Goal: Task Accomplishment & Management: Use online tool/utility

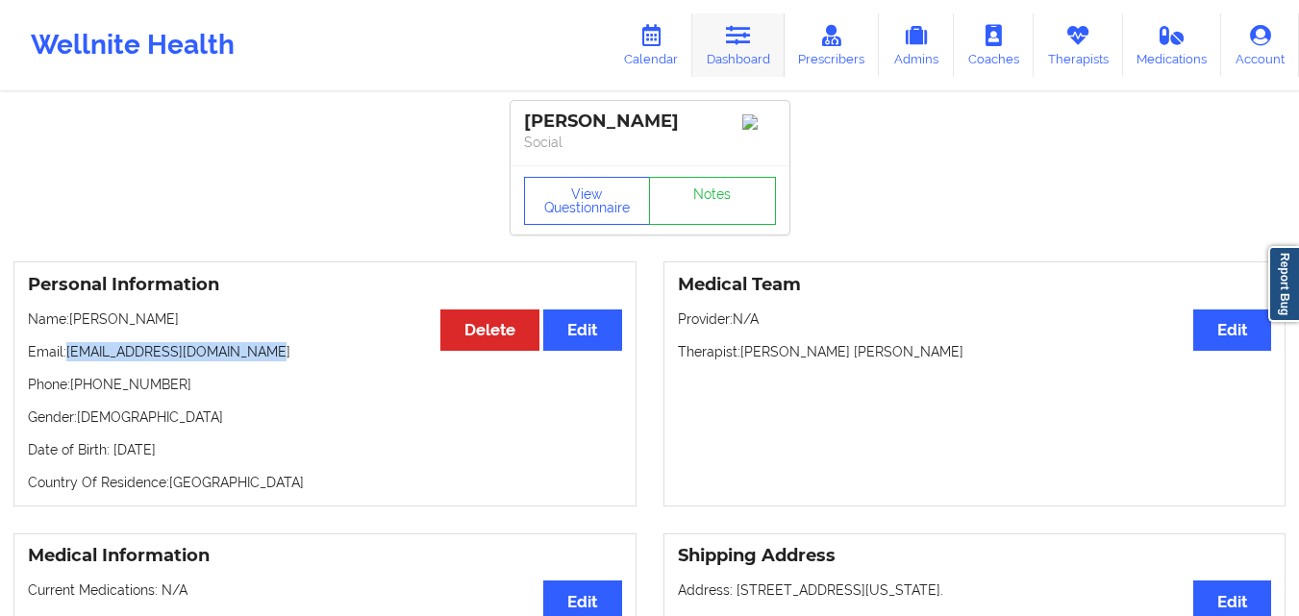
click at [760, 33] on link "Dashboard" at bounding box center [738, 44] width 92 height 63
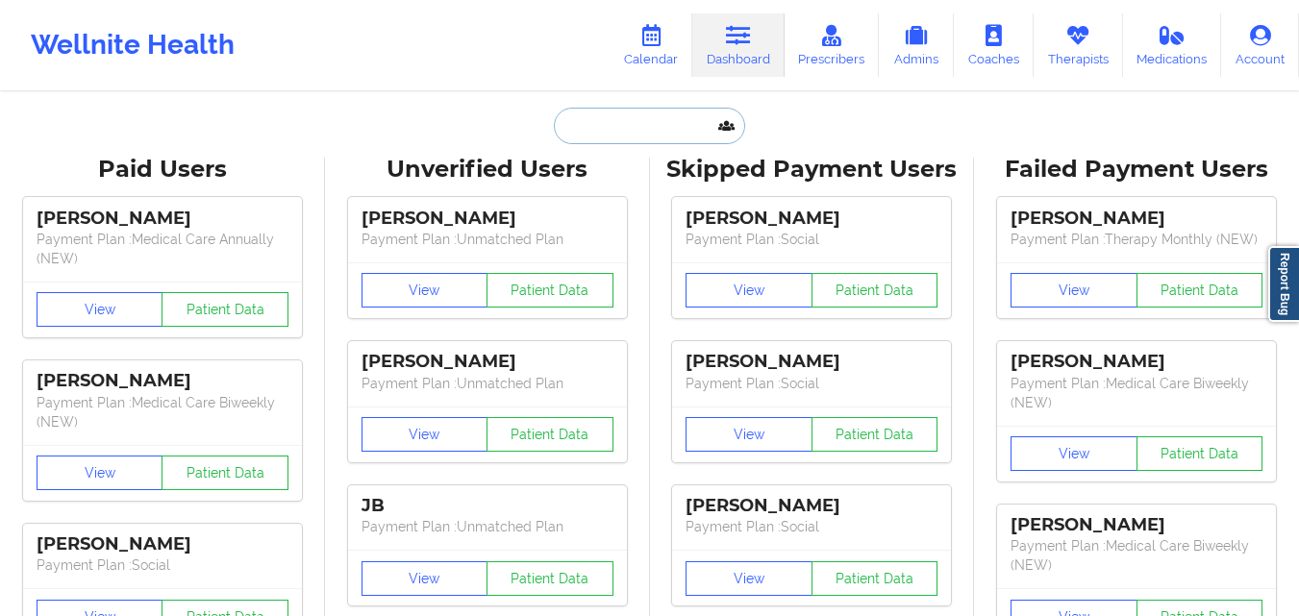
click at [624, 116] on input "text" at bounding box center [649, 126] width 190 height 37
paste input "[PERSON_NAME]"
type input "[PERSON_NAME]"
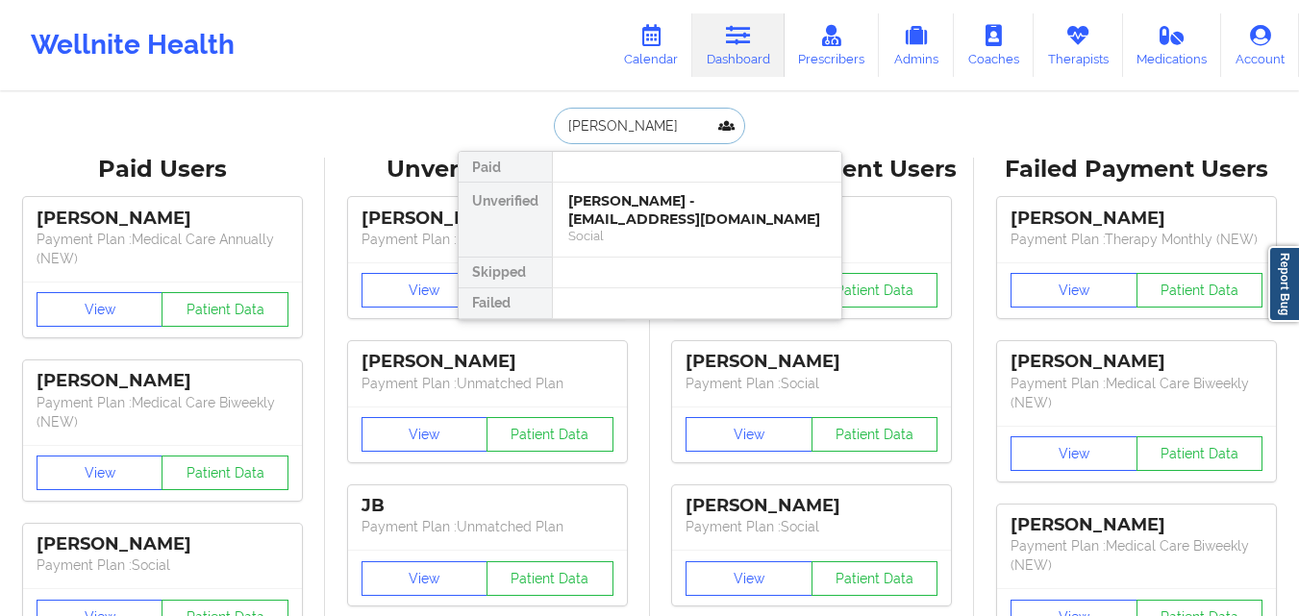
click at [699, 237] on div "Social" at bounding box center [697, 236] width 258 height 16
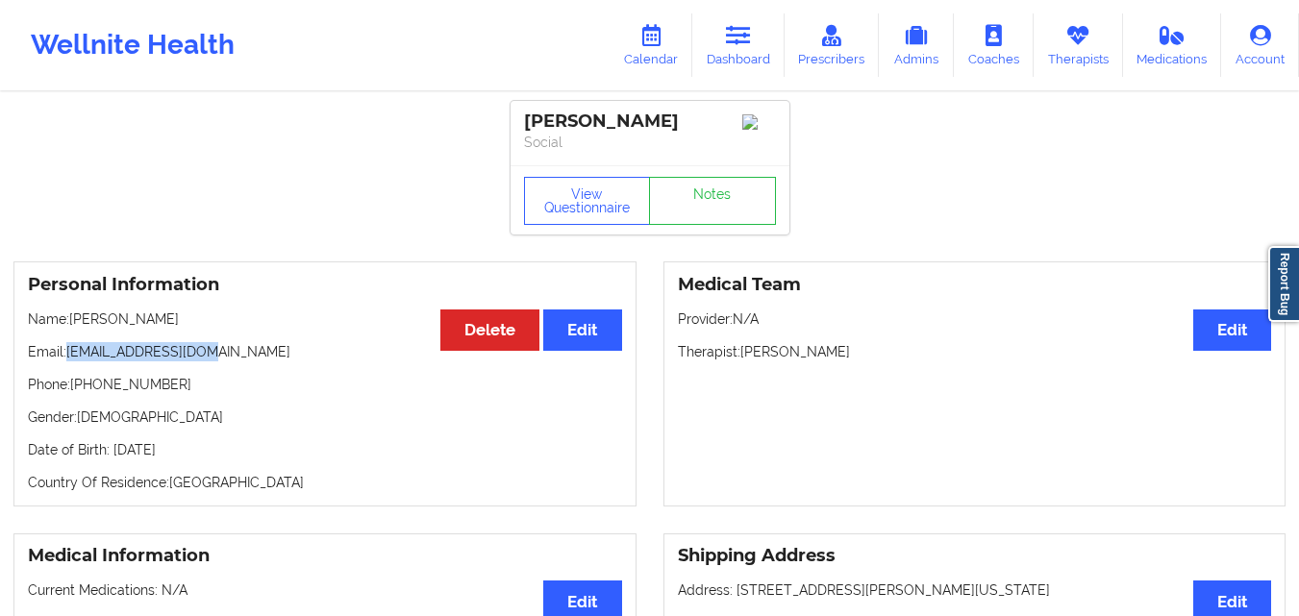
drag, startPoint x: 66, startPoint y: 359, endPoint x: 296, endPoint y: 355, distance: 229.8
click at [296, 355] on p "Email: [EMAIL_ADDRESS][DOMAIN_NAME]" at bounding box center [325, 351] width 594 height 19
click at [730, 50] on link "Dashboard" at bounding box center [738, 44] width 92 height 63
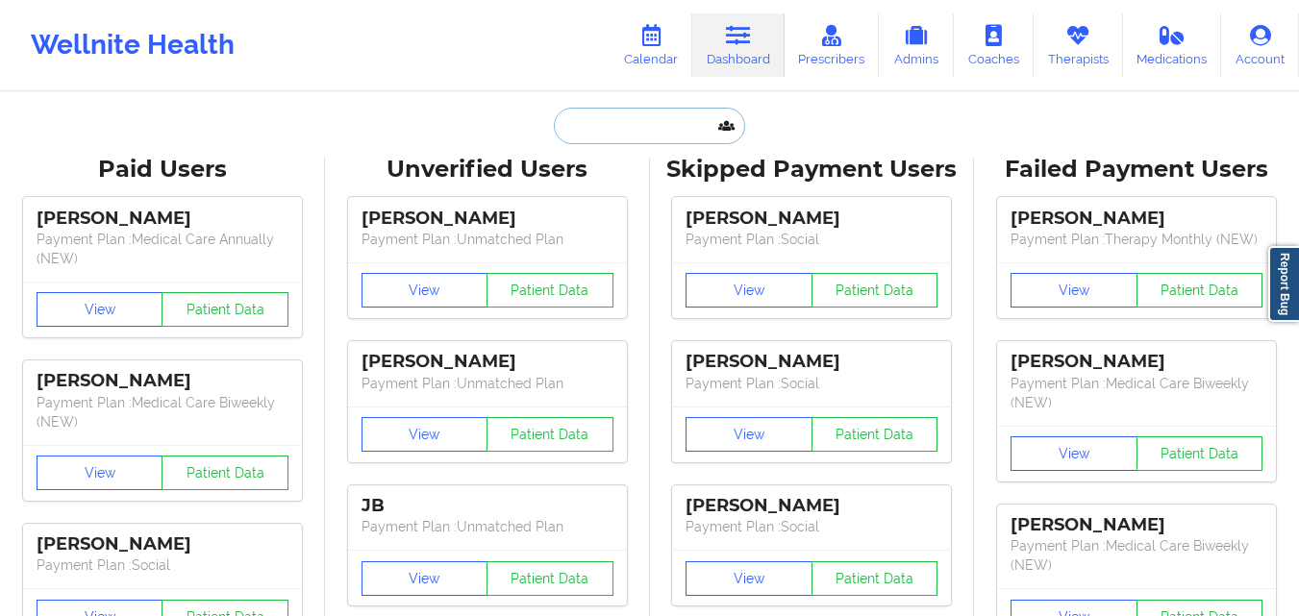
click at [608, 118] on input "text" at bounding box center [649, 126] width 190 height 37
paste input "[PERSON_NAME]"
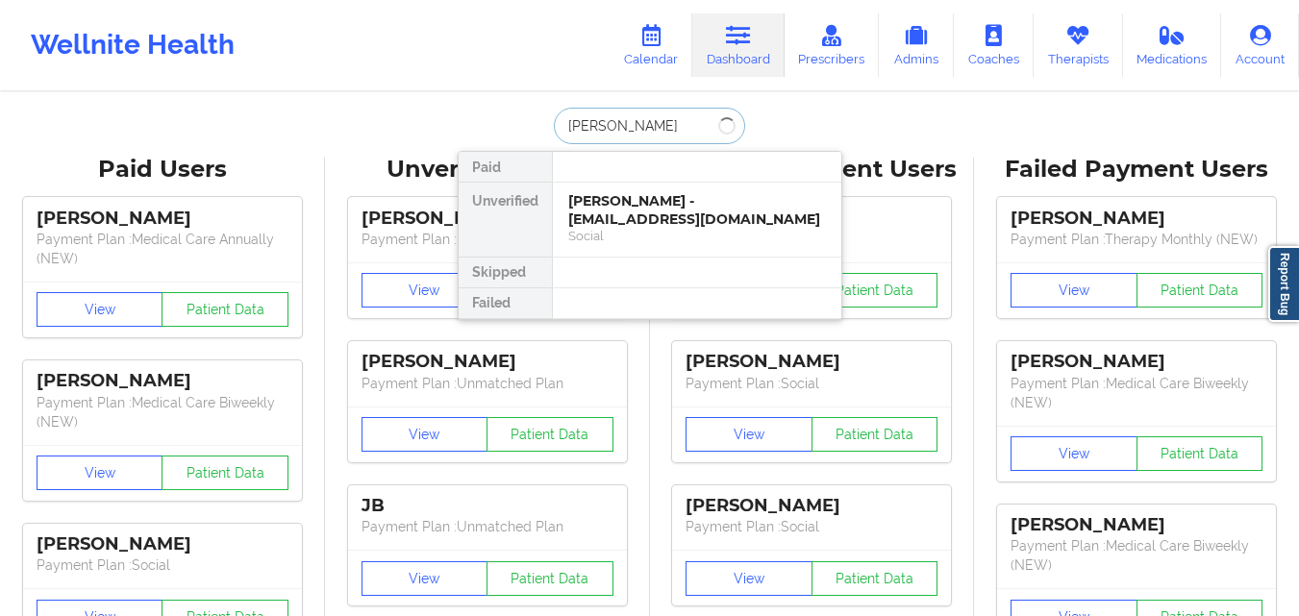
type input "[PERSON_NAME]"
click at [738, 192] on div "[PERSON_NAME] - [EMAIL_ADDRESS][DOMAIN_NAME]" at bounding box center [697, 210] width 258 height 36
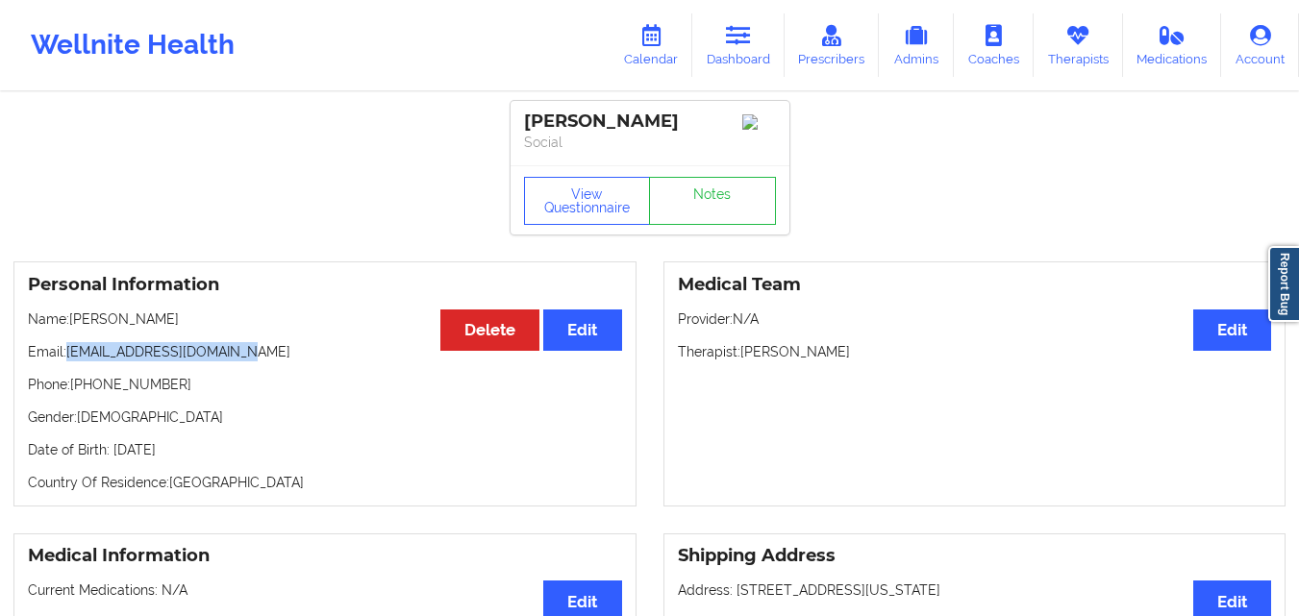
drag, startPoint x: 73, startPoint y: 361, endPoint x: 258, endPoint y: 360, distance: 184.6
click at [258, 360] on p "Email: [EMAIL_ADDRESS][DOMAIN_NAME]" at bounding box center [325, 351] width 594 height 19
click at [255, 360] on p "Email: [EMAIL_ADDRESS][DOMAIN_NAME]" at bounding box center [325, 351] width 594 height 19
click at [87, 361] on p "Email: [EMAIL_ADDRESS][DOMAIN_NAME]" at bounding box center [325, 351] width 594 height 19
drag, startPoint x: 71, startPoint y: 358, endPoint x: 271, endPoint y: 359, distance: 200.0
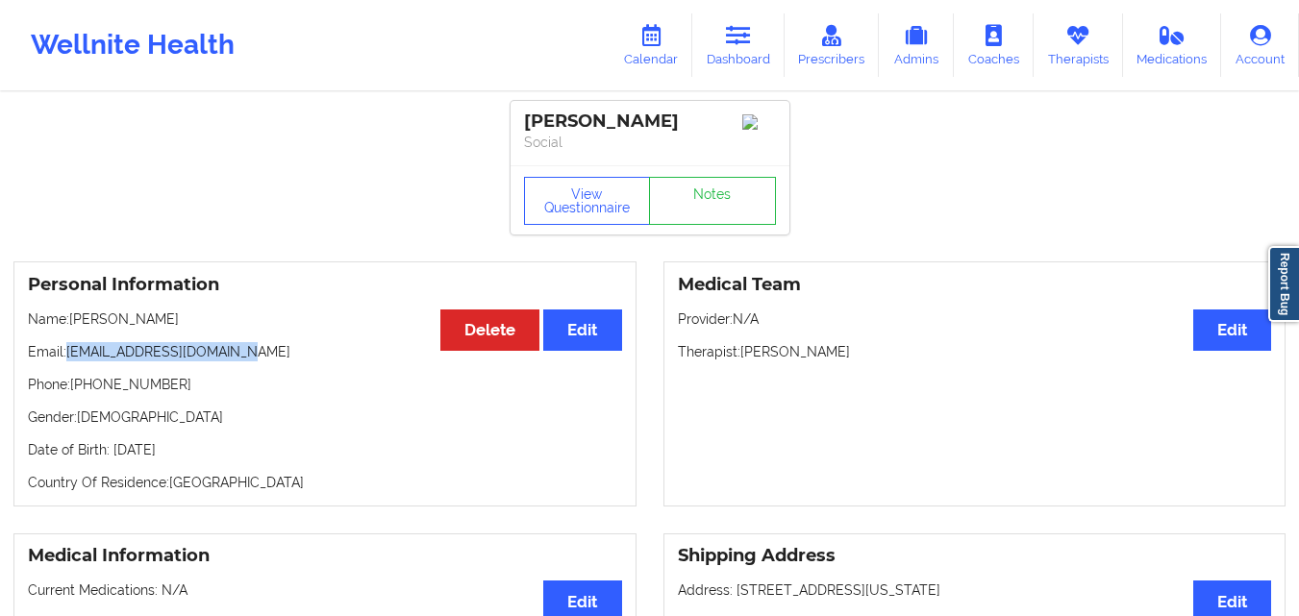
click at [271, 359] on p "Email: [EMAIL_ADDRESS][DOMAIN_NAME]" at bounding box center [325, 351] width 594 height 19
copy p "[EMAIL_ADDRESS][DOMAIN_NAME]"
click at [740, 359] on p "Therapist: [PERSON_NAME]" at bounding box center [975, 351] width 594 height 19
click at [948, 359] on p "Therapist: [PERSON_NAME]" at bounding box center [975, 351] width 594 height 19
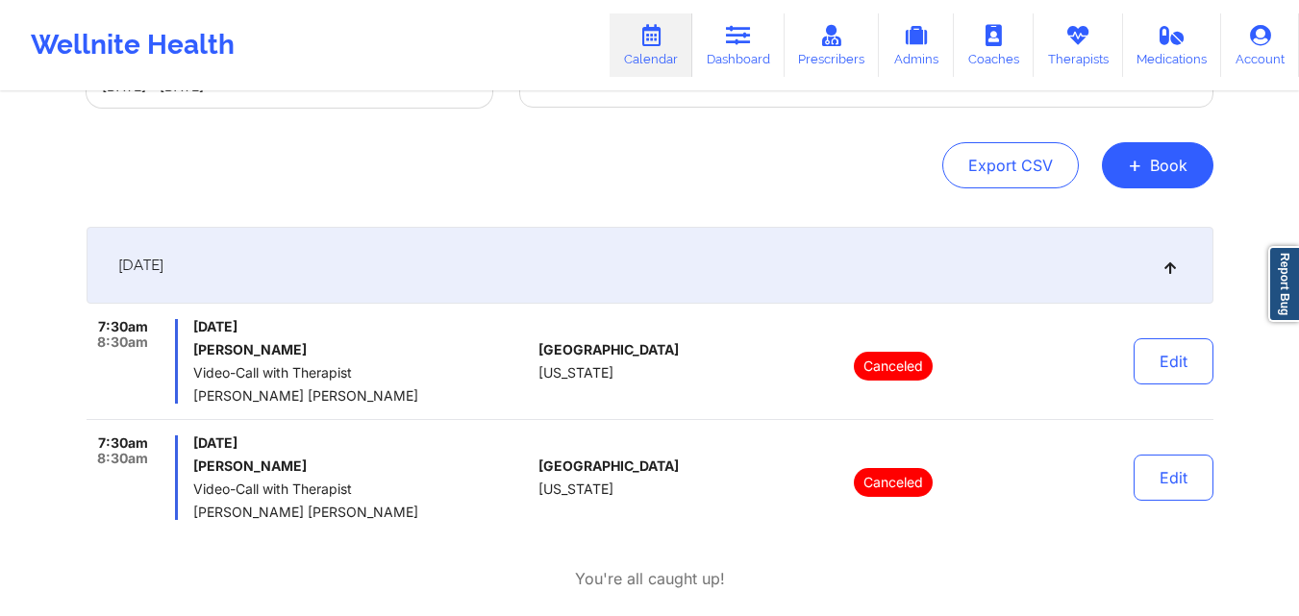
scroll to position [192, 0]
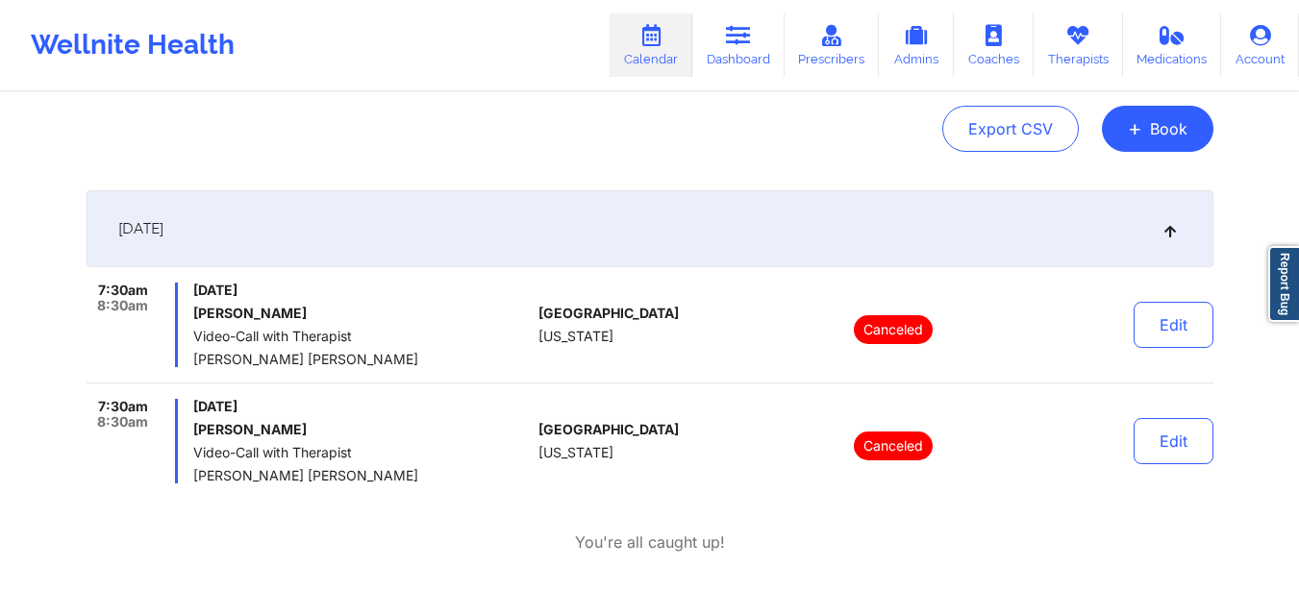
click at [653, 243] on div "September 29, 2025" at bounding box center [650, 228] width 1127 height 77
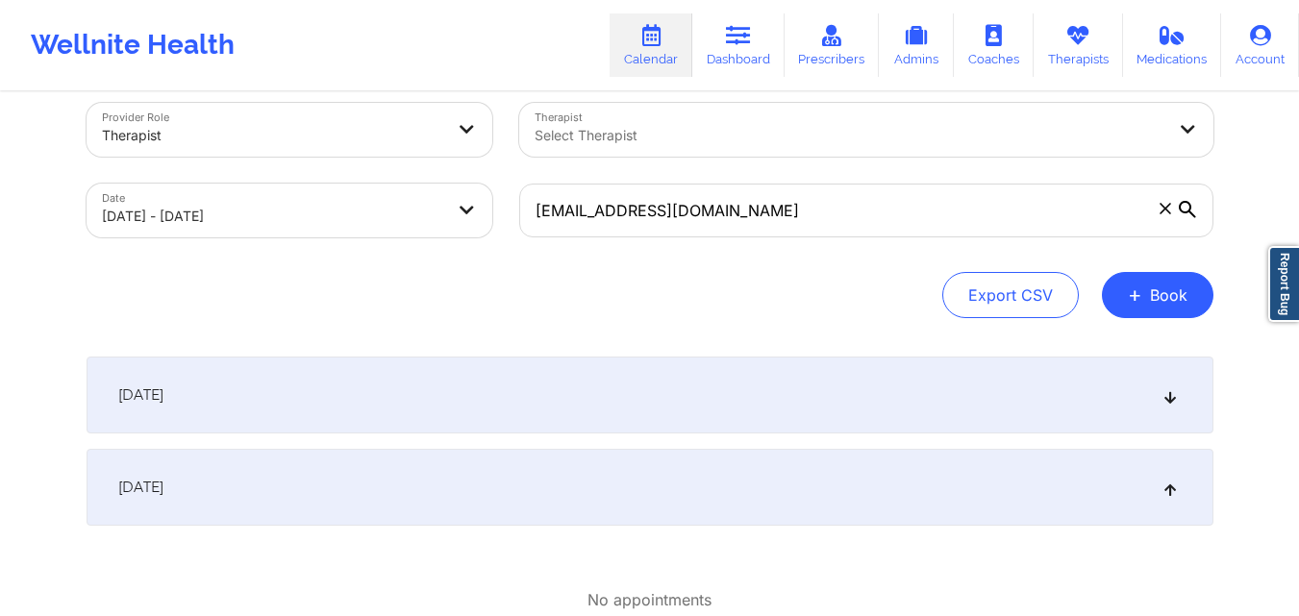
scroll to position [0, 0]
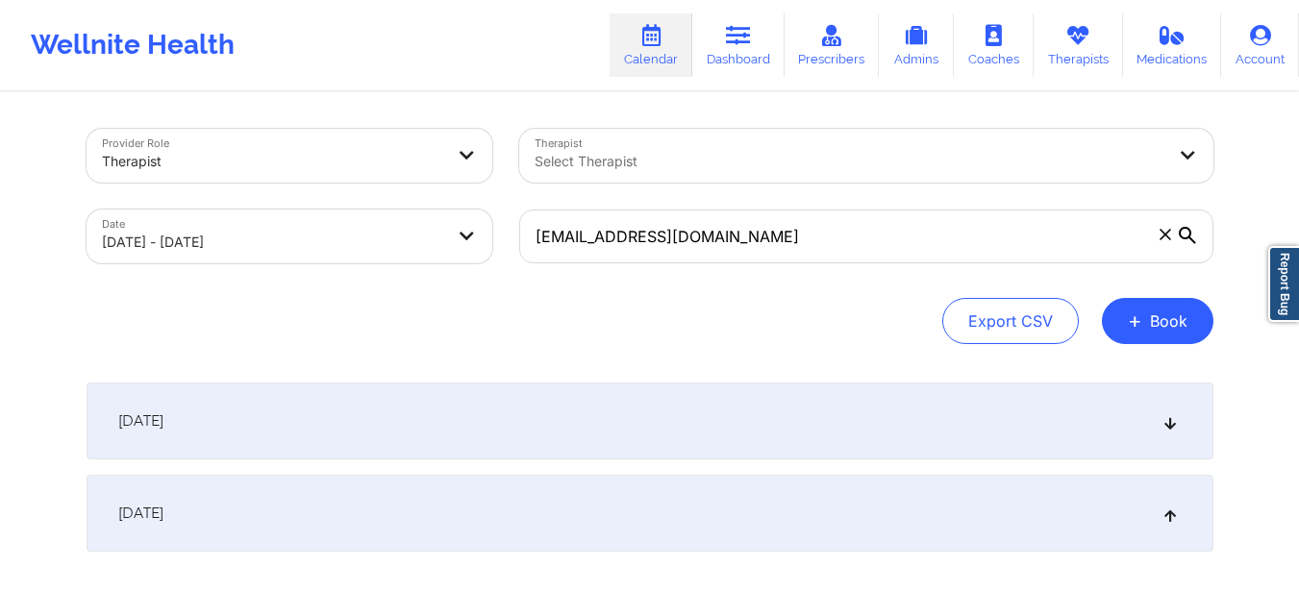
click at [493, 44] on div "Wellnite Health Calendar Dashboard Prescribers Admins Coaches Therapists Medica…" at bounding box center [649, 45] width 1299 height 77
click at [1145, 323] on button "+ Book" at bounding box center [1158, 321] width 112 height 46
click at [1143, 378] on button "Therapy Session" at bounding box center [1125, 382] width 147 height 32
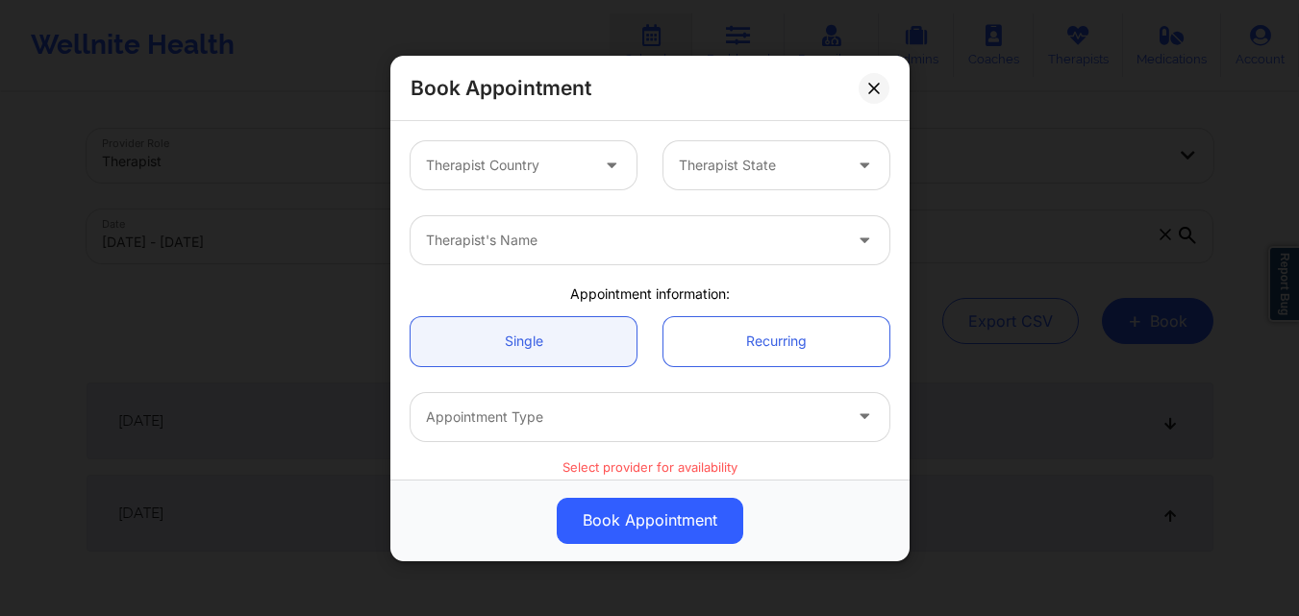
click at [555, 164] on div at bounding box center [507, 165] width 162 height 23
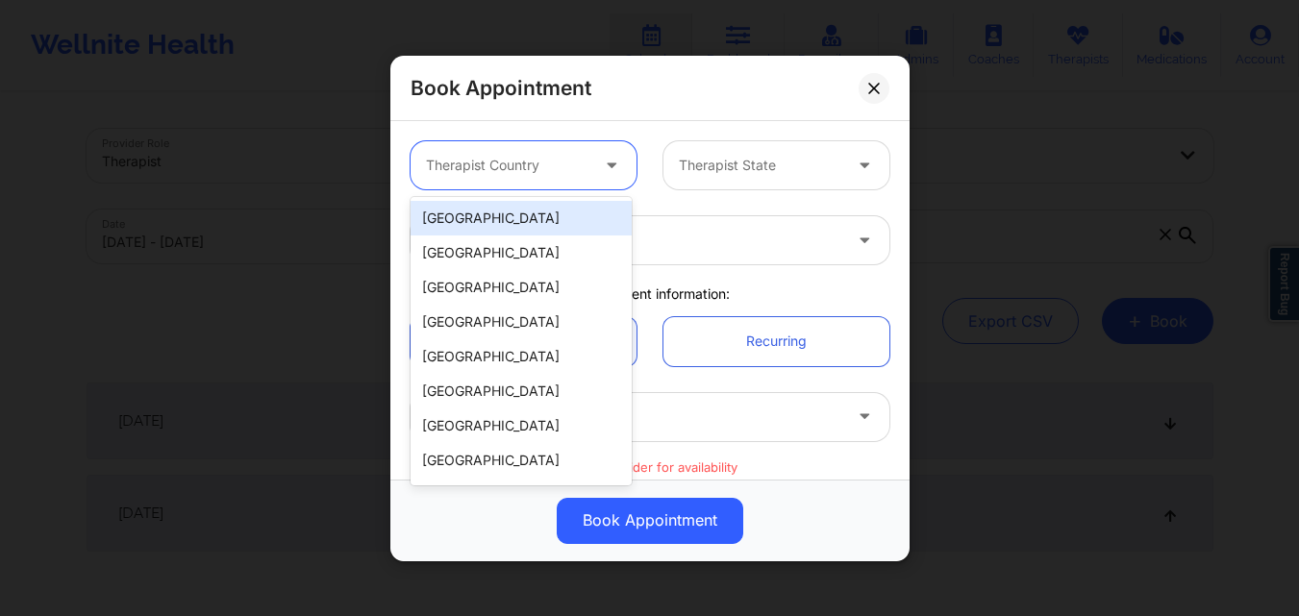
click at [541, 211] on div "[GEOGRAPHIC_DATA]" at bounding box center [520, 218] width 221 height 35
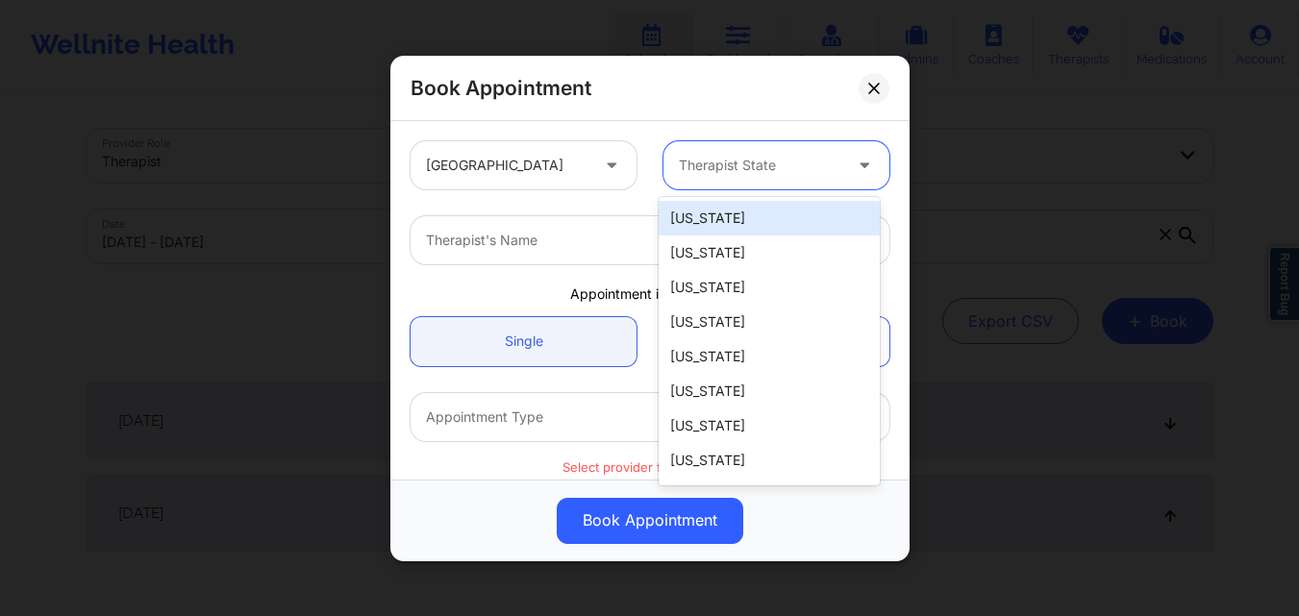
click at [733, 172] on div at bounding box center [760, 165] width 162 height 23
type input "Ca"
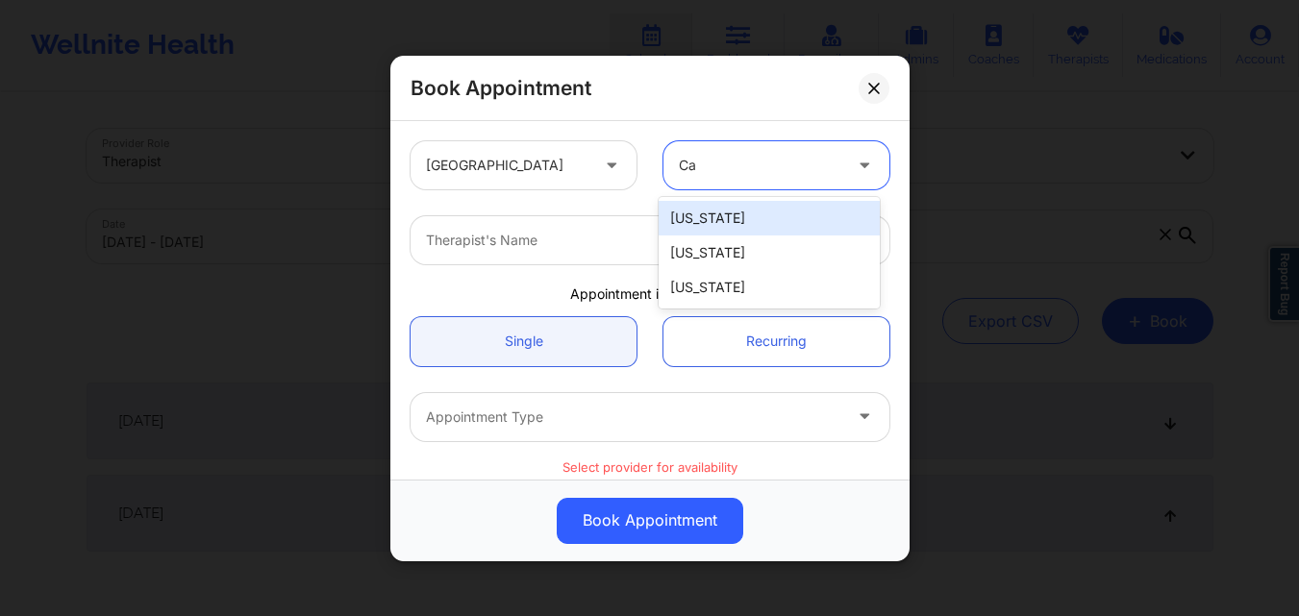
click at [773, 223] on div "California" at bounding box center [769, 218] width 221 height 35
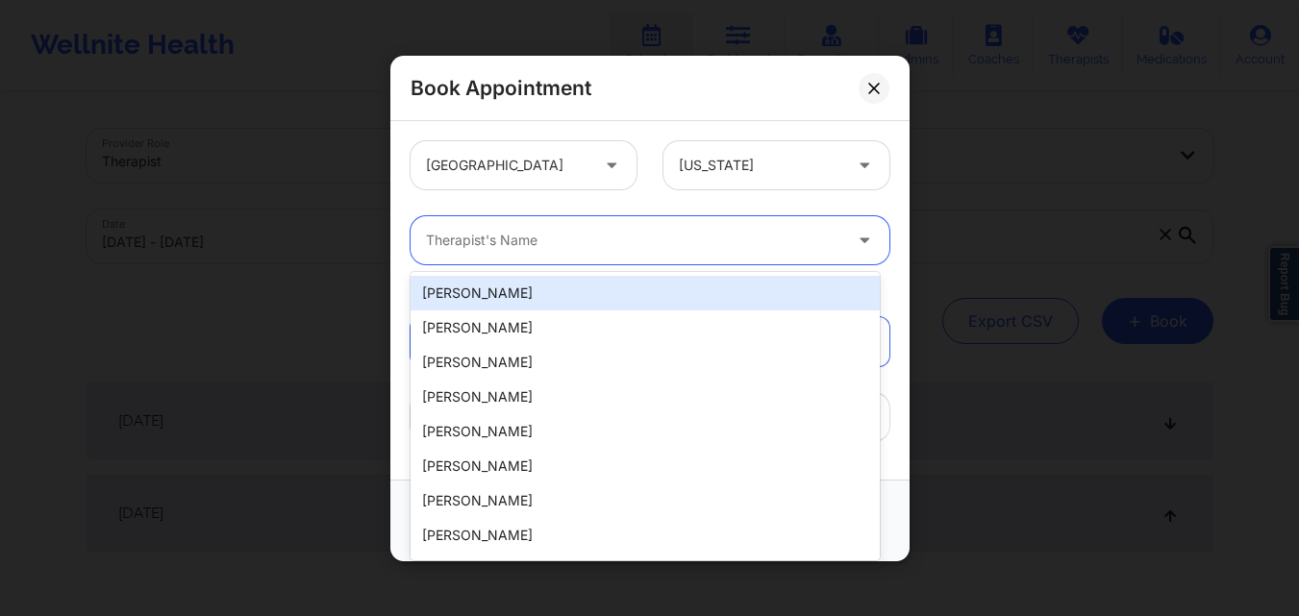
click at [543, 239] on div at bounding box center [633, 240] width 415 height 23
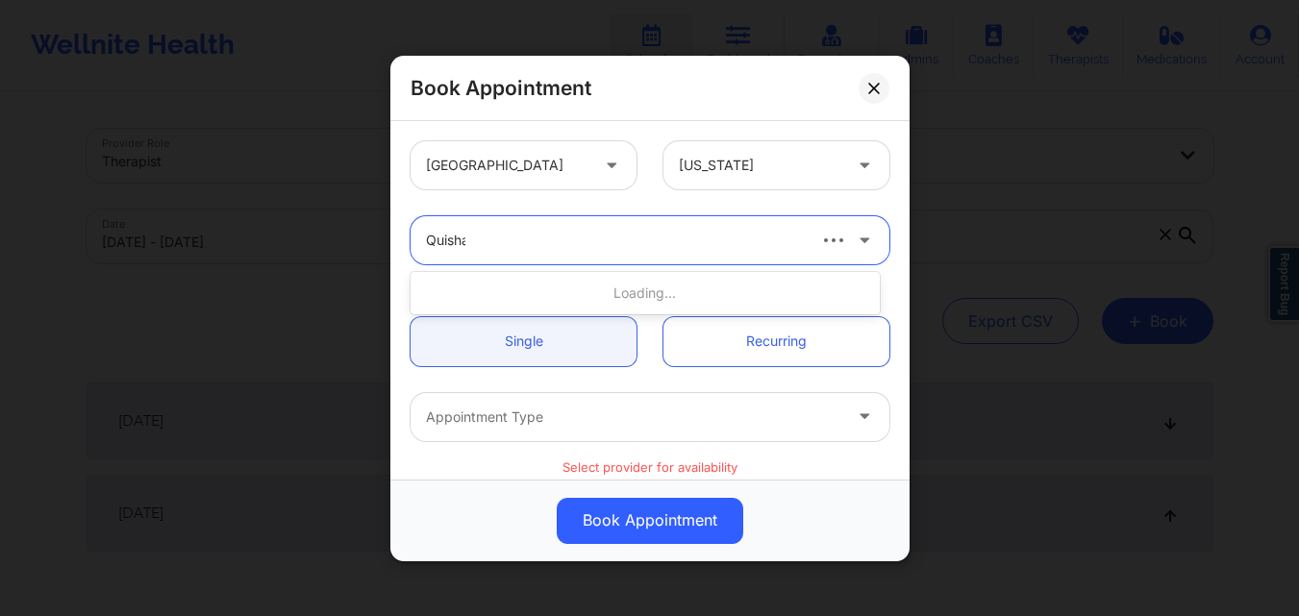
type input "Quisha"
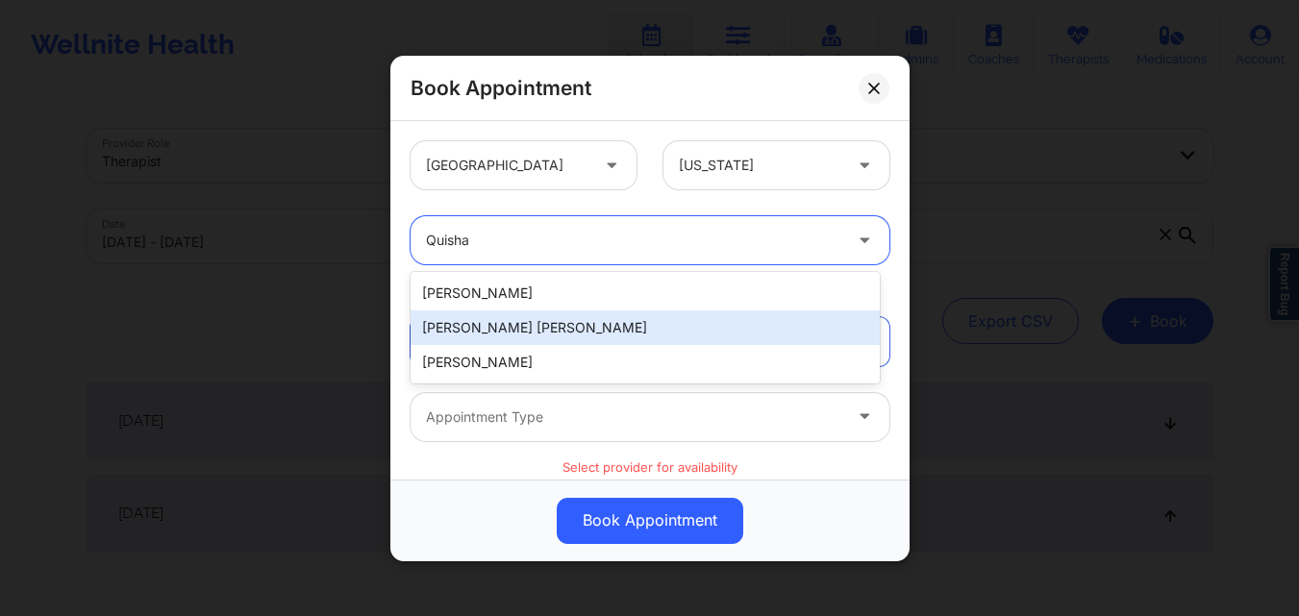
click at [590, 319] on div "[PERSON_NAME] [PERSON_NAME]" at bounding box center [644, 328] width 469 height 35
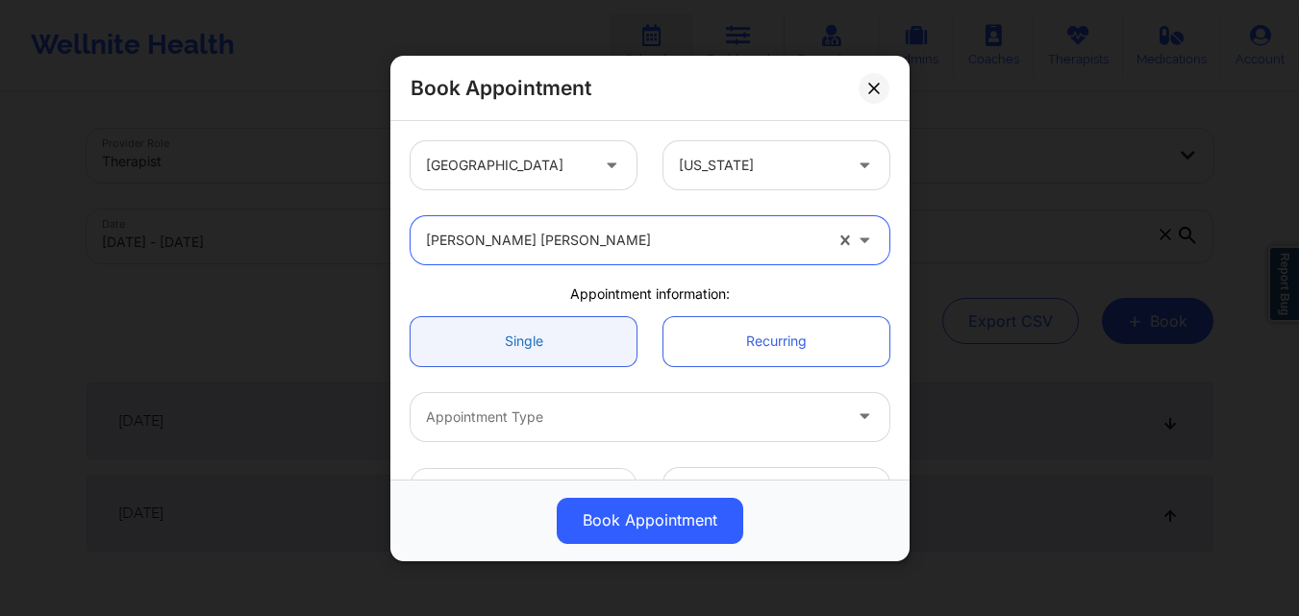
click at [514, 342] on link "Single" at bounding box center [523, 340] width 226 height 49
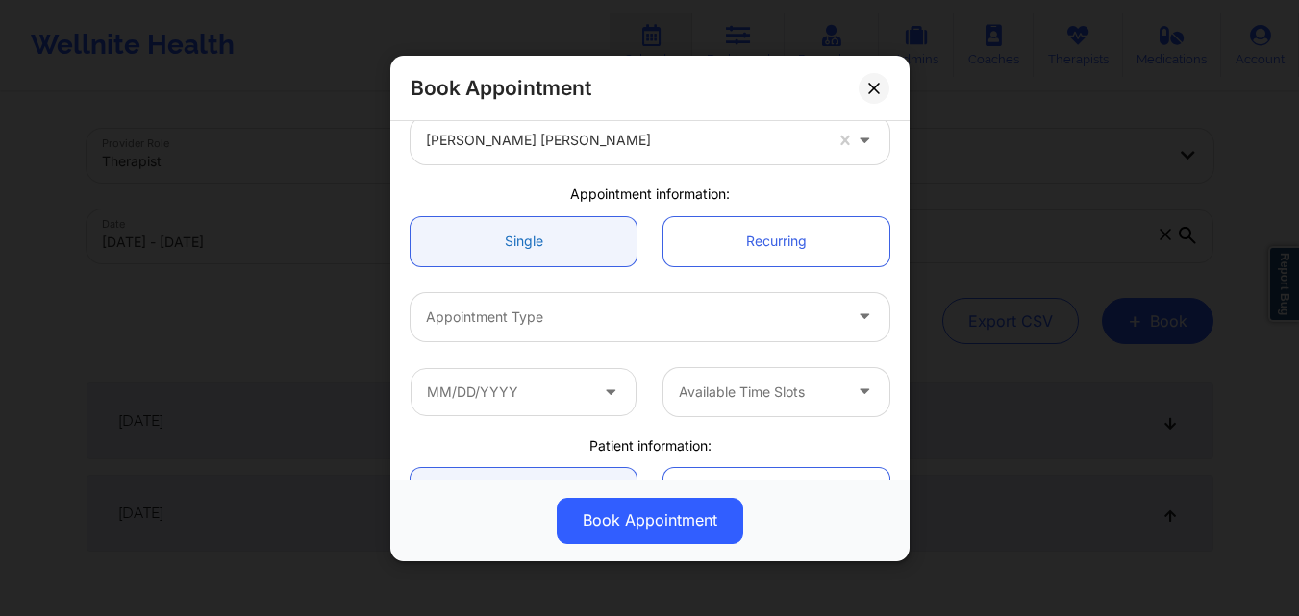
scroll to position [192, 0]
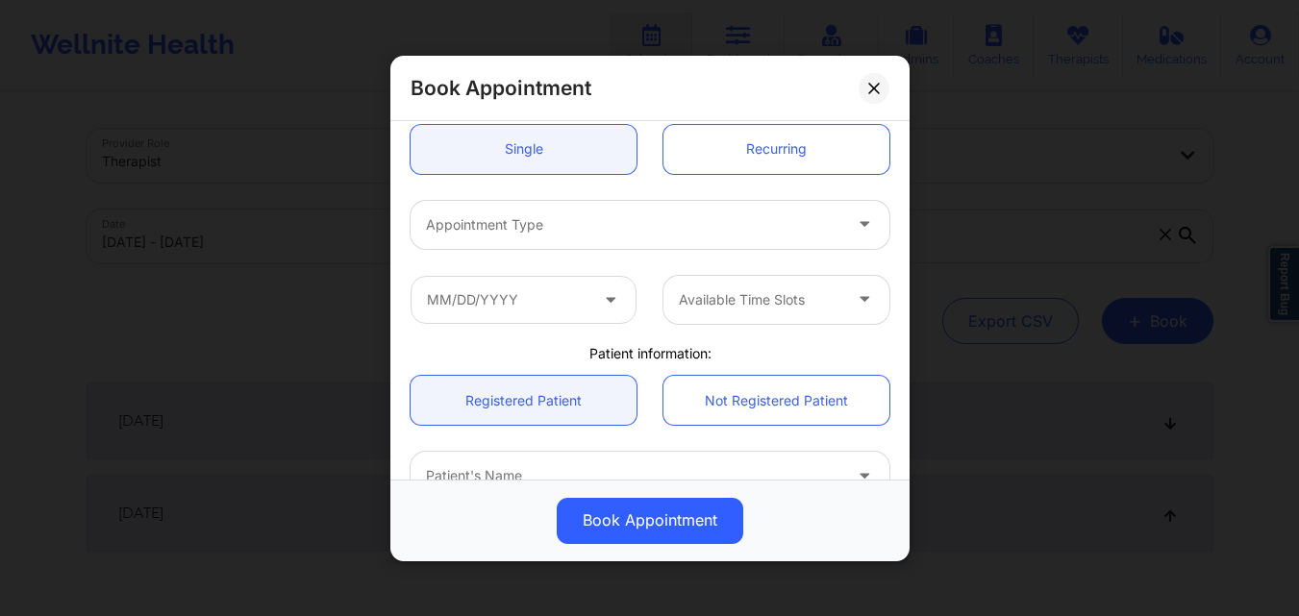
click at [547, 219] on div at bounding box center [633, 223] width 415 height 23
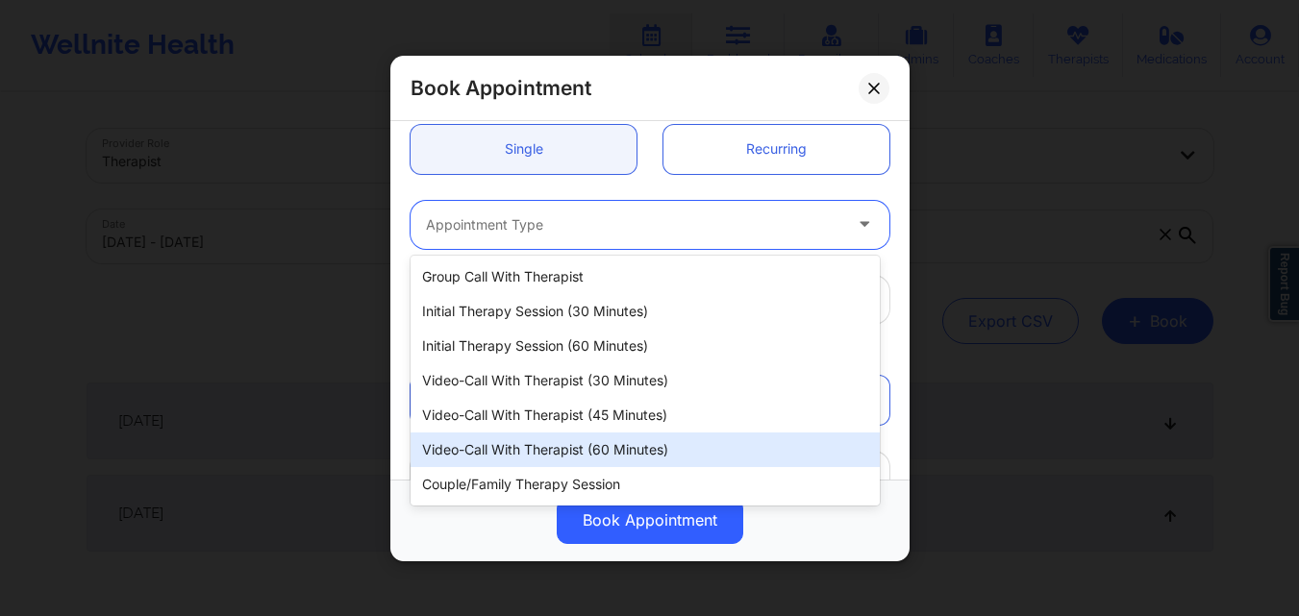
click at [519, 452] on div "Video-Call with Therapist (60 minutes)" at bounding box center [644, 450] width 469 height 35
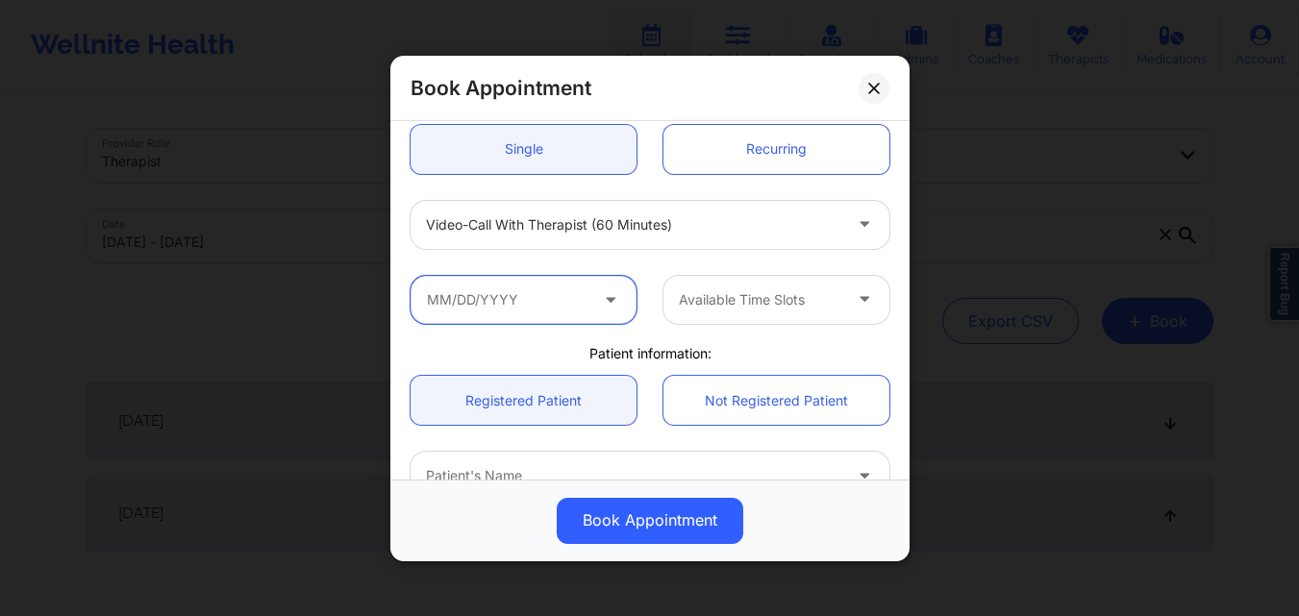
click at [533, 288] on input "text" at bounding box center [523, 299] width 226 height 48
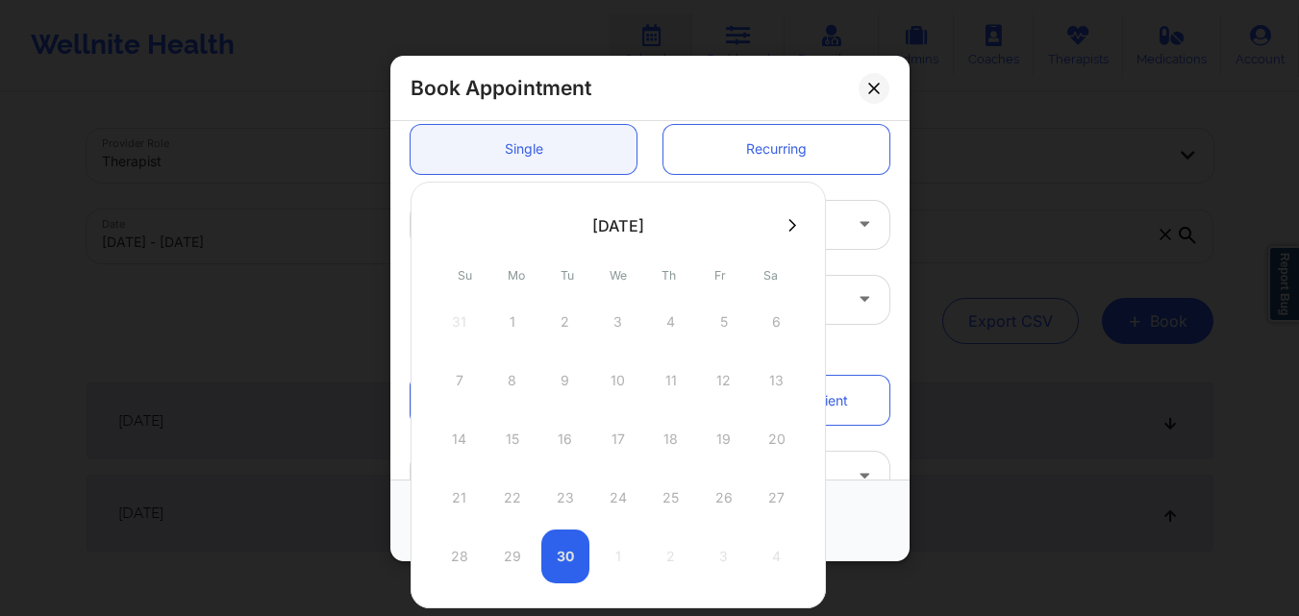
click at [792, 228] on icon at bounding box center [792, 225] width 8 height 14
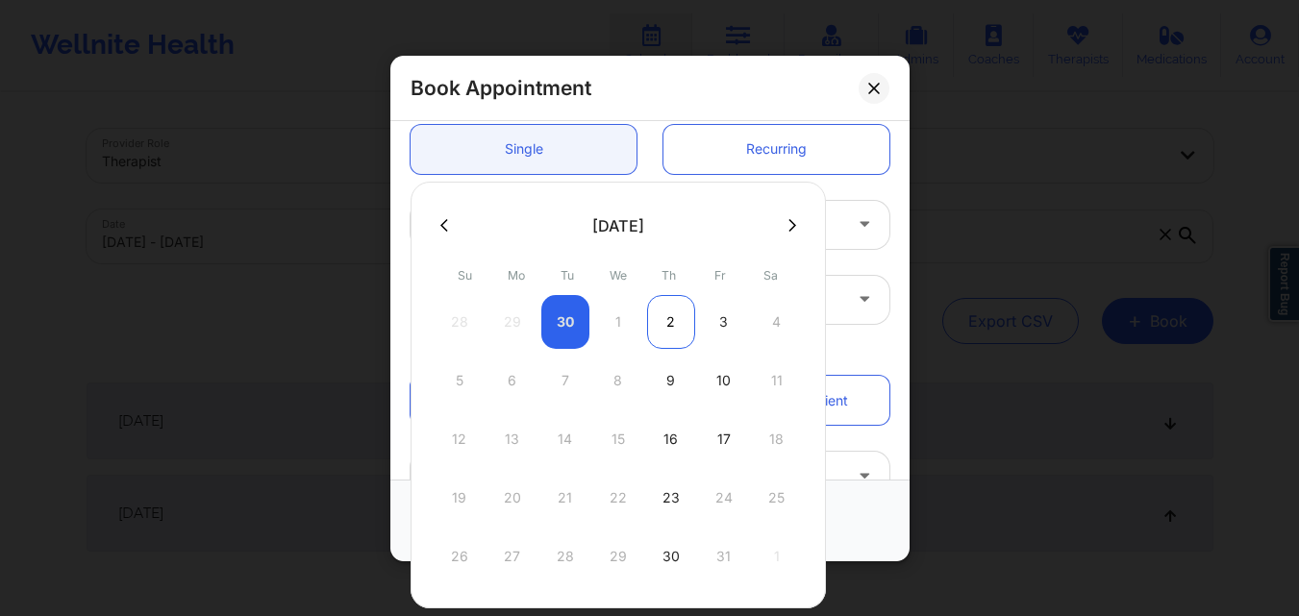
click at [672, 322] on div "2" at bounding box center [671, 322] width 48 height 54
type input "10/02/2025"
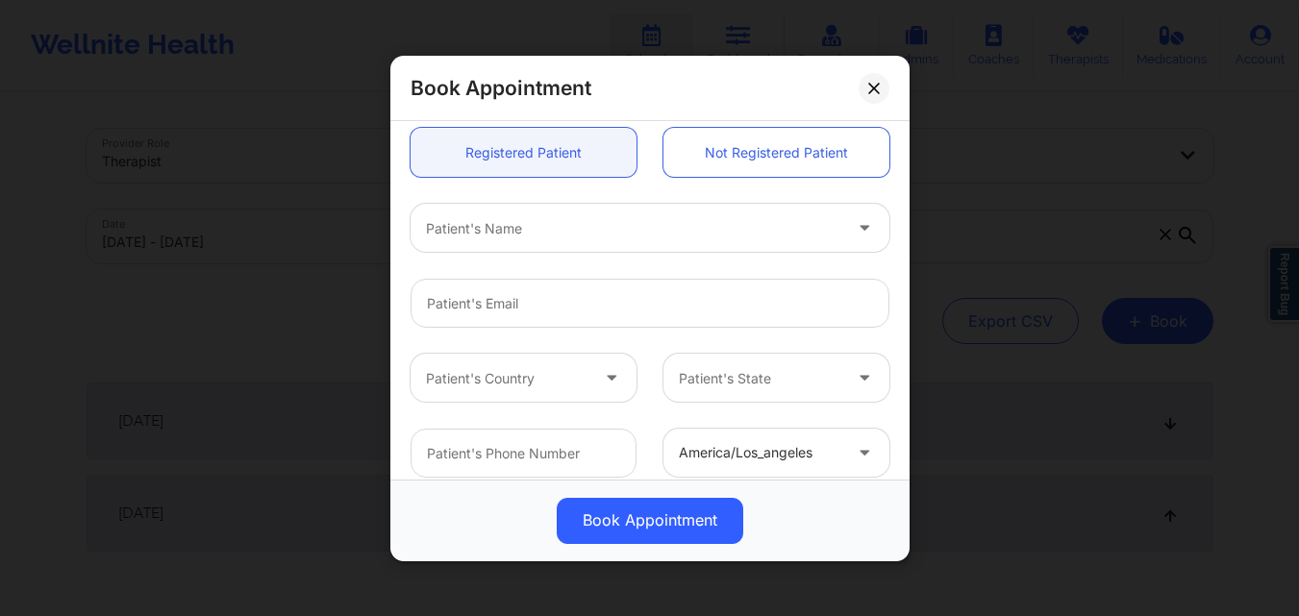
scroll to position [535, 0]
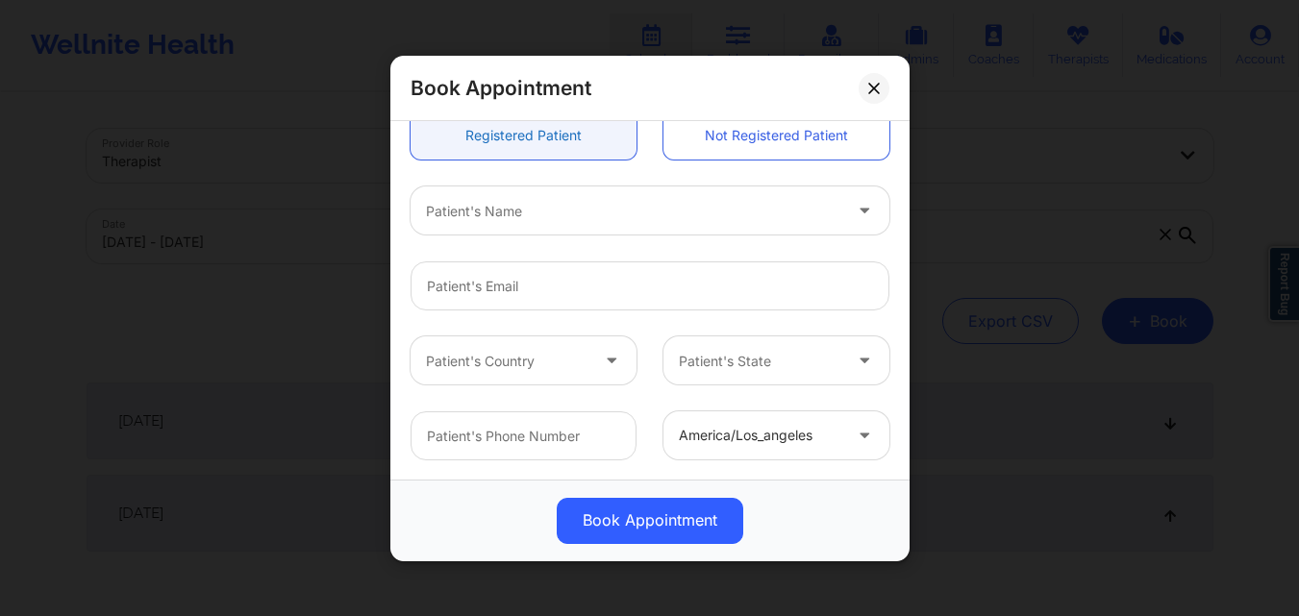
click at [523, 141] on link "Registered Patient" at bounding box center [523, 135] width 226 height 49
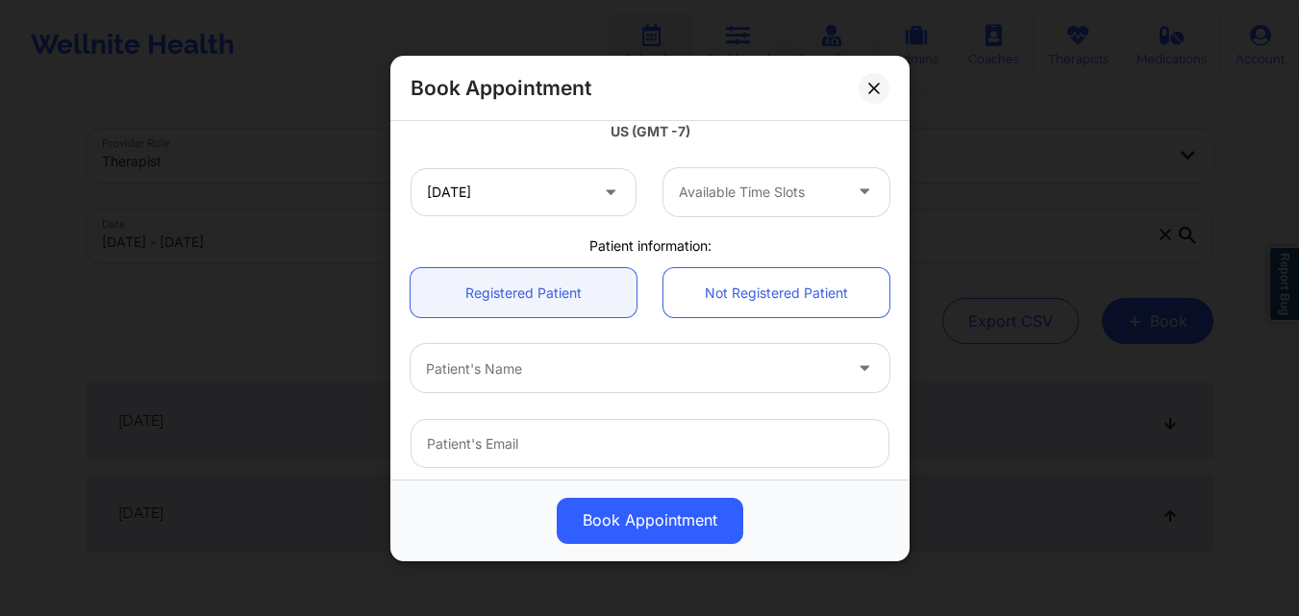
scroll to position [385, 0]
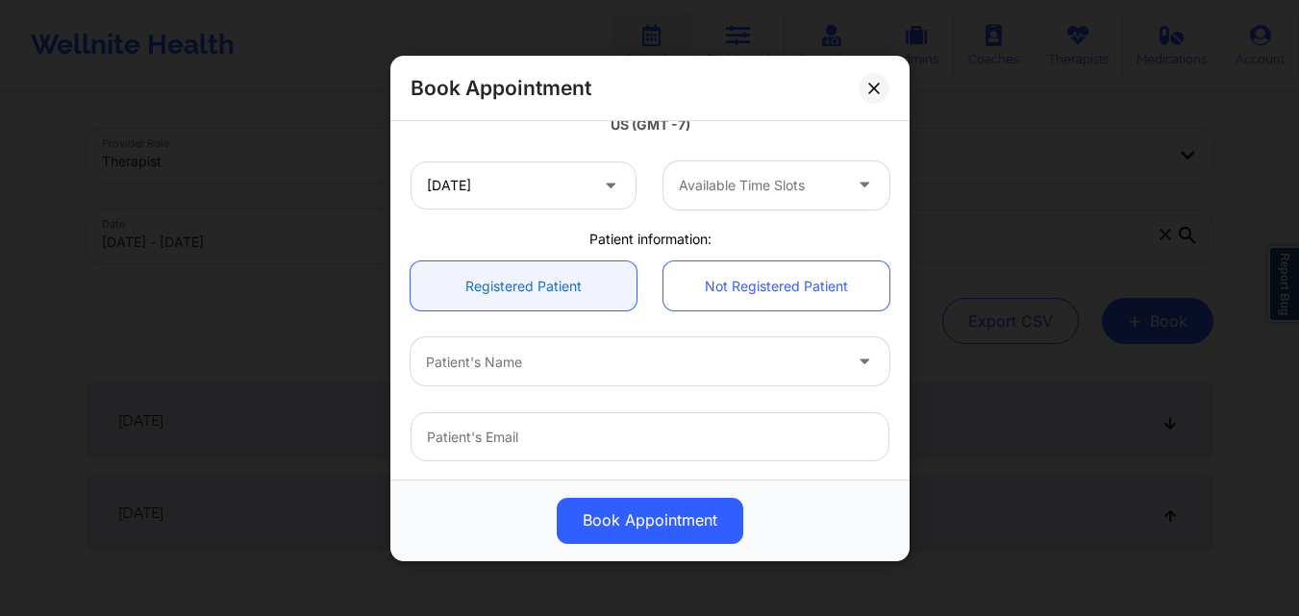
click at [553, 286] on link "Registered Patient" at bounding box center [523, 285] width 226 height 49
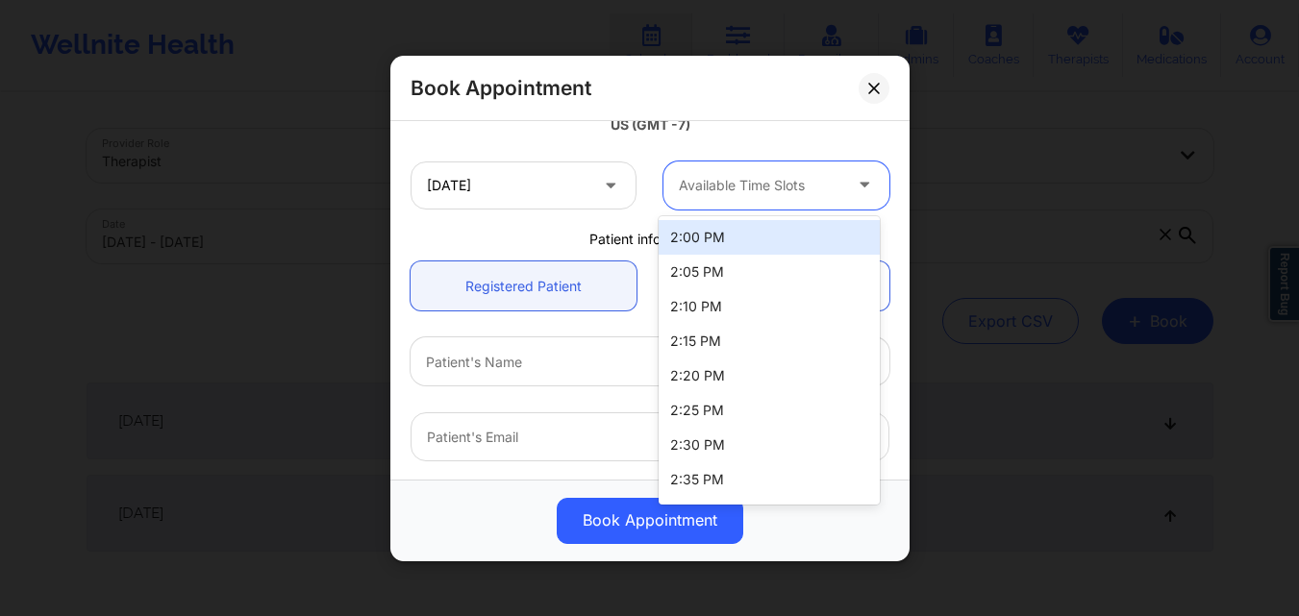
click at [855, 179] on icon at bounding box center [864, 181] width 19 height 16
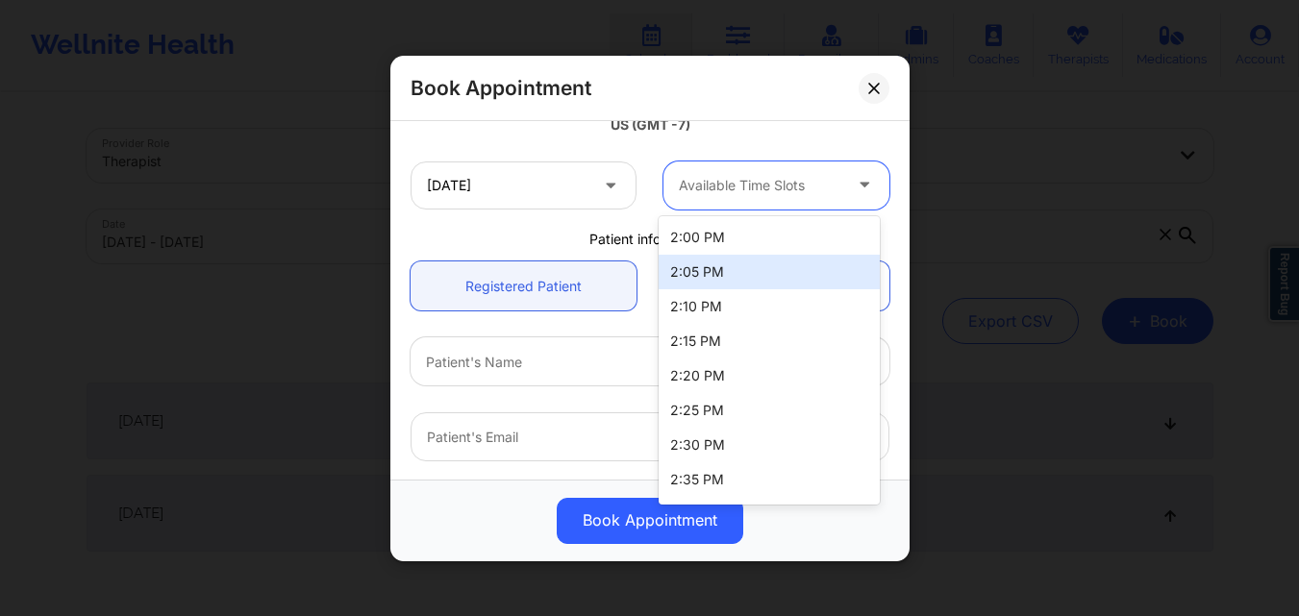
scroll to position [204, 0]
click at [469, 500] on div "Book Appointment" at bounding box center [650, 520] width 492 height 46
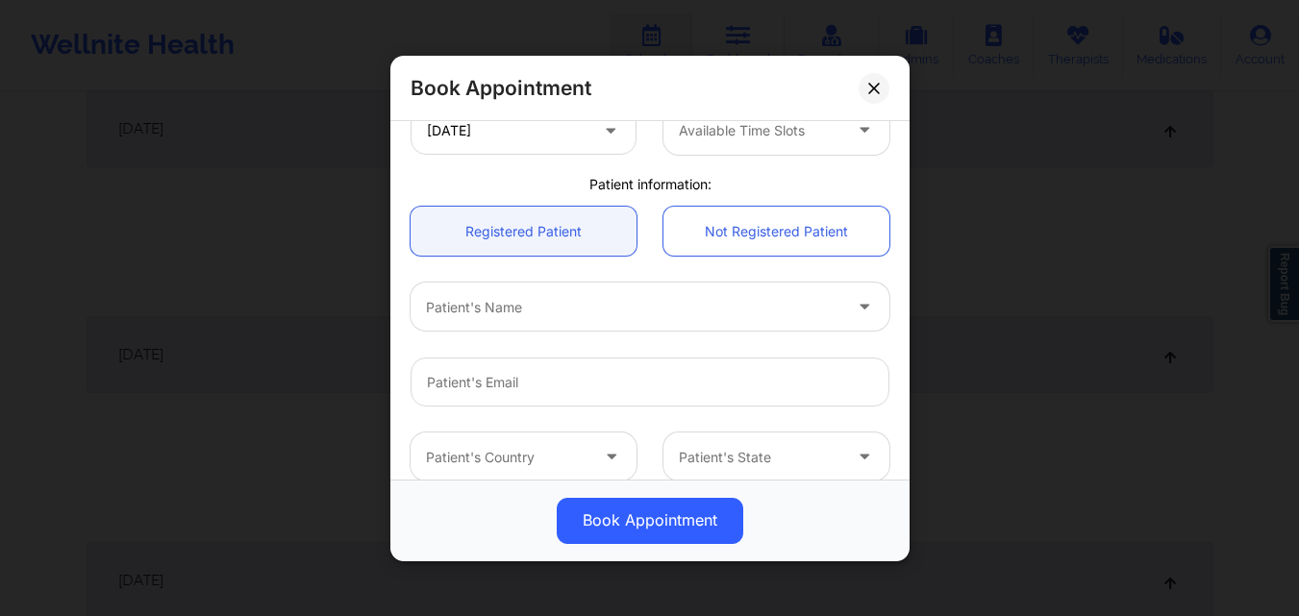
scroll to position [535, 0]
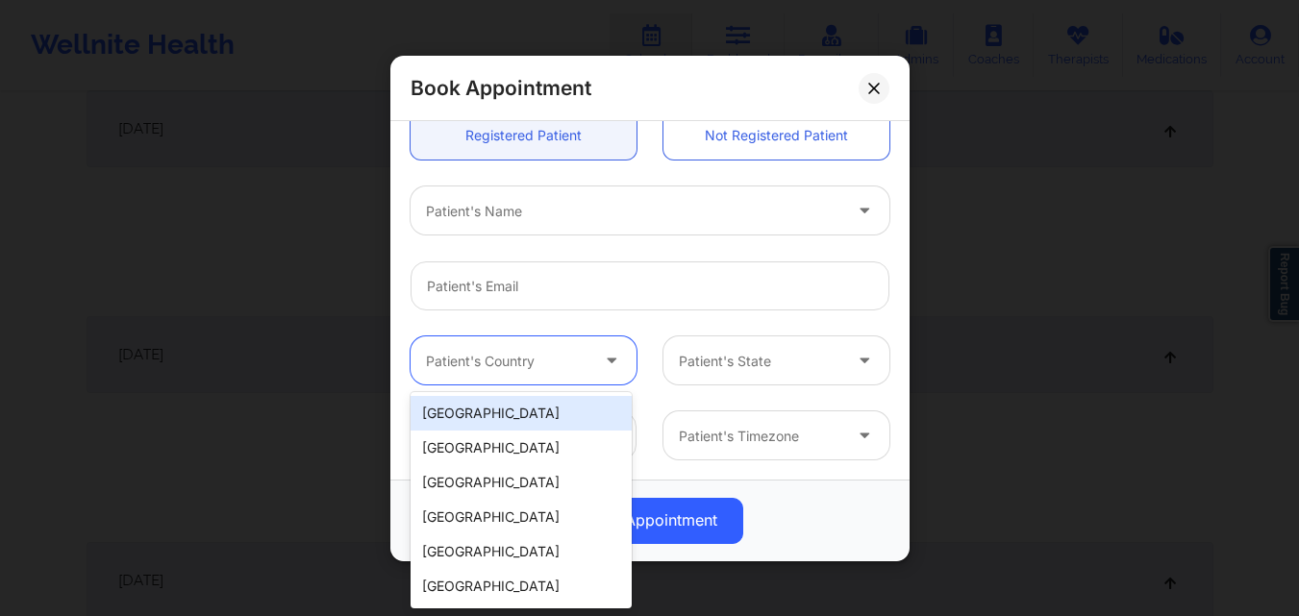
click at [614, 356] on icon at bounding box center [611, 357] width 19 height 16
click at [579, 408] on div "[GEOGRAPHIC_DATA]" at bounding box center [520, 413] width 221 height 35
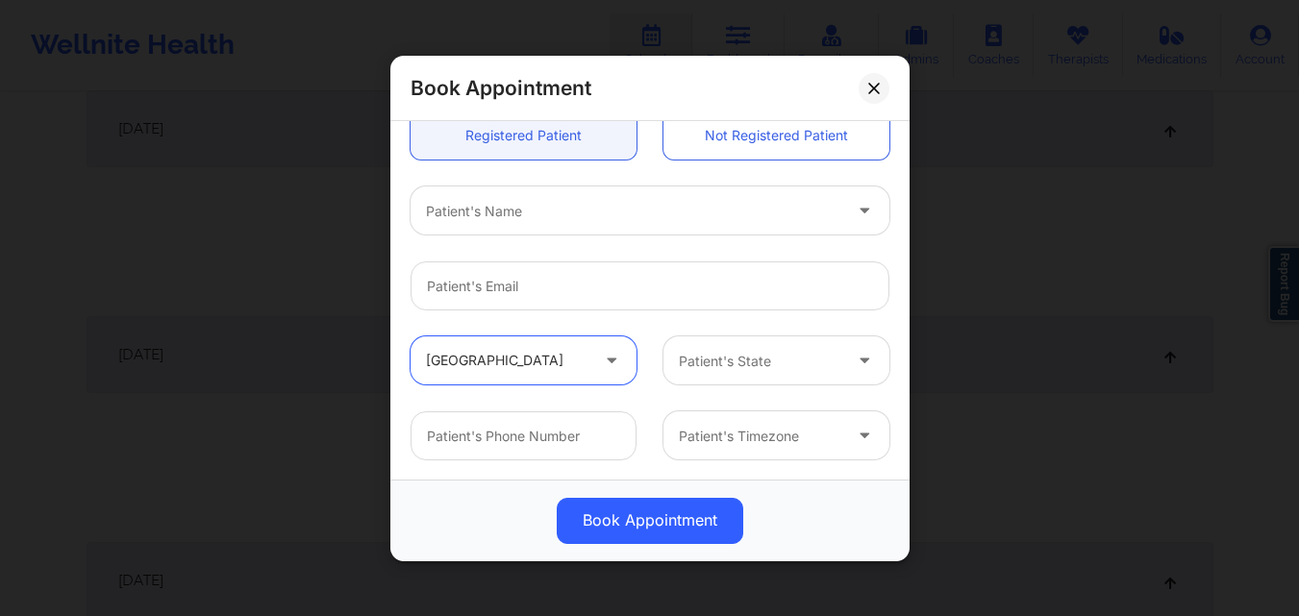
click at [759, 376] on div "Patient's State" at bounding box center [753, 360] width 180 height 48
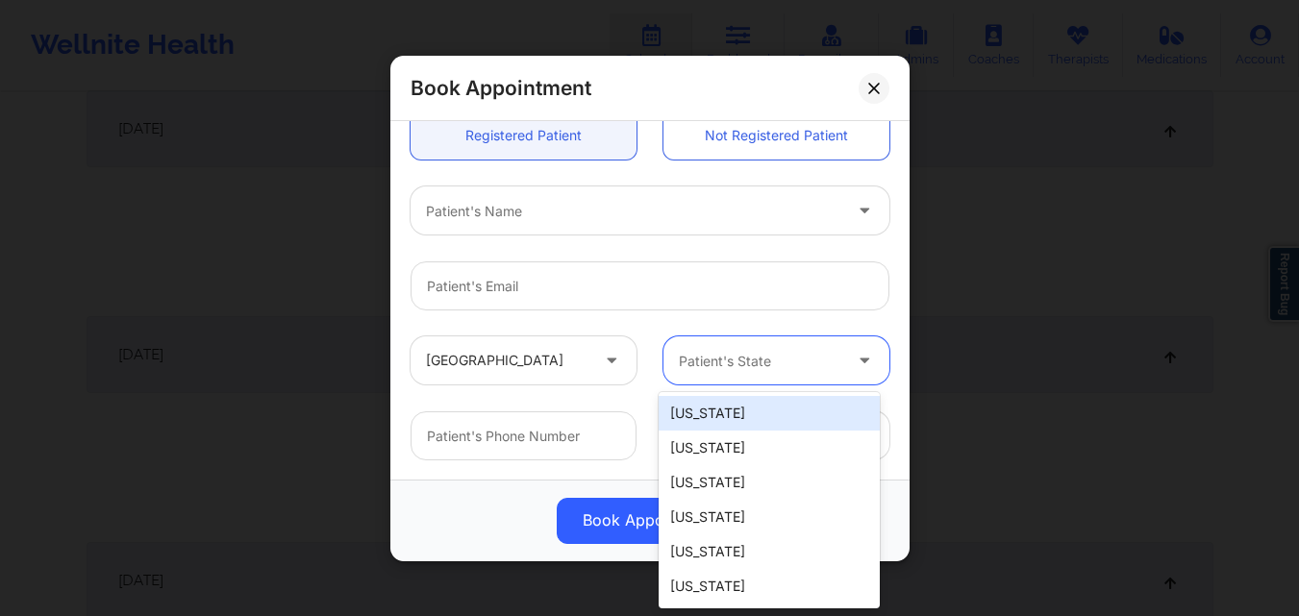
type input "F"
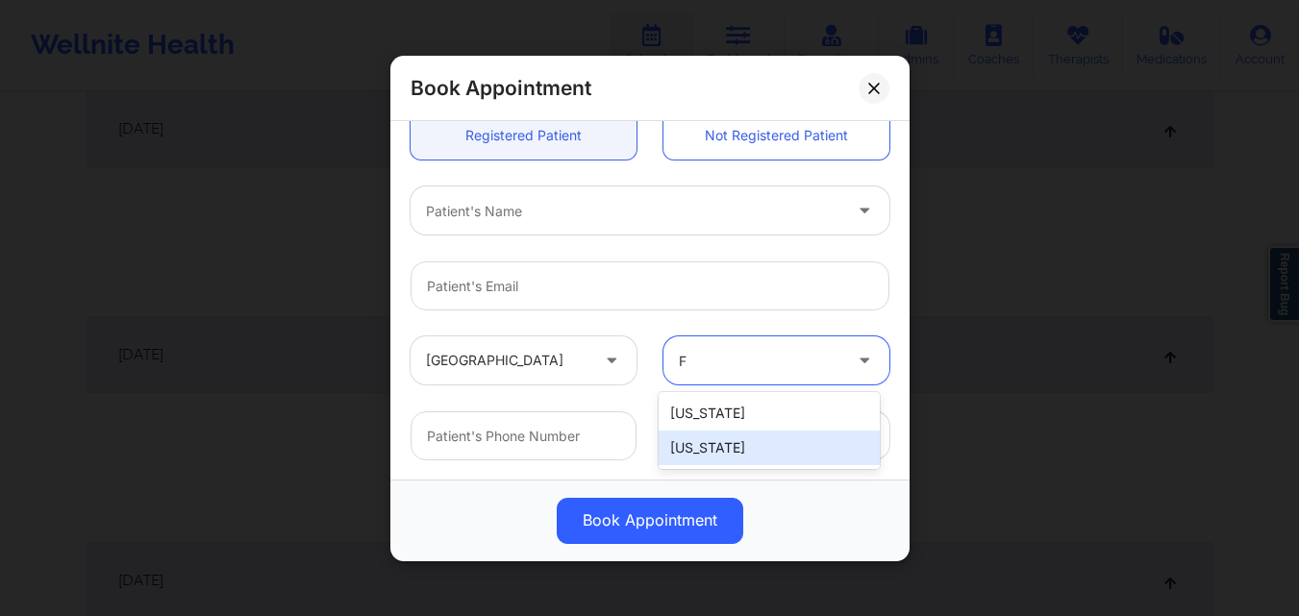
drag, startPoint x: 729, startPoint y: 452, endPoint x: 661, endPoint y: 450, distance: 67.3
click at [728, 452] on div "[US_STATE]" at bounding box center [769, 448] width 221 height 35
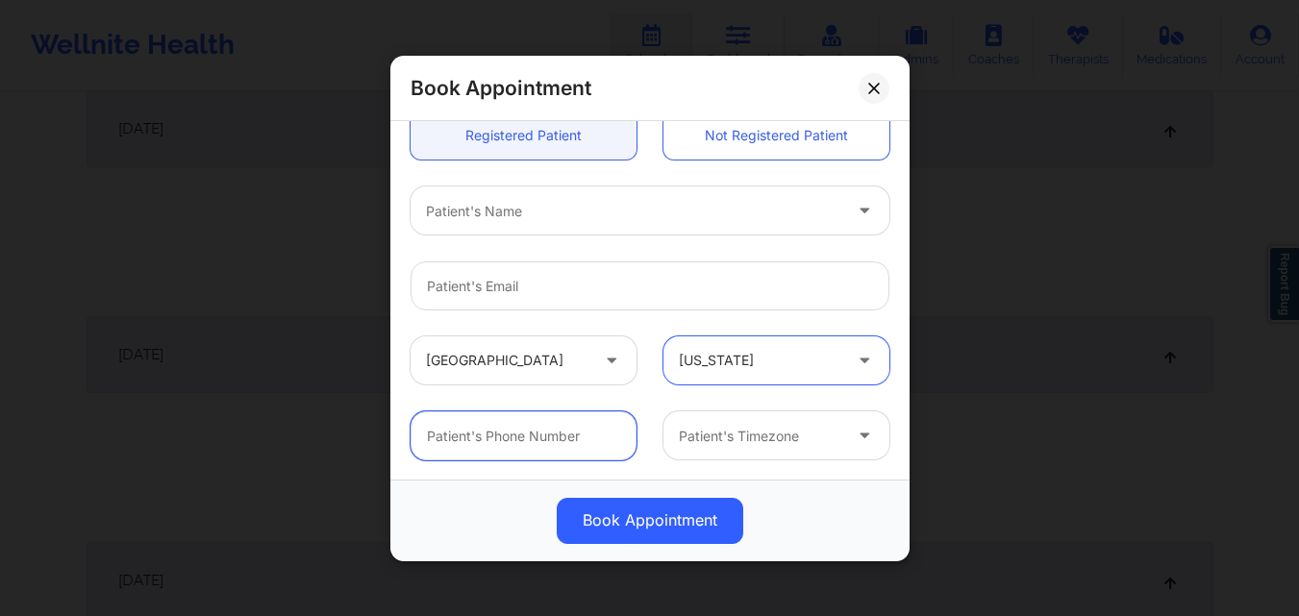
click at [534, 435] on input "text" at bounding box center [523, 435] width 226 height 49
click at [615, 200] on div at bounding box center [633, 210] width 415 height 23
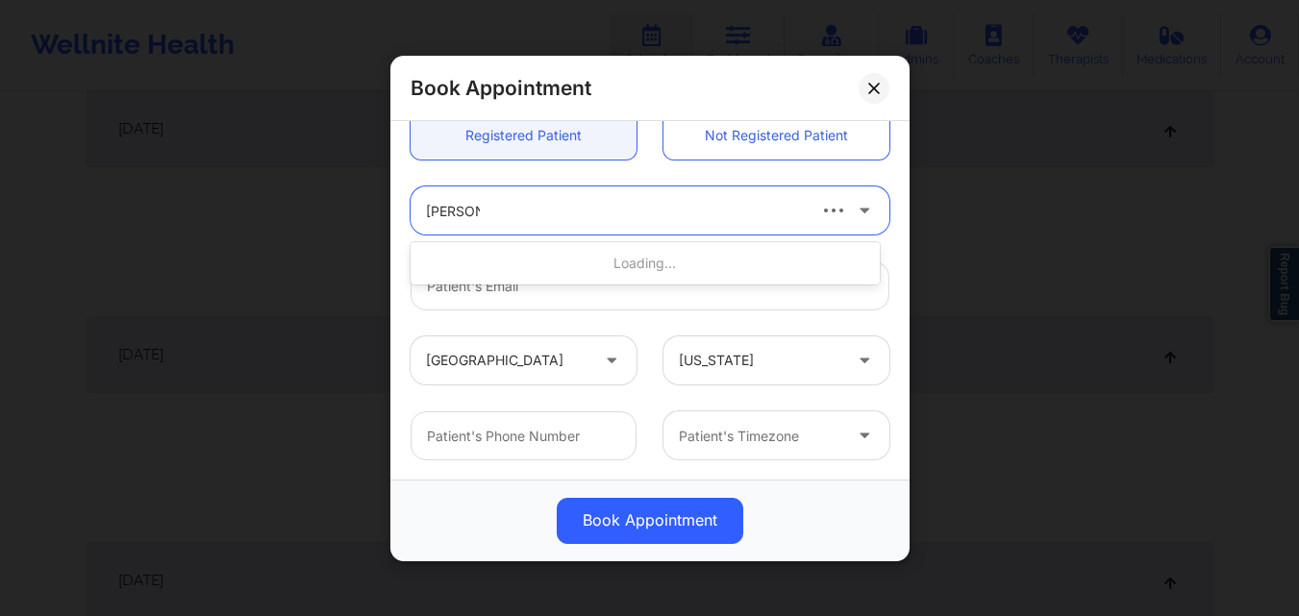
type input "Mary A R"
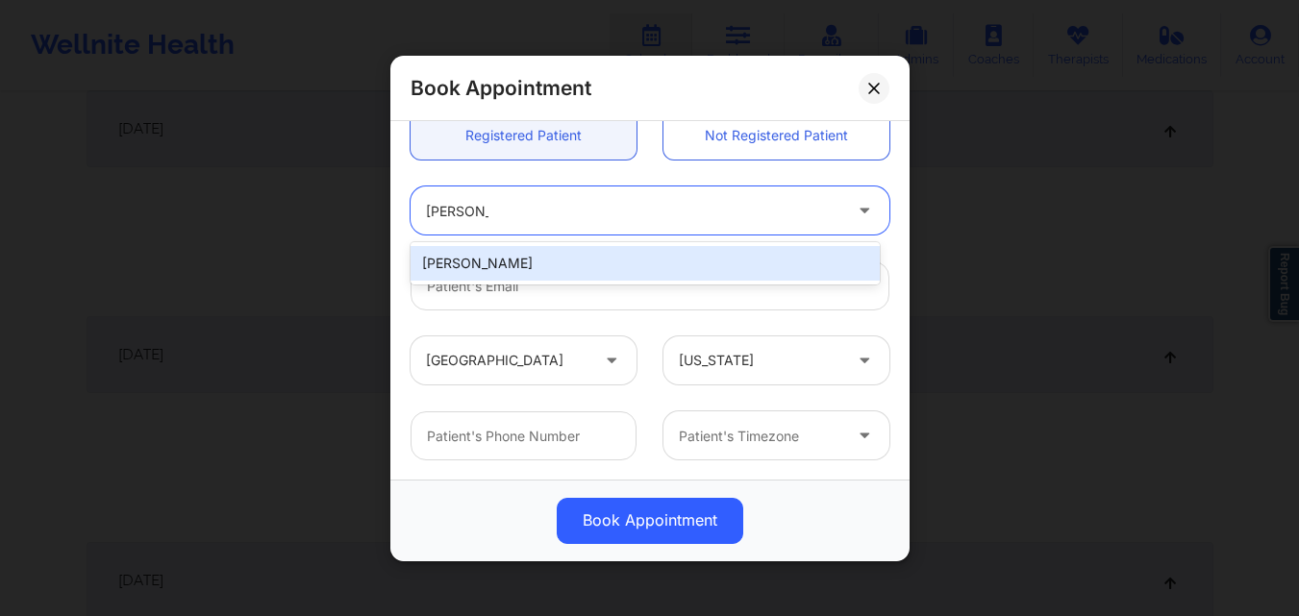
click at [608, 264] on div "[PERSON_NAME]" at bounding box center [644, 263] width 469 height 35
type input "[EMAIL_ADDRESS][DOMAIN_NAME]"
type input "[PHONE_NUMBER]"
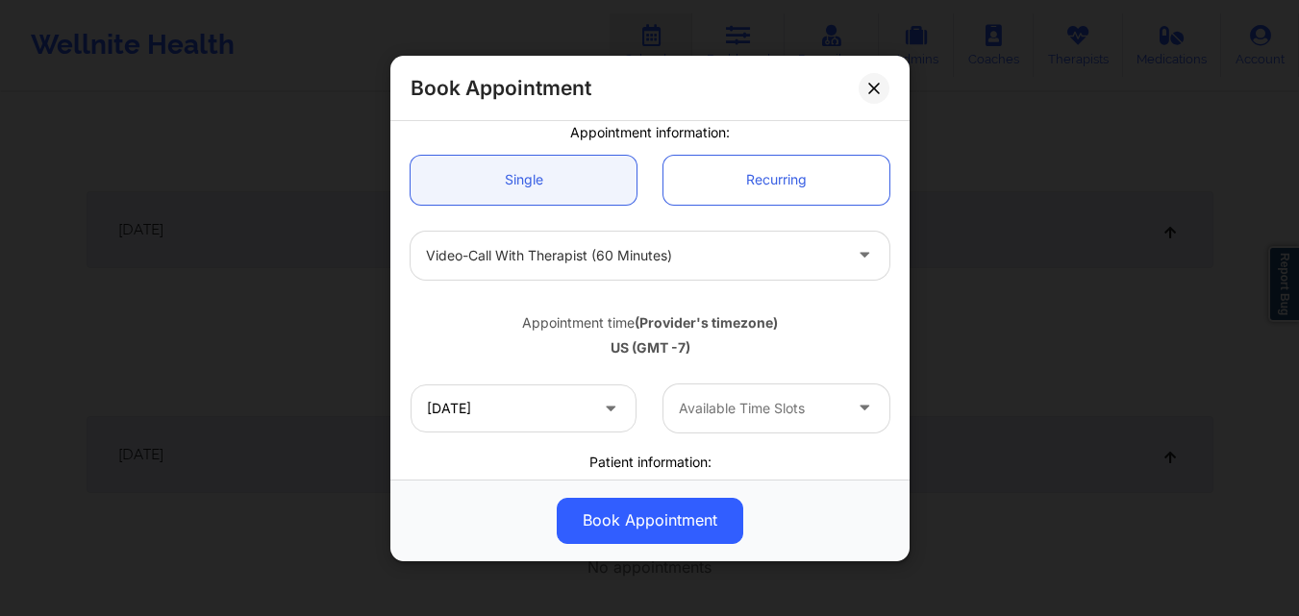
scroll to position [151, 0]
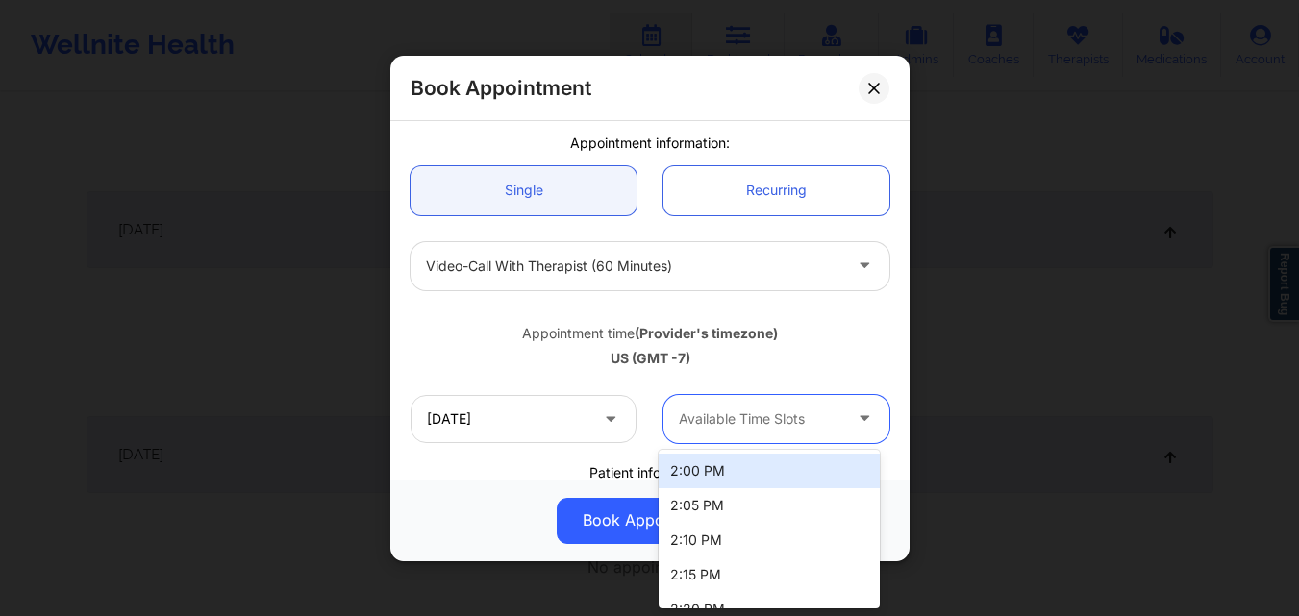
click at [855, 416] on icon at bounding box center [864, 415] width 19 height 16
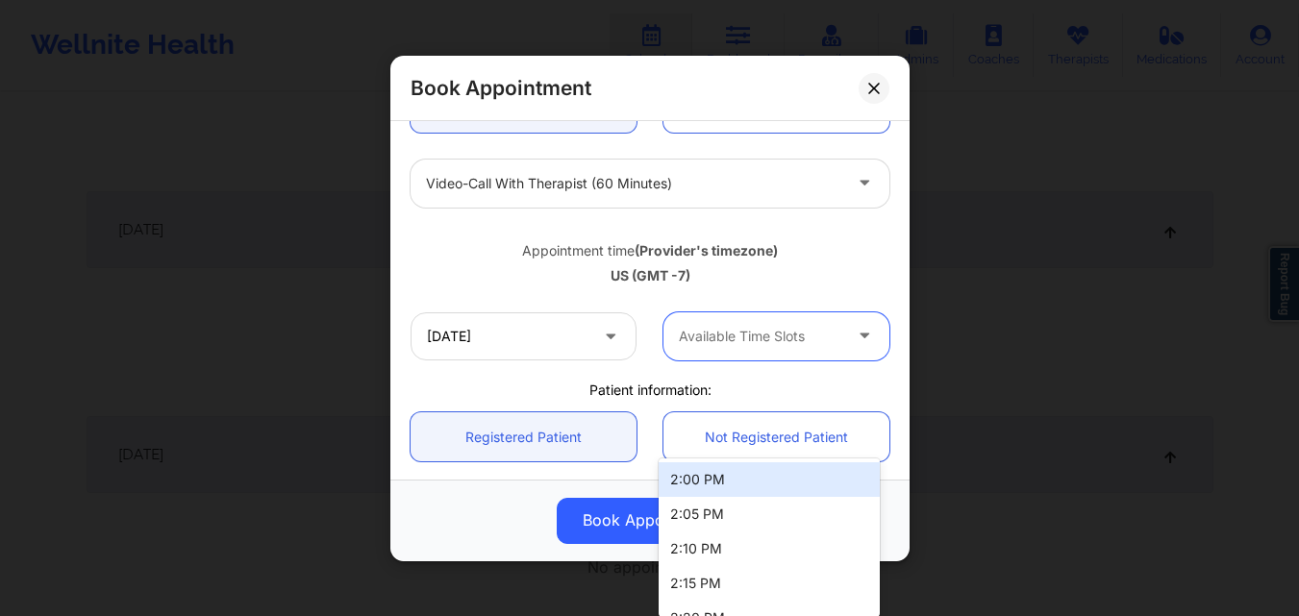
scroll to position [288, 0]
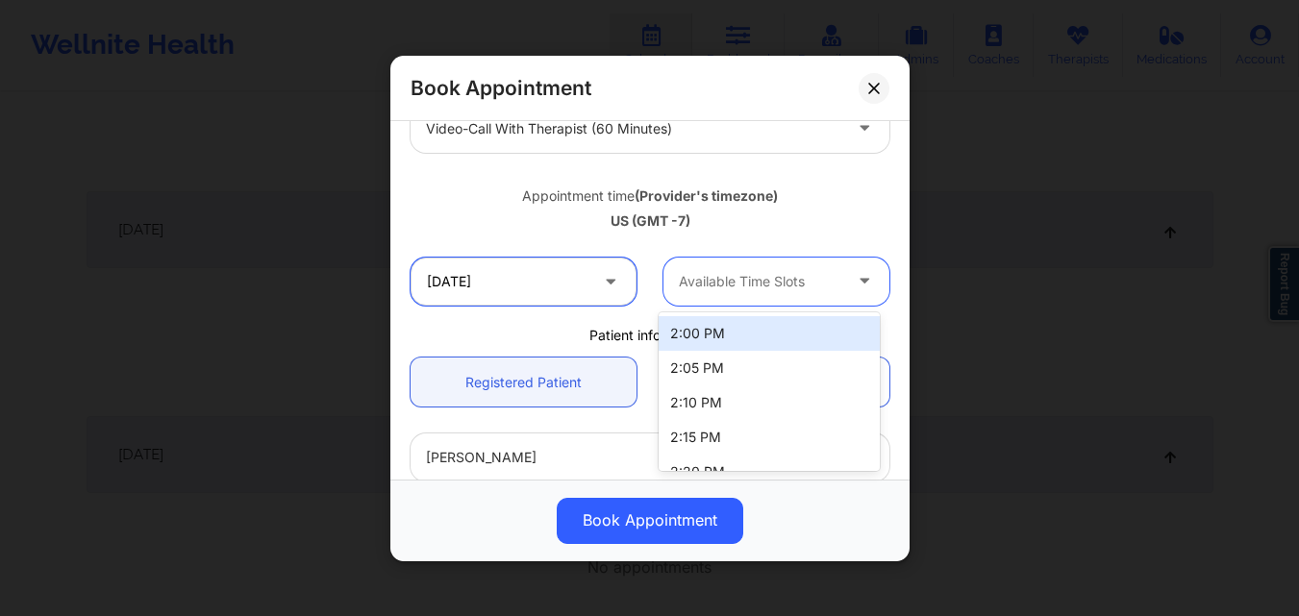
click at [562, 293] on input "10/02/2025" at bounding box center [523, 281] width 226 height 48
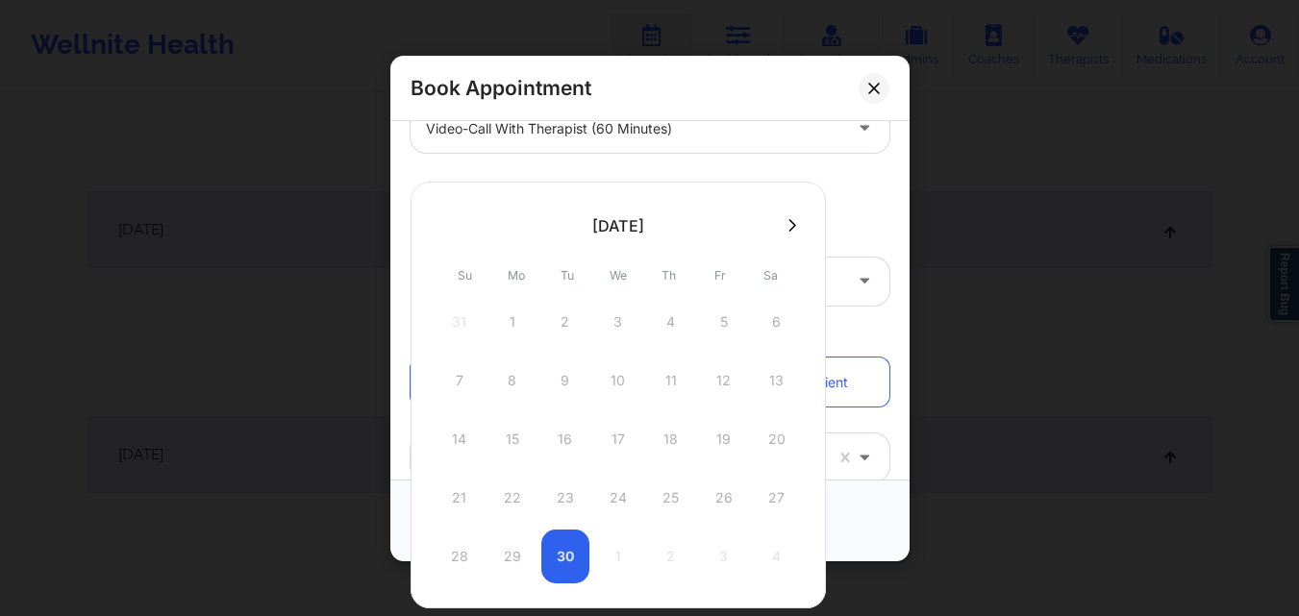
click at [801, 222] on button at bounding box center [792, 225] width 19 height 16
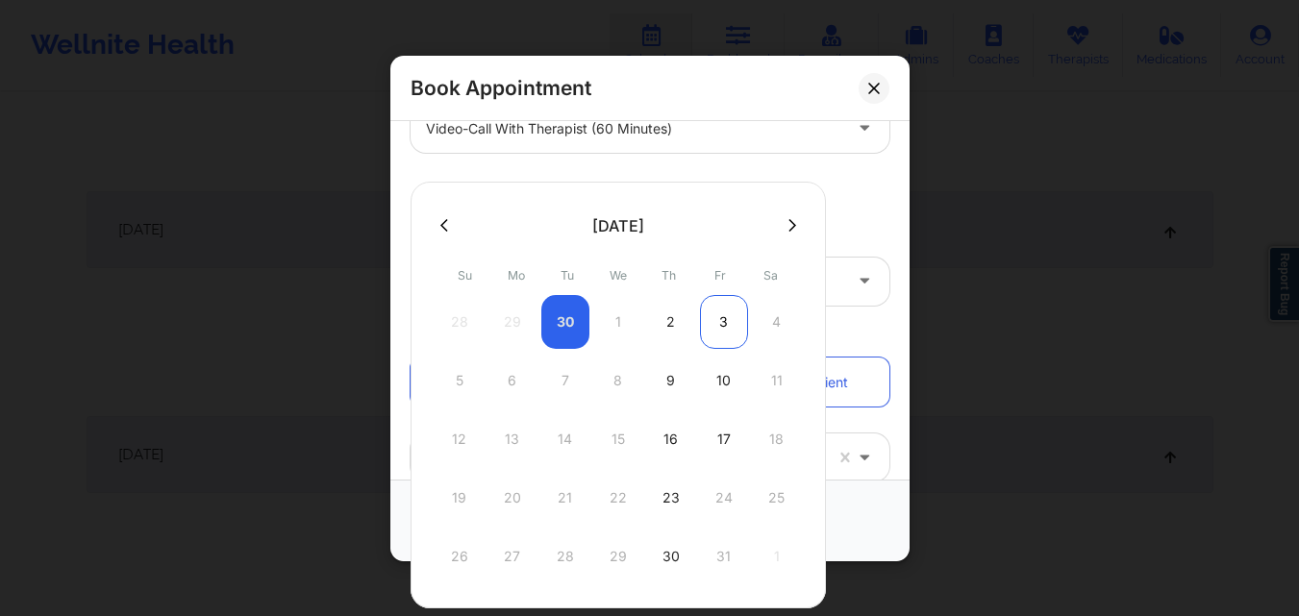
click at [738, 331] on div "3" at bounding box center [724, 322] width 48 height 54
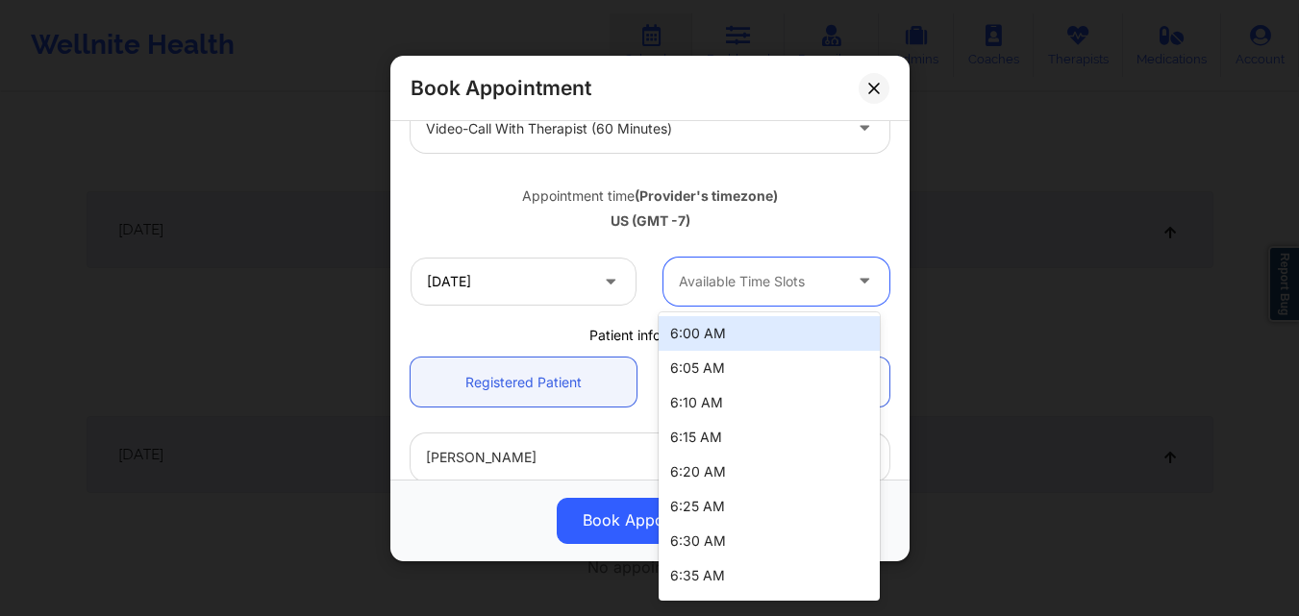
click at [791, 266] on div "Available Time Slots" at bounding box center [753, 281] width 180 height 48
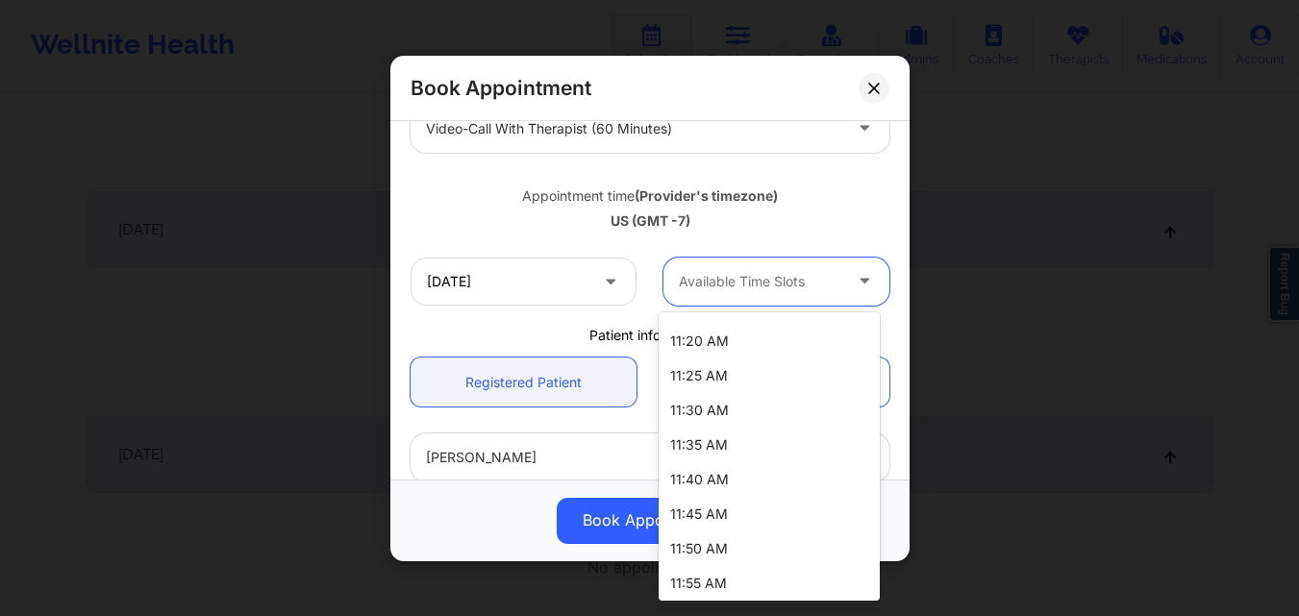
scroll to position [2246, 0]
click at [829, 208] on div "Appointment time (Provider's timezone) US (GMT -7)" at bounding box center [650, 204] width 506 height 51
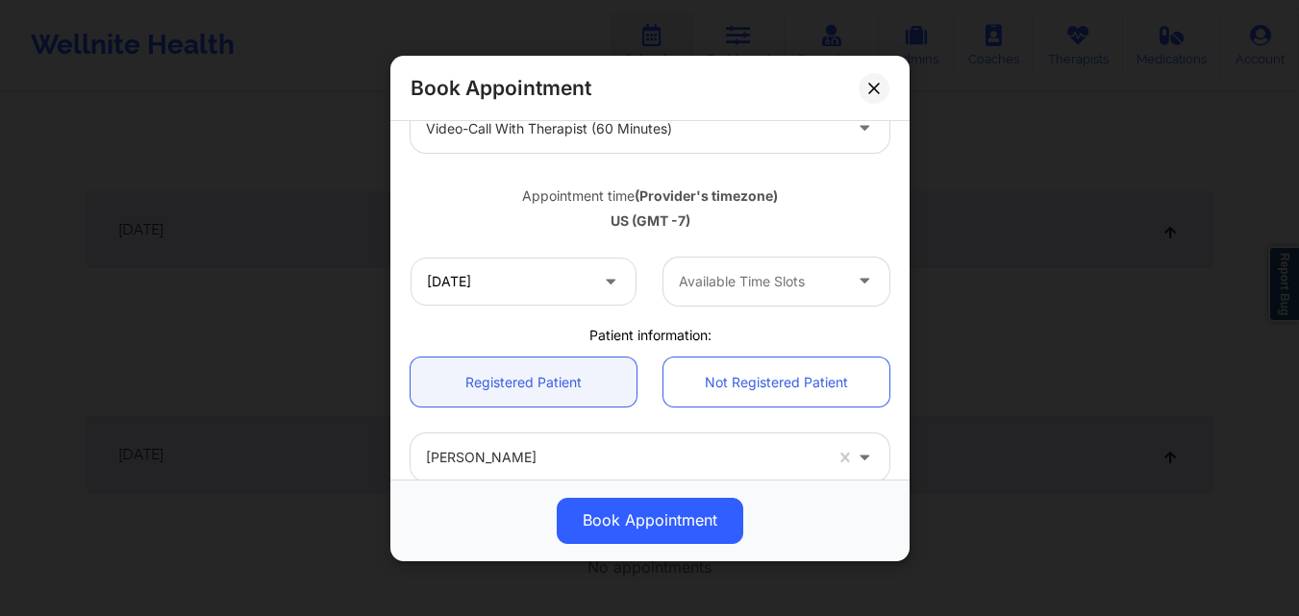
click at [612, 281] on icon at bounding box center [610, 277] width 19 height 16
click at [608, 281] on icon at bounding box center [610, 277] width 19 height 16
click at [555, 285] on input "10/03/2025" at bounding box center [523, 281] width 226 height 48
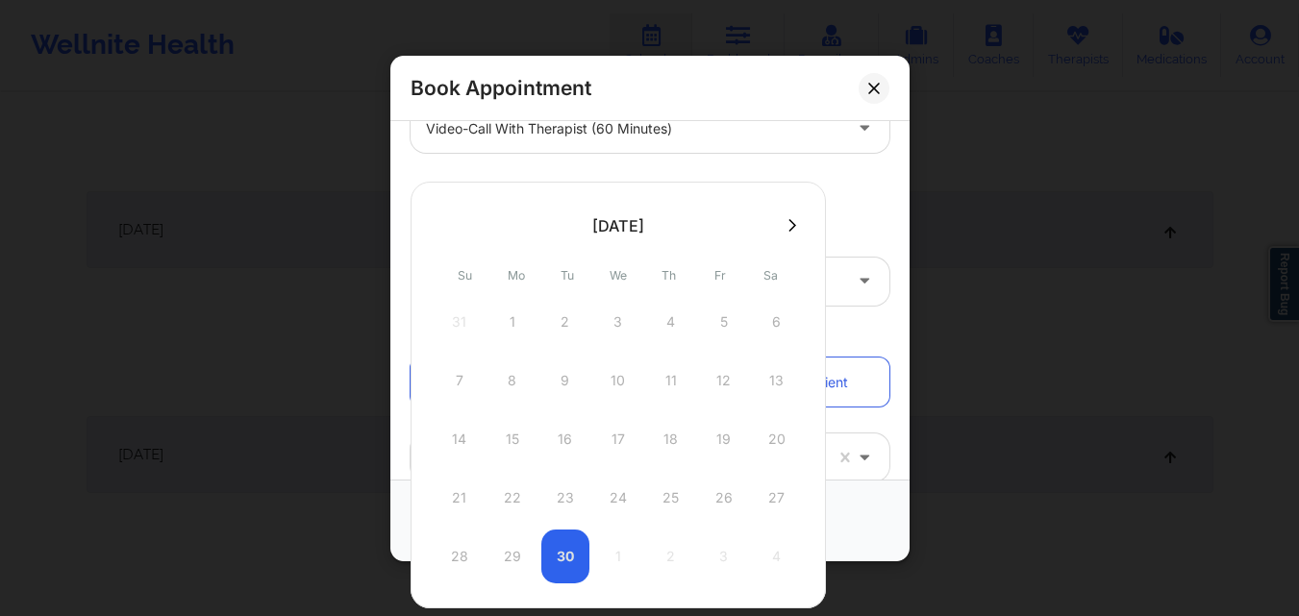
click at [796, 224] on icon at bounding box center [792, 224] width 8 height 12
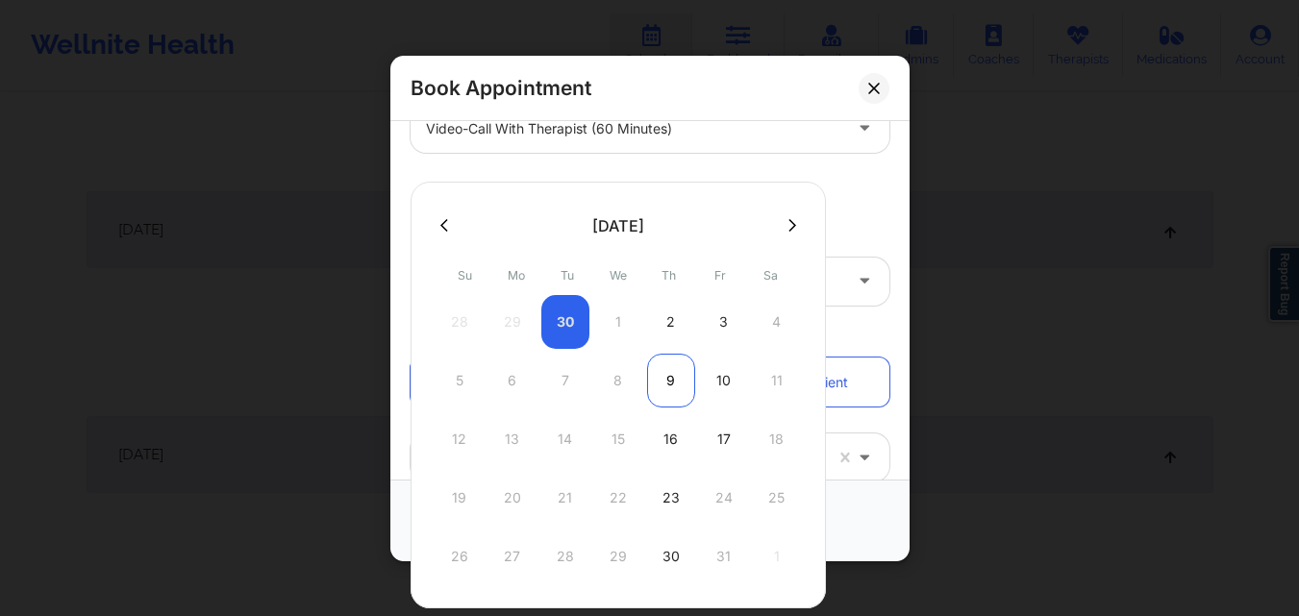
click at [672, 377] on div "9" at bounding box center [671, 381] width 48 height 54
type input "10/09/2025"
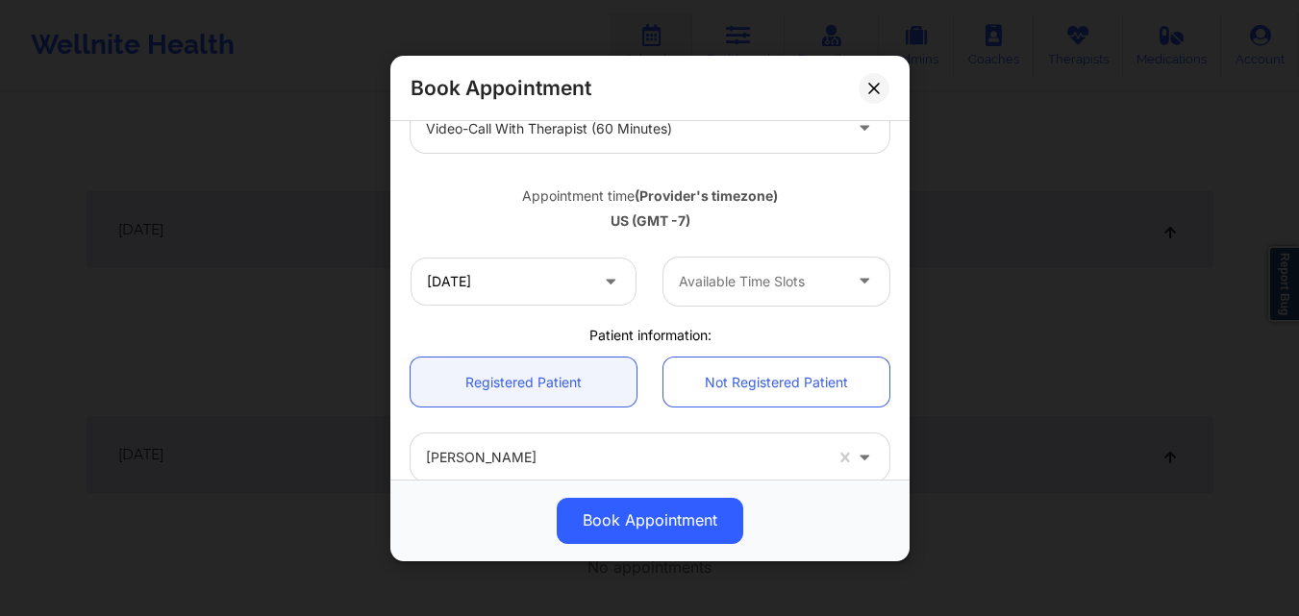
click at [809, 295] on div "Available Time Slots" at bounding box center [753, 281] width 180 height 48
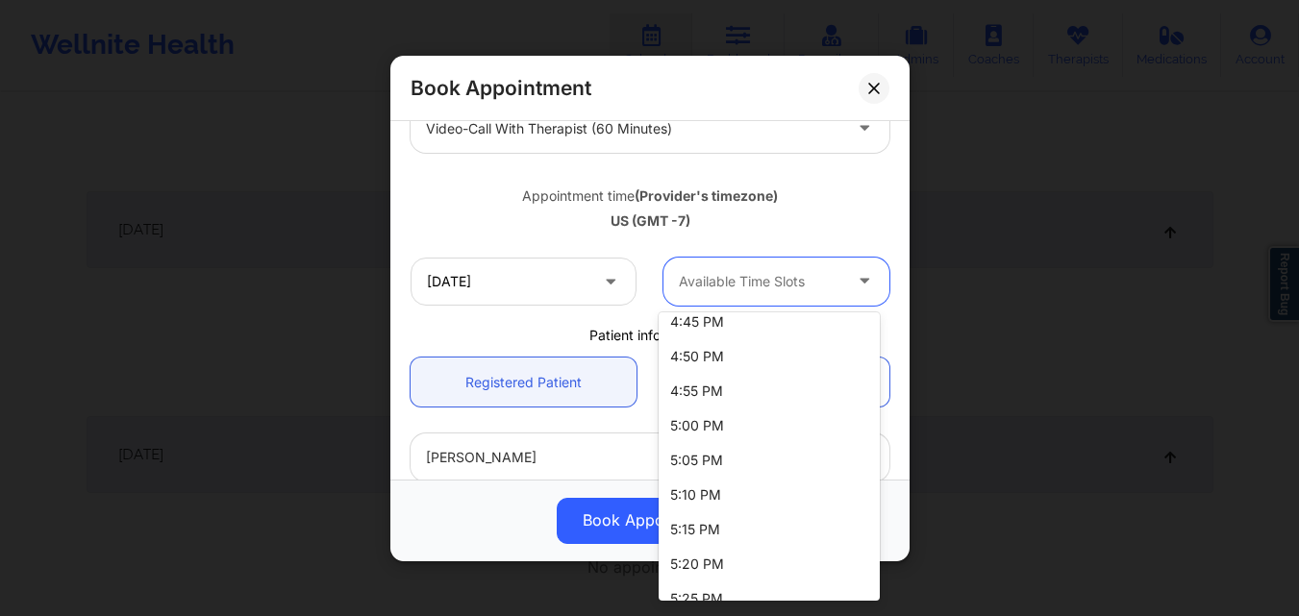
scroll to position [1415, 0]
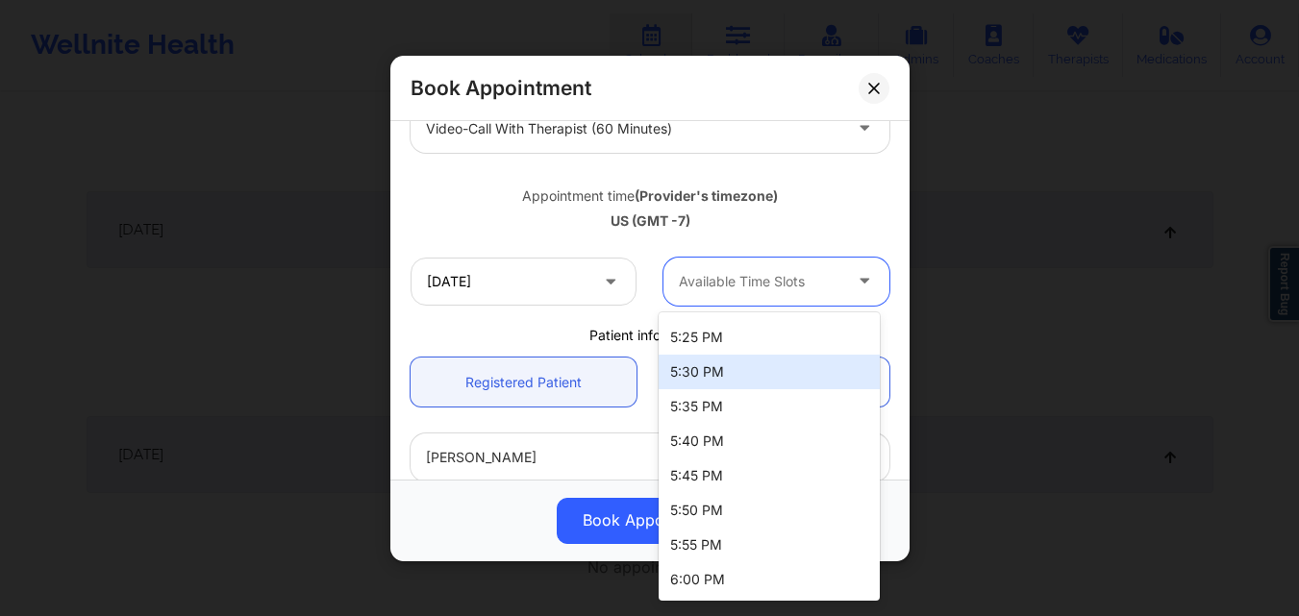
click at [823, 196] on div "Appointment time (Provider's timezone)" at bounding box center [649, 195] width 479 height 19
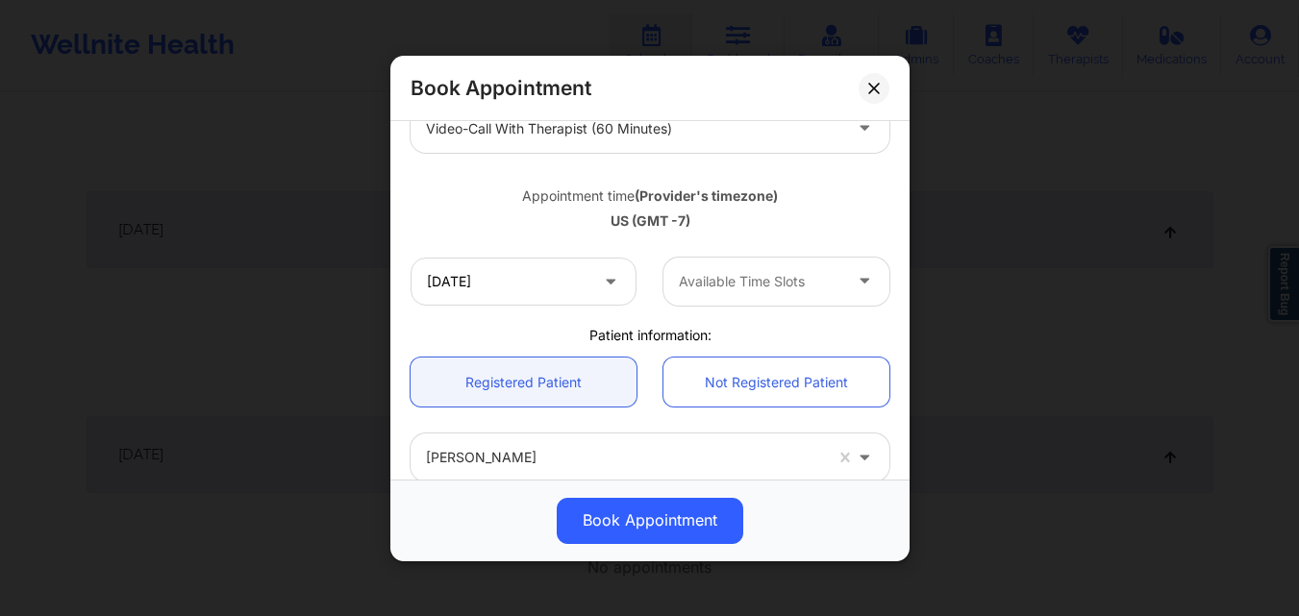
scroll to position [0, 0]
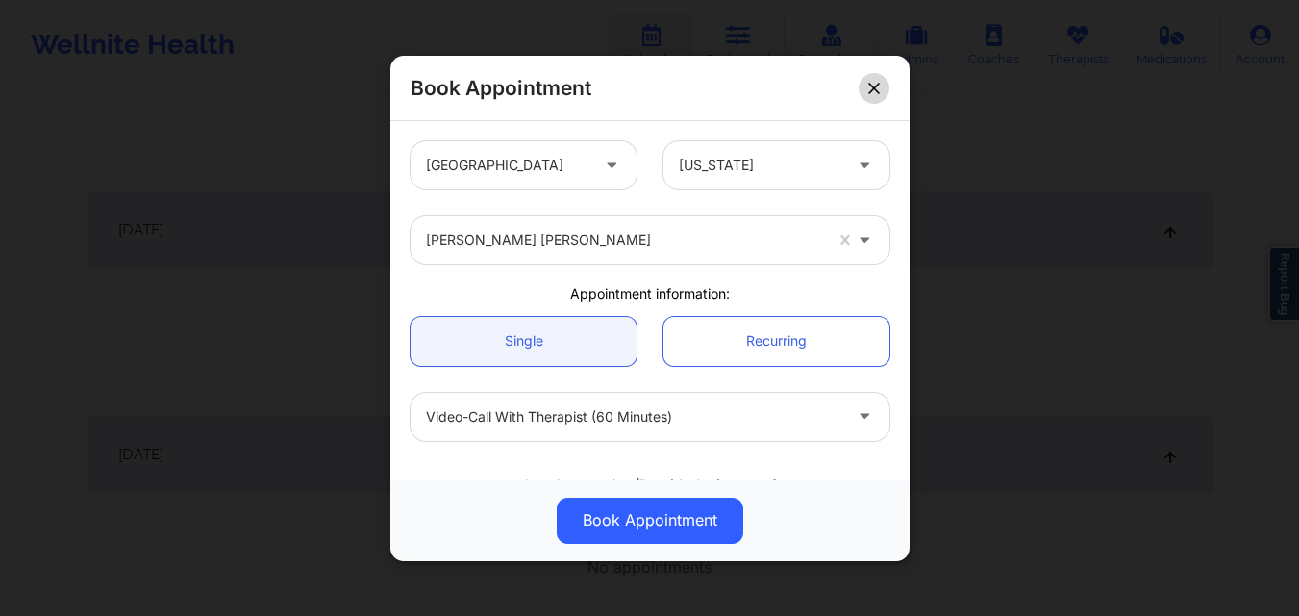
click at [875, 89] on icon at bounding box center [873, 87] width 11 height 11
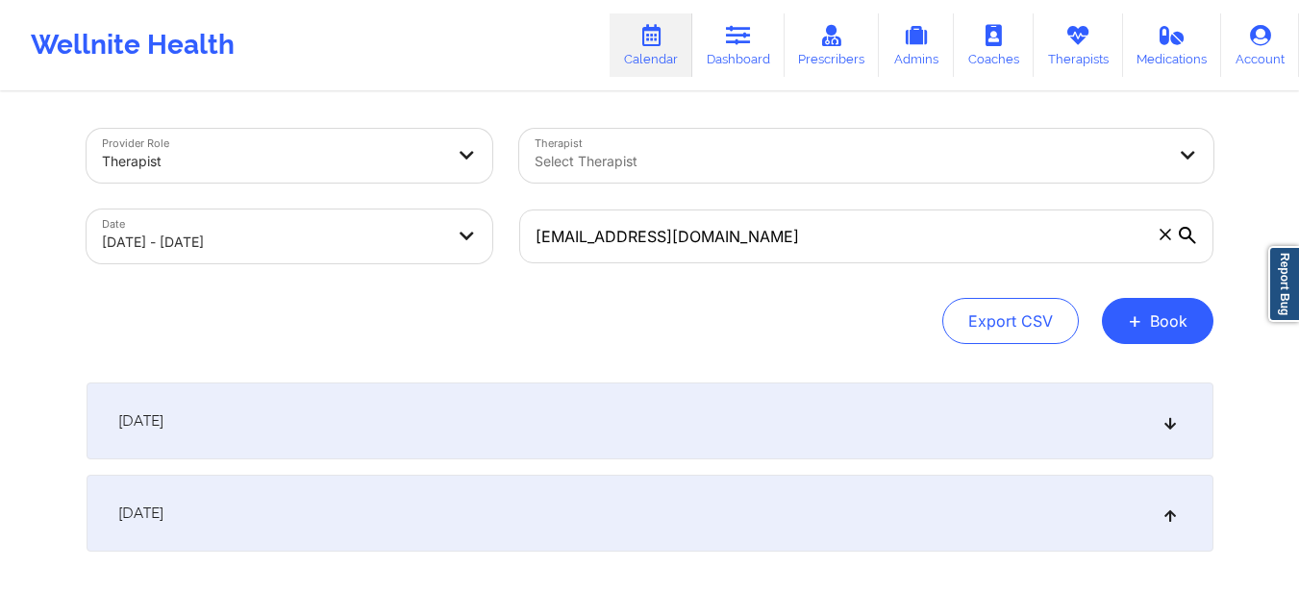
click at [729, 409] on div "September 29, 2025" at bounding box center [650, 421] width 1127 height 77
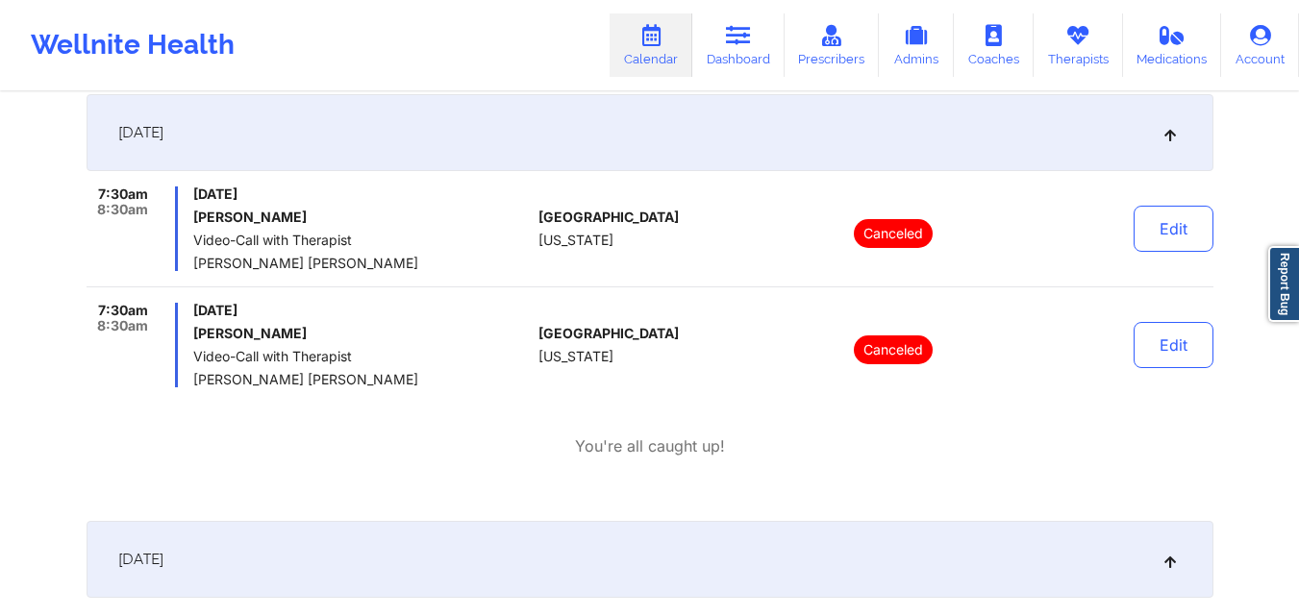
scroll to position [481, 0]
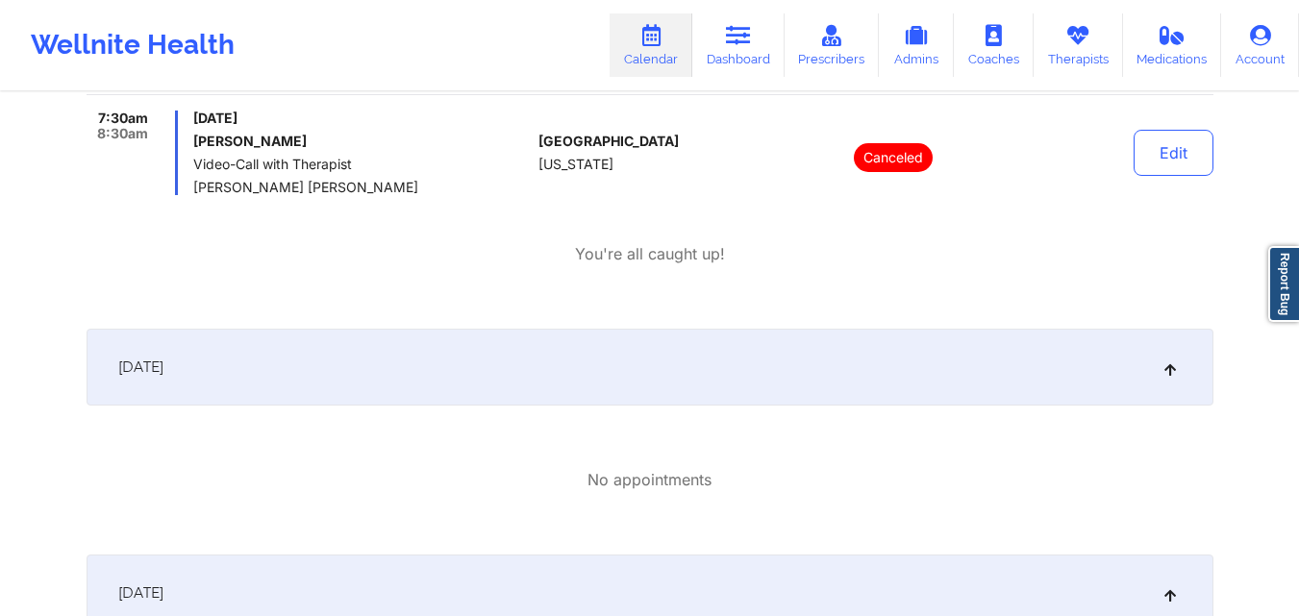
click at [761, 368] on div "September 30, 2025" at bounding box center [650, 367] width 1127 height 77
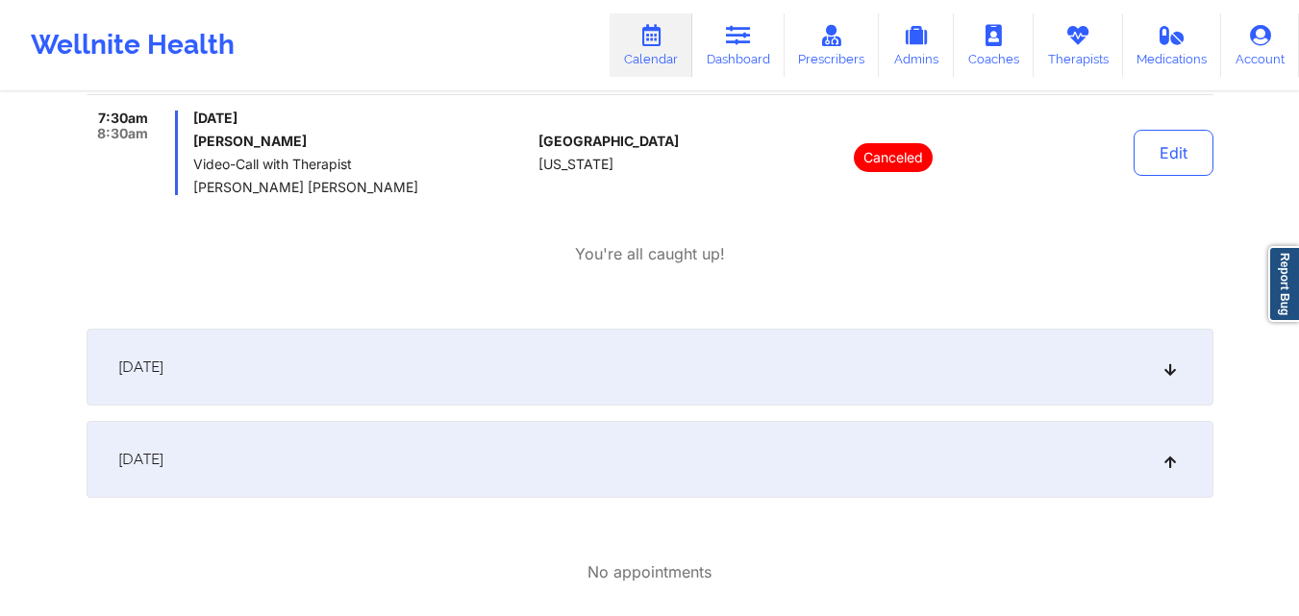
click at [761, 368] on div "September 30, 2025" at bounding box center [650, 367] width 1127 height 77
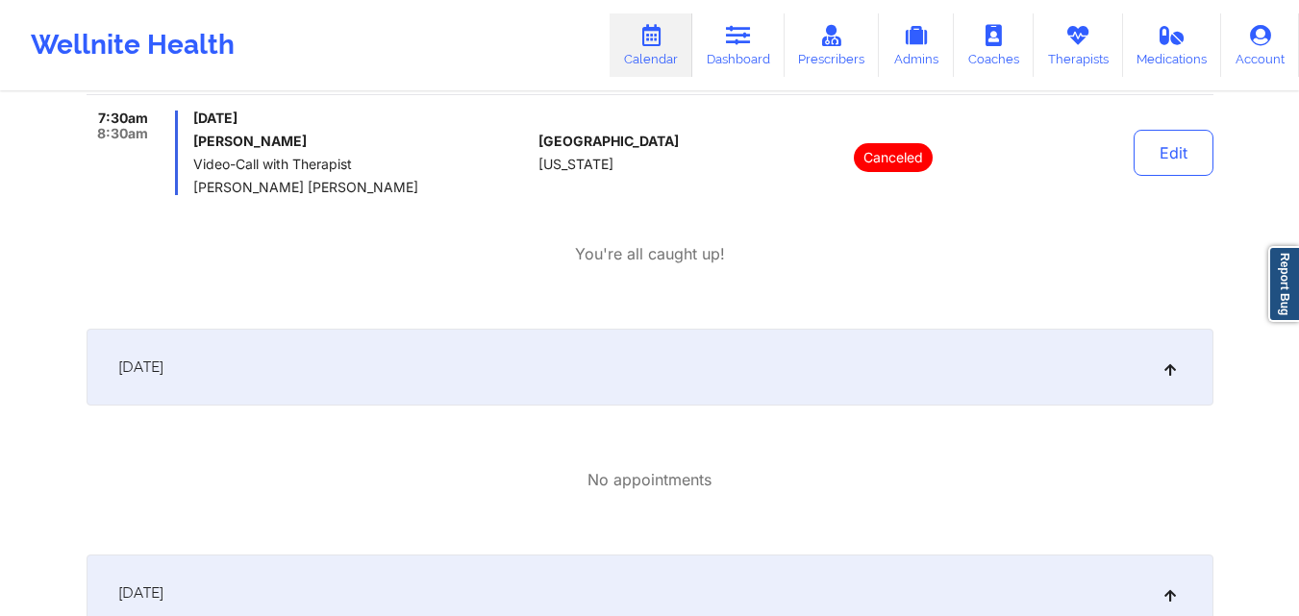
scroll to position [192, 0]
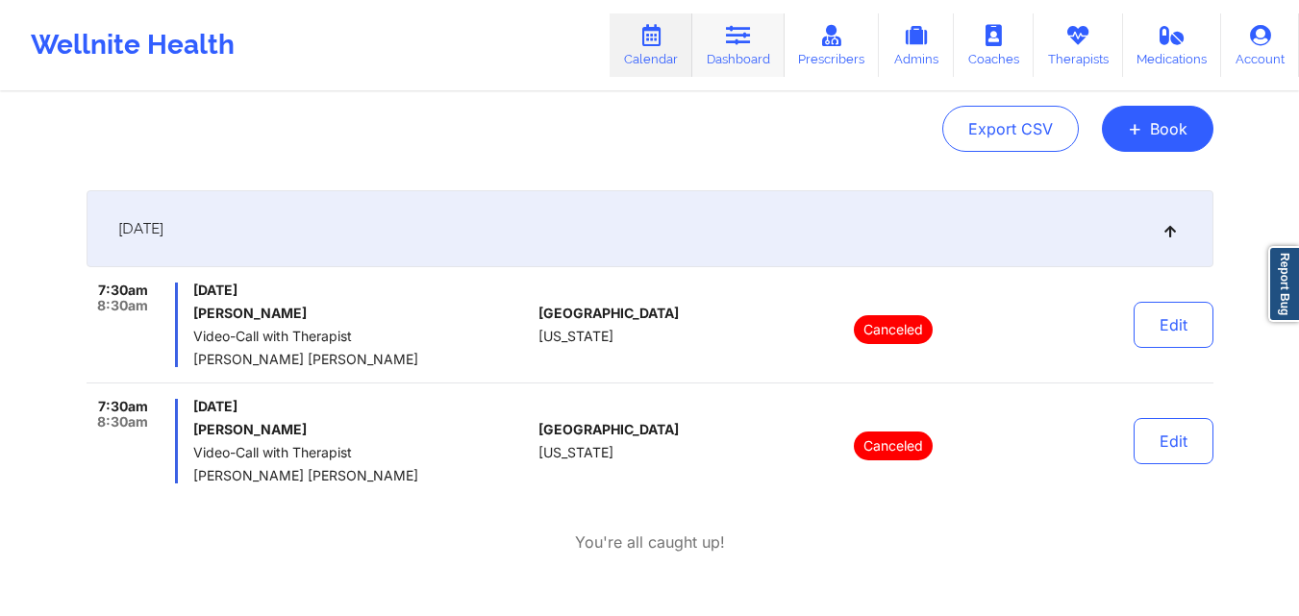
click at [744, 42] on icon at bounding box center [738, 35] width 25 height 21
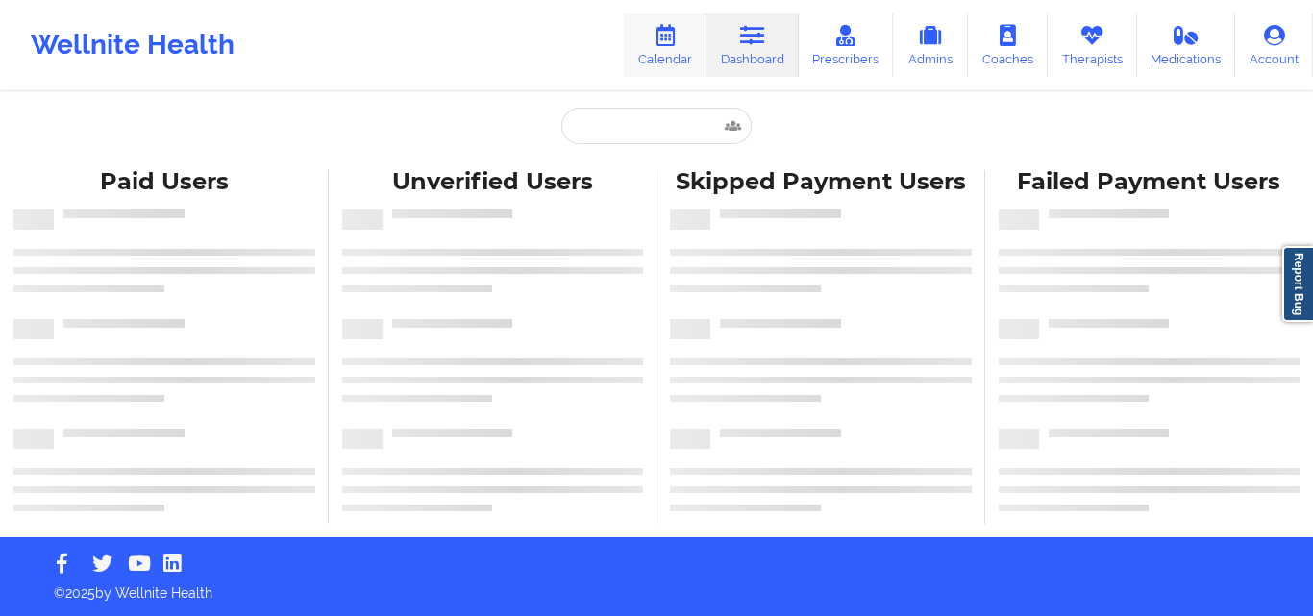
click at [680, 63] on link "Calendar" at bounding box center [665, 44] width 83 height 63
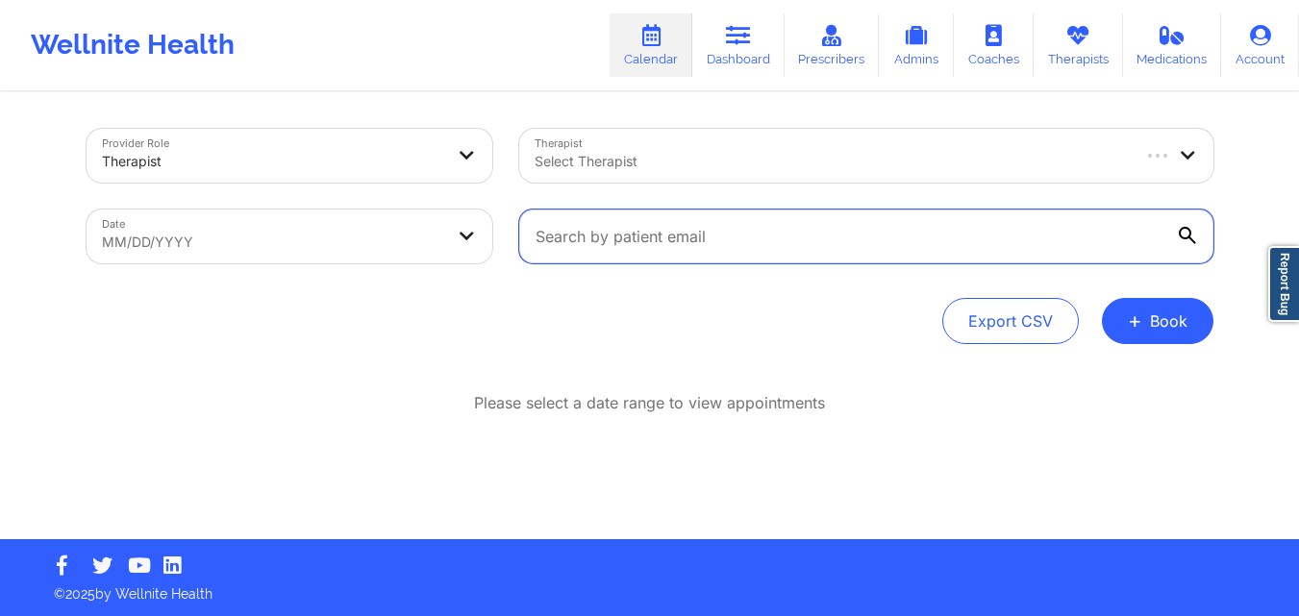
click at [716, 242] on input "text" at bounding box center [866, 237] width 694 height 54
paste input "[EMAIL_ADDRESS][DOMAIN_NAME]"
type input "[EMAIL_ADDRESS][DOMAIN_NAME]"
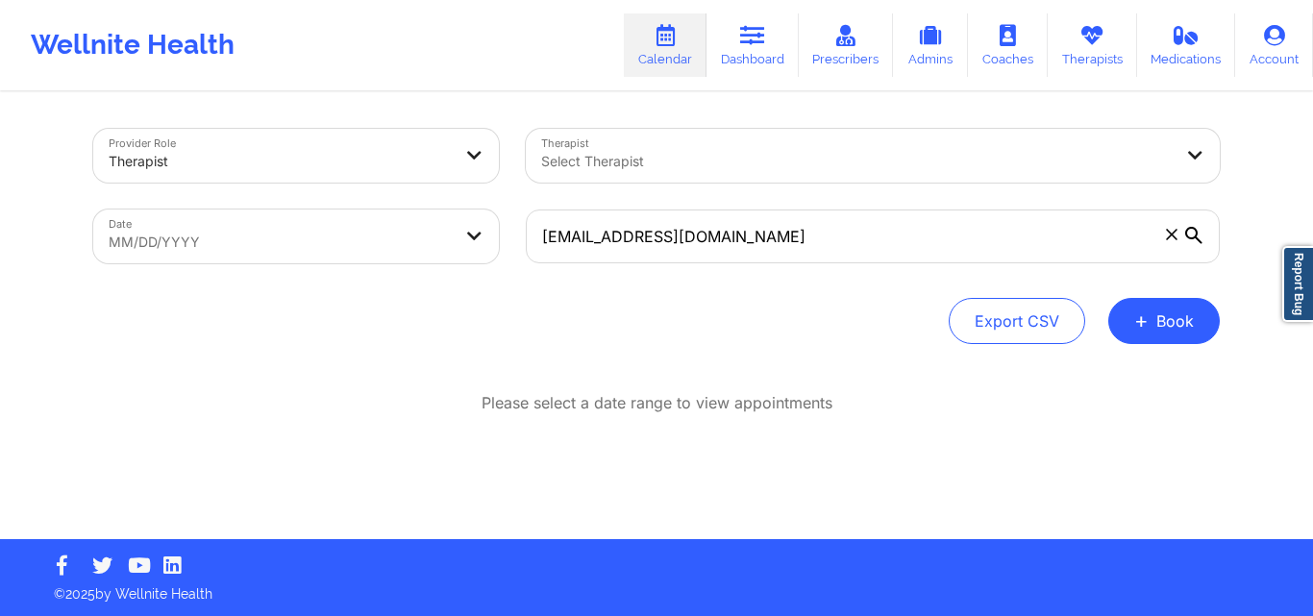
select select "2025-7"
select select "2025-8"
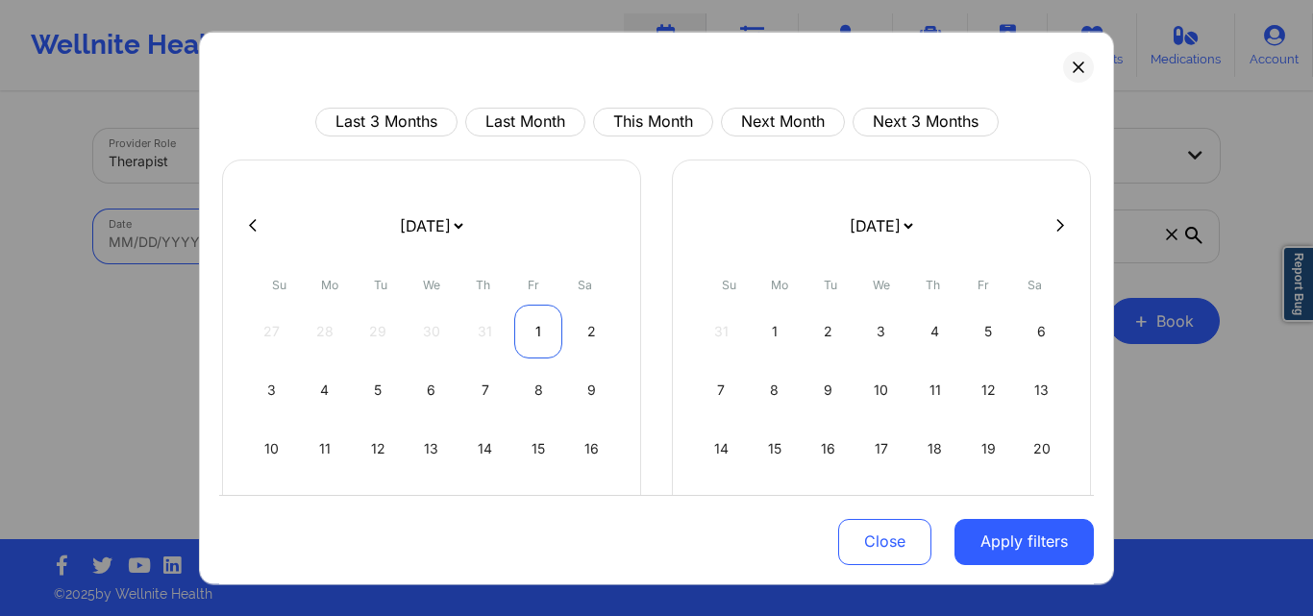
click at [535, 340] on div "1" at bounding box center [538, 331] width 49 height 54
select select "2025-7"
select select "2025-8"
select select "2025-7"
select select "2025-8"
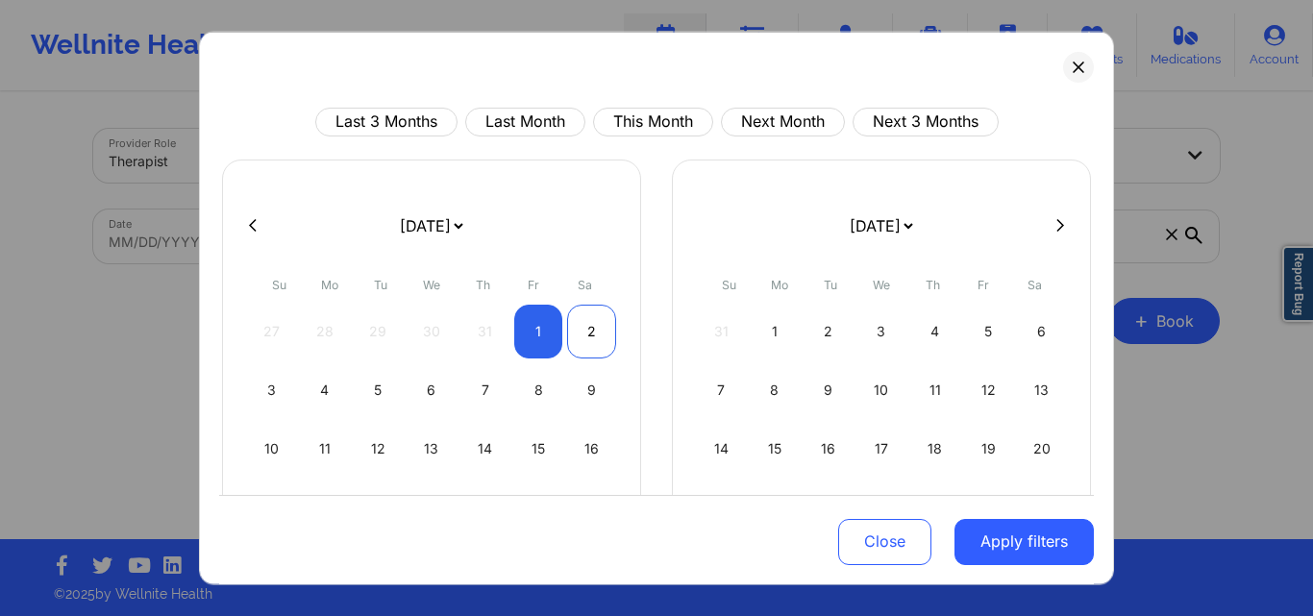
select select "2025-7"
select select "2025-8"
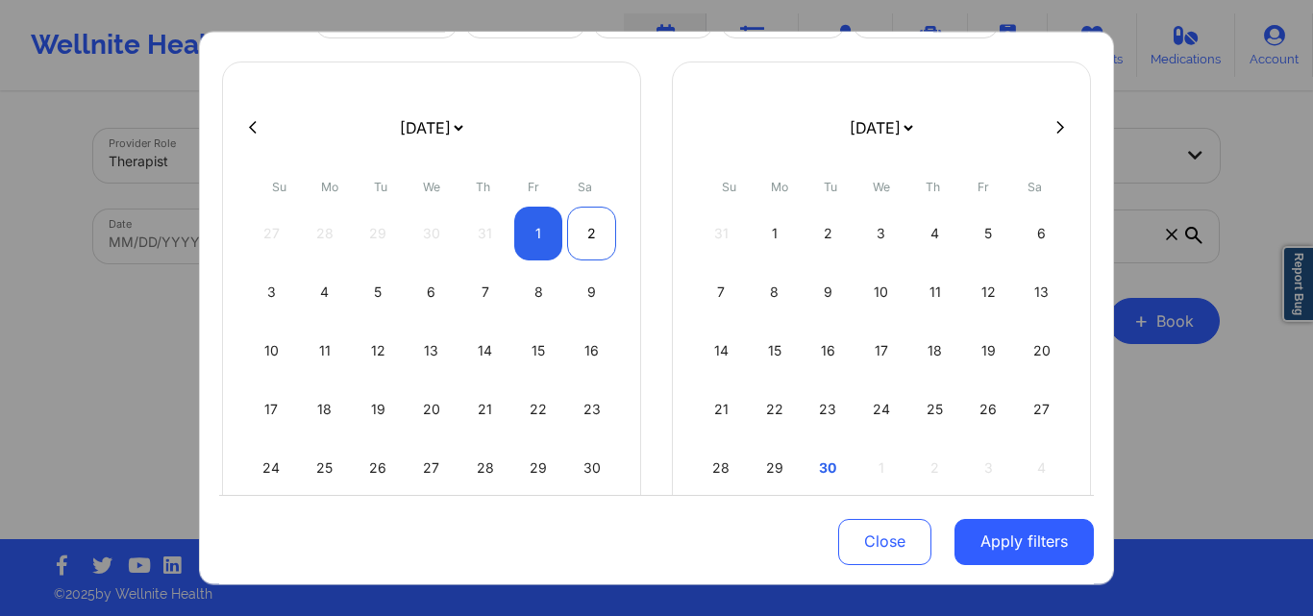
scroll to position [218, 0]
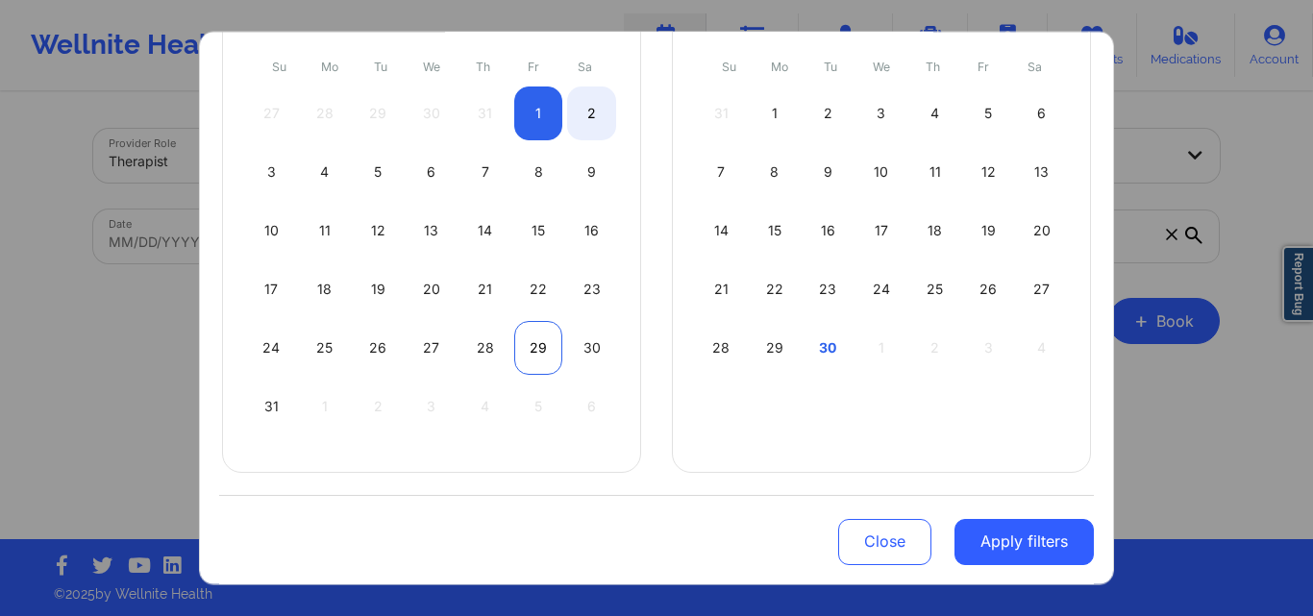
select select "2025-7"
select select "2025-8"
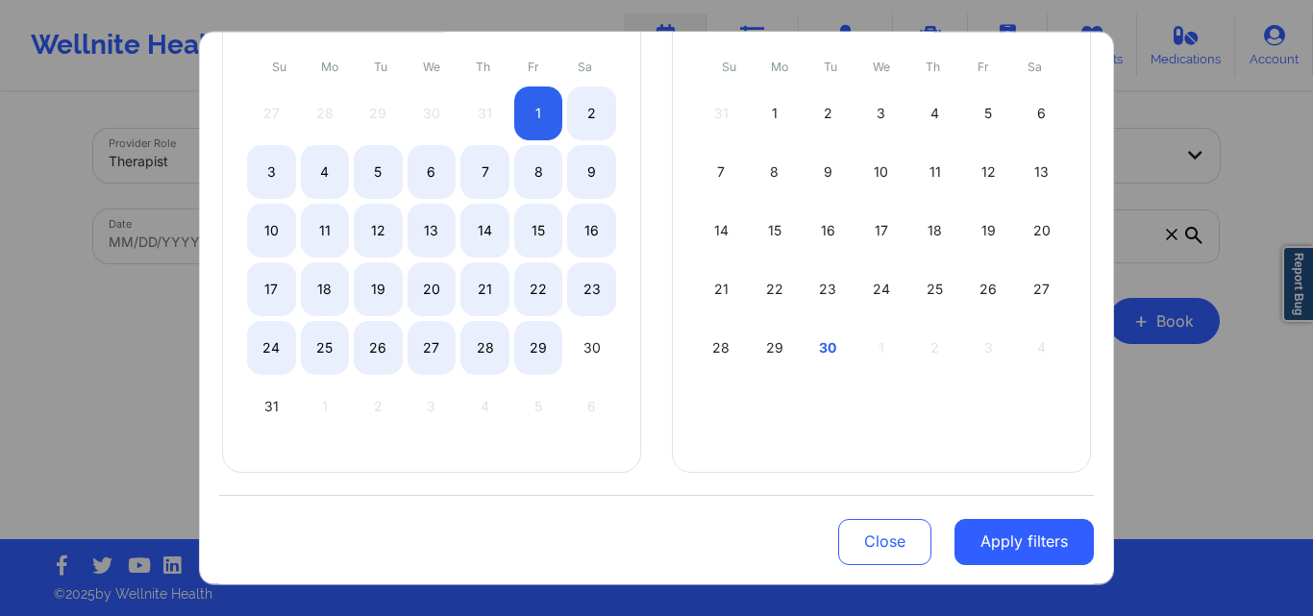
select select "2025-7"
select select "2025-8"
select select "2025-7"
select select "2025-8"
select select "2025-7"
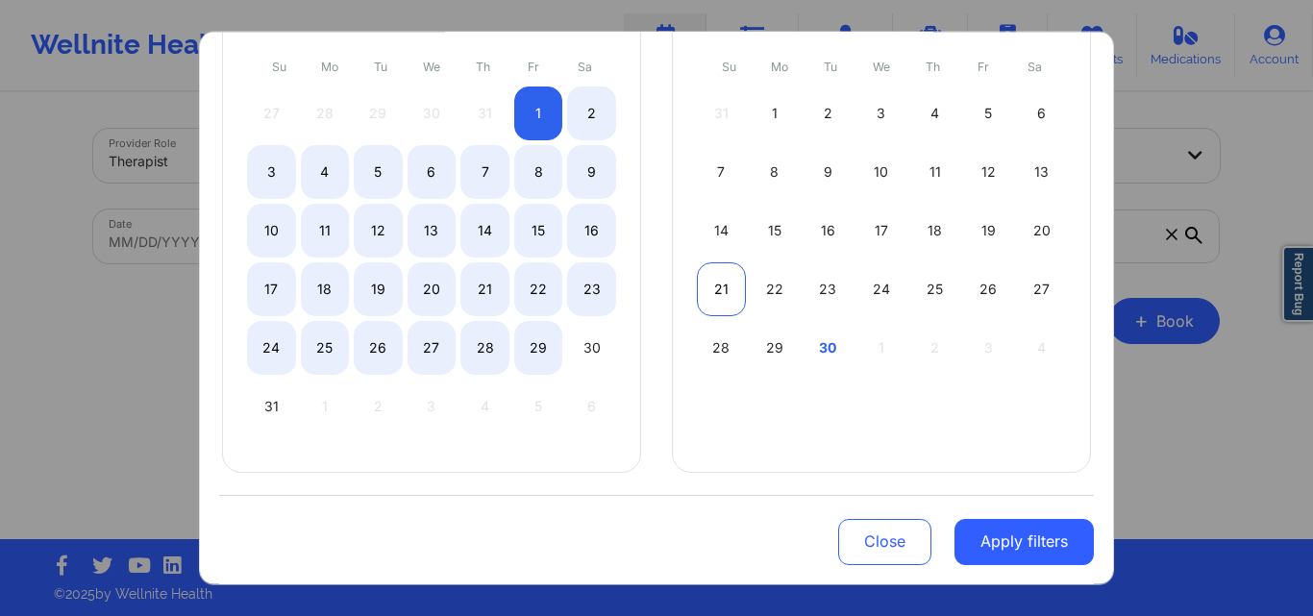
select select "2025-8"
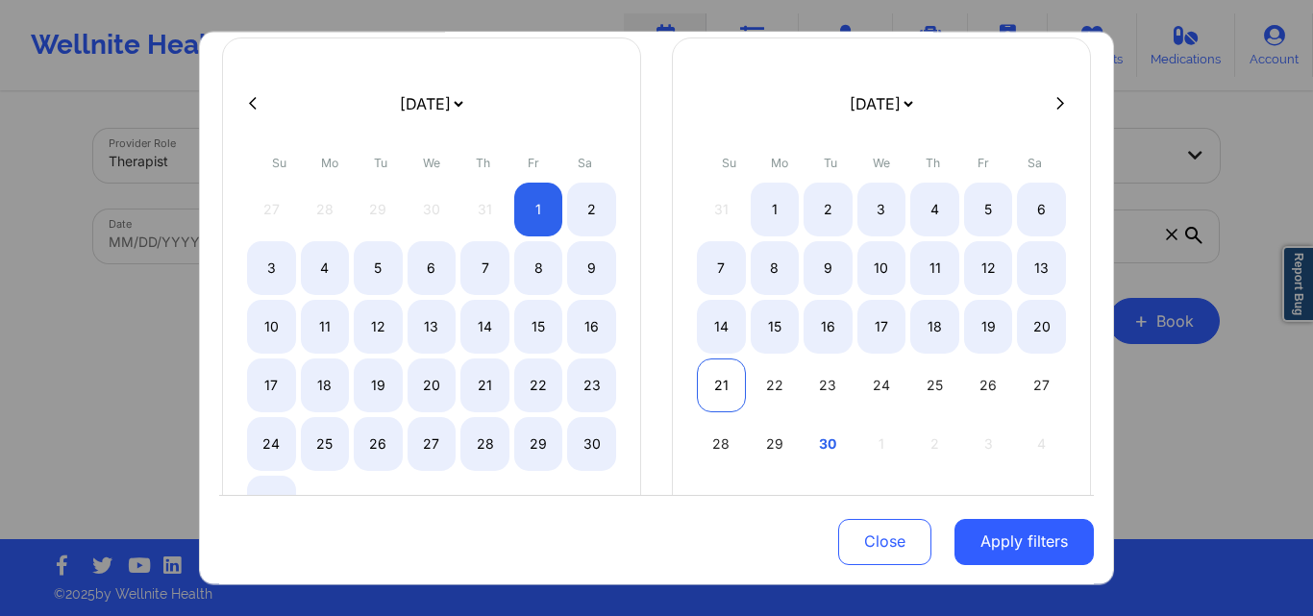
scroll to position [0, 0]
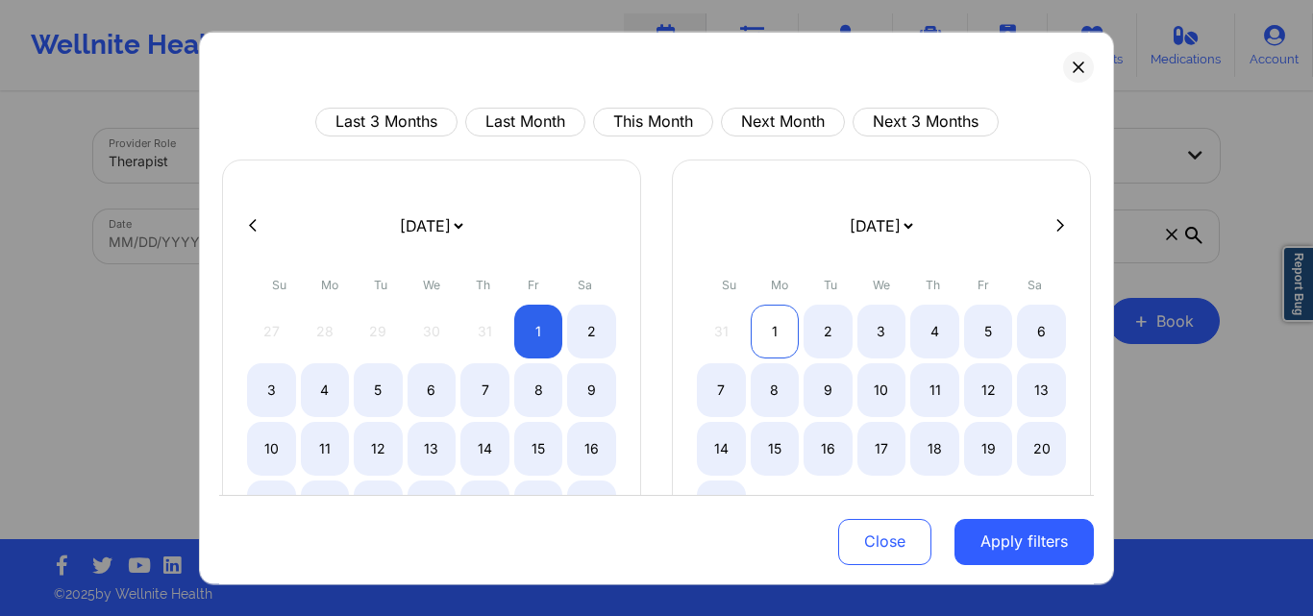
select select "2025-7"
select select "2025-8"
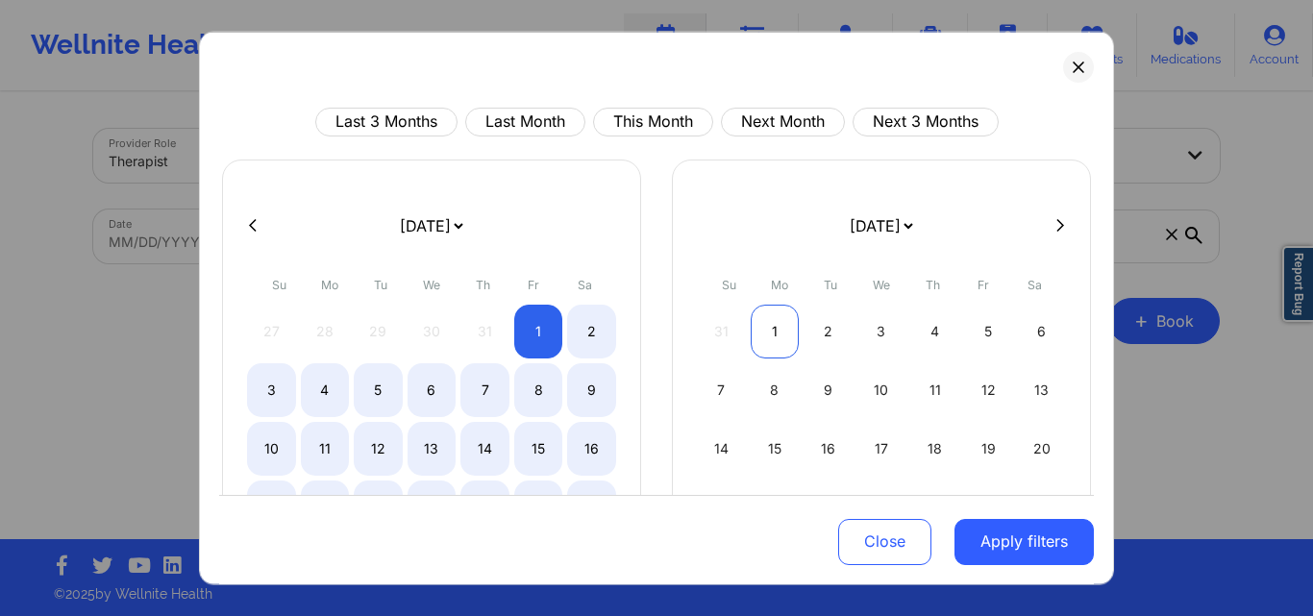
click at [773, 333] on div "1" at bounding box center [775, 331] width 49 height 54
select select "2025-7"
select select "2025-8"
click at [535, 335] on div "1" at bounding box center [538, 331] width 49 height 54
select select "2025-7"
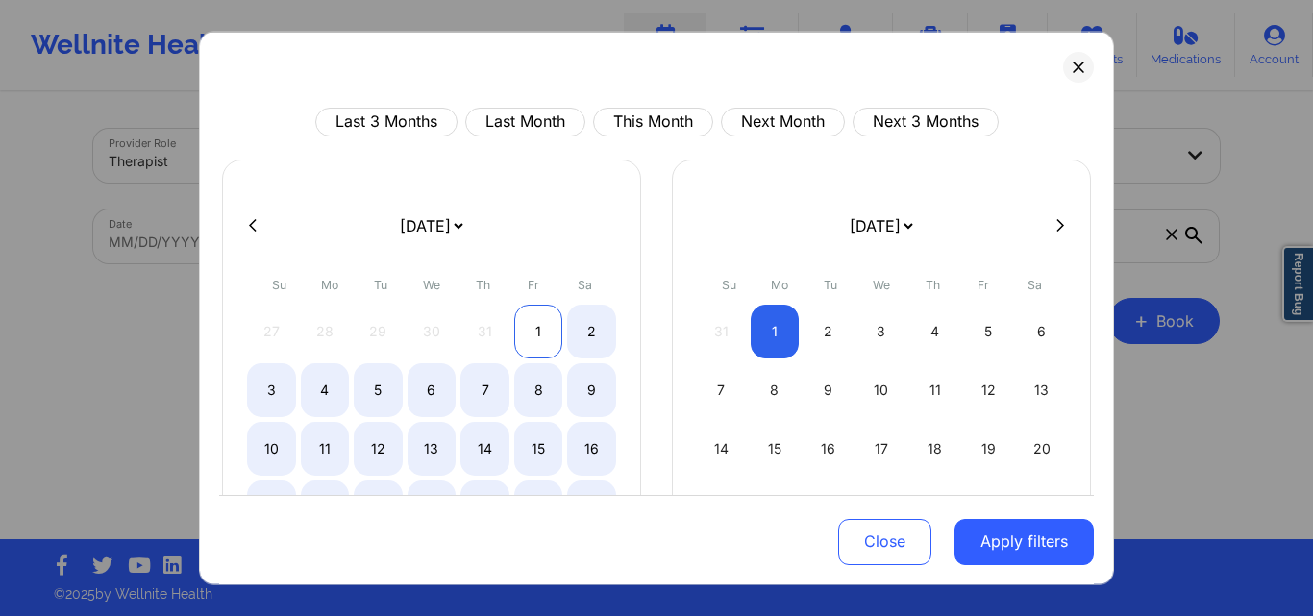
select select "2025-8"
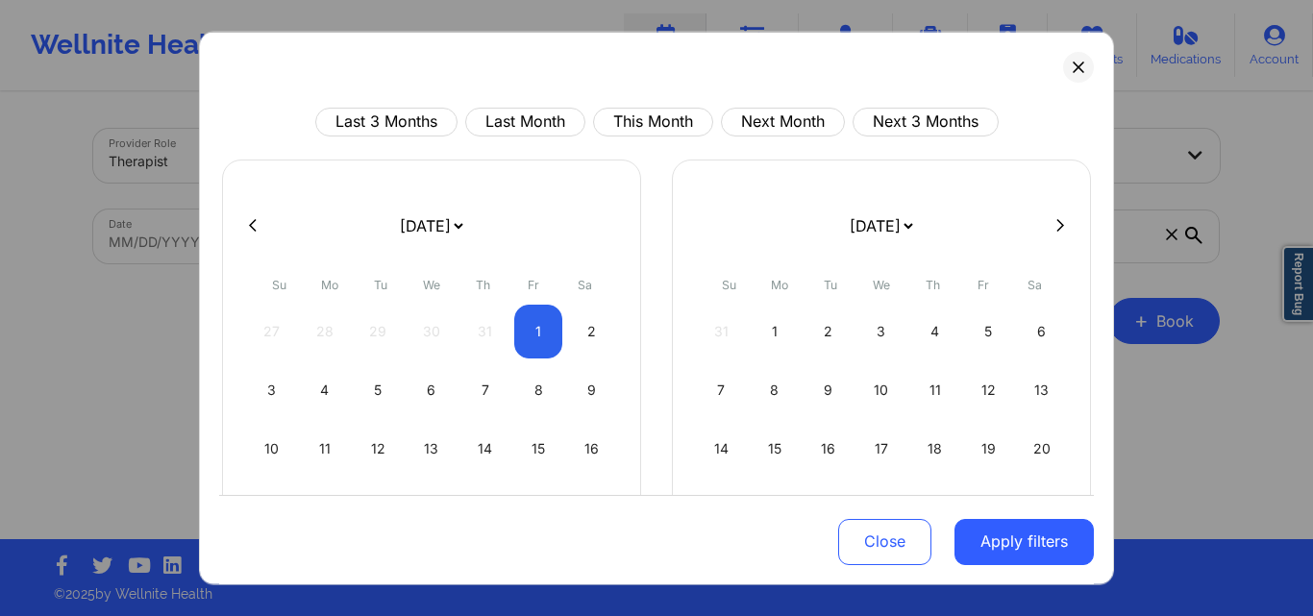
select select "2025-7"
select select "2025-8"
select select "2025-7"
select select "2025-8"
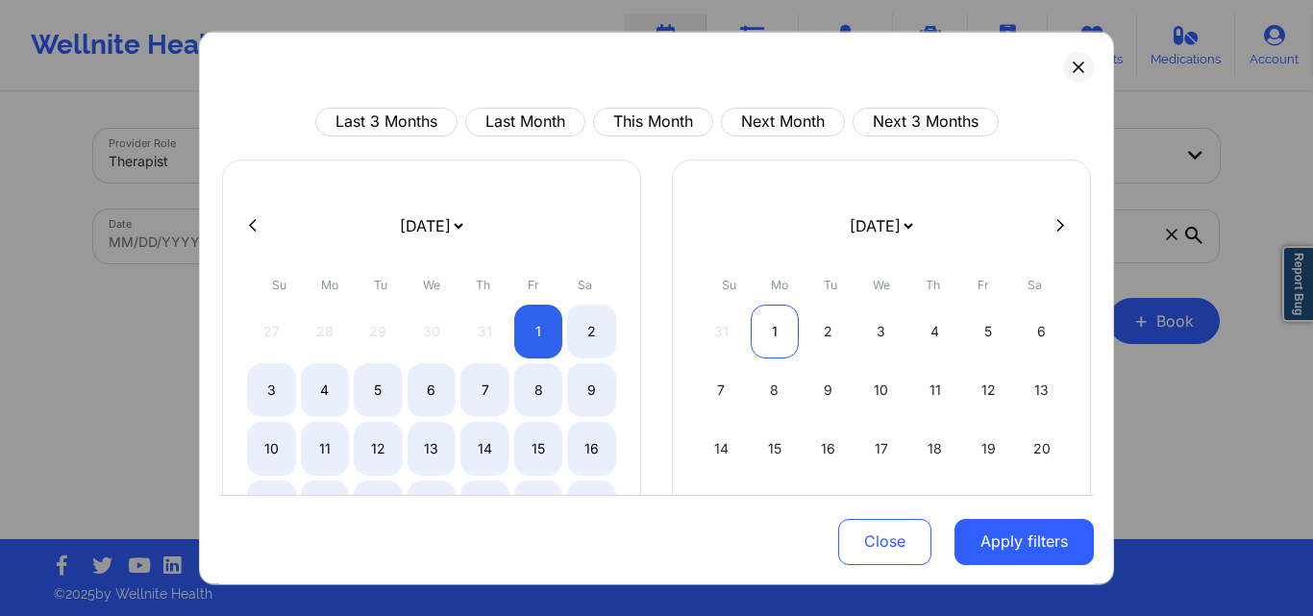
click at [766, 332] on div "1" at bounding box center [775, 331] width 49 height 54
select select "2025-7"
select select "2025-8"
click at [766, 332] on div "1" at bounding box center [775, 331] width 49 height 54
select select "2025-8"
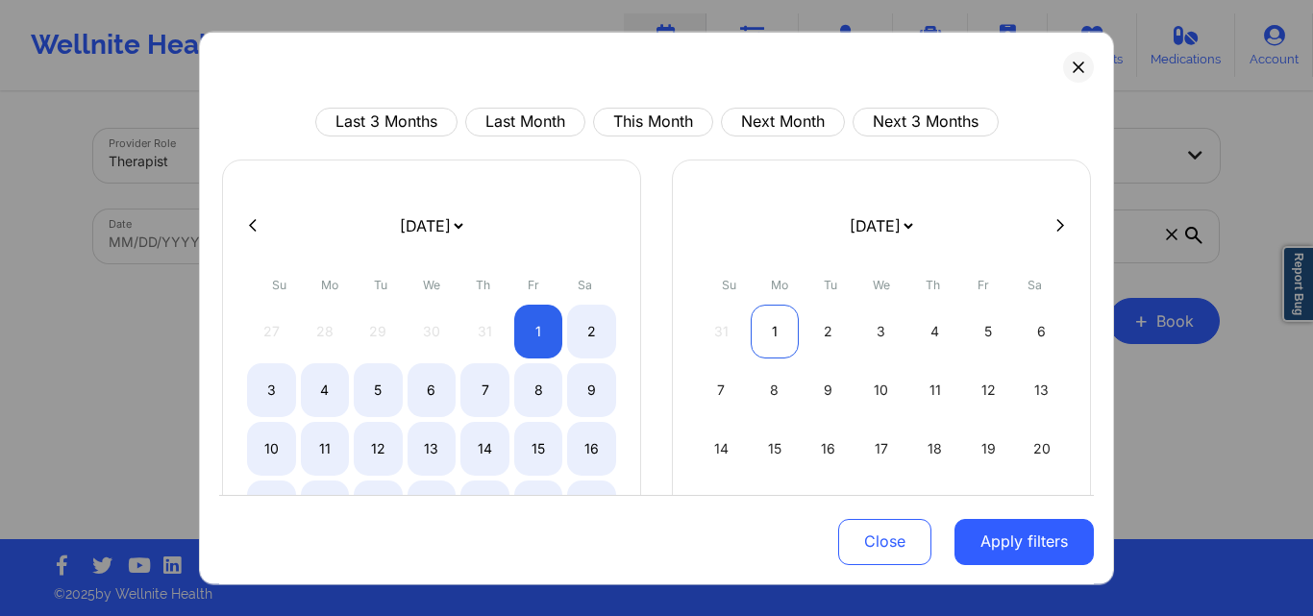
select select "2025-9"
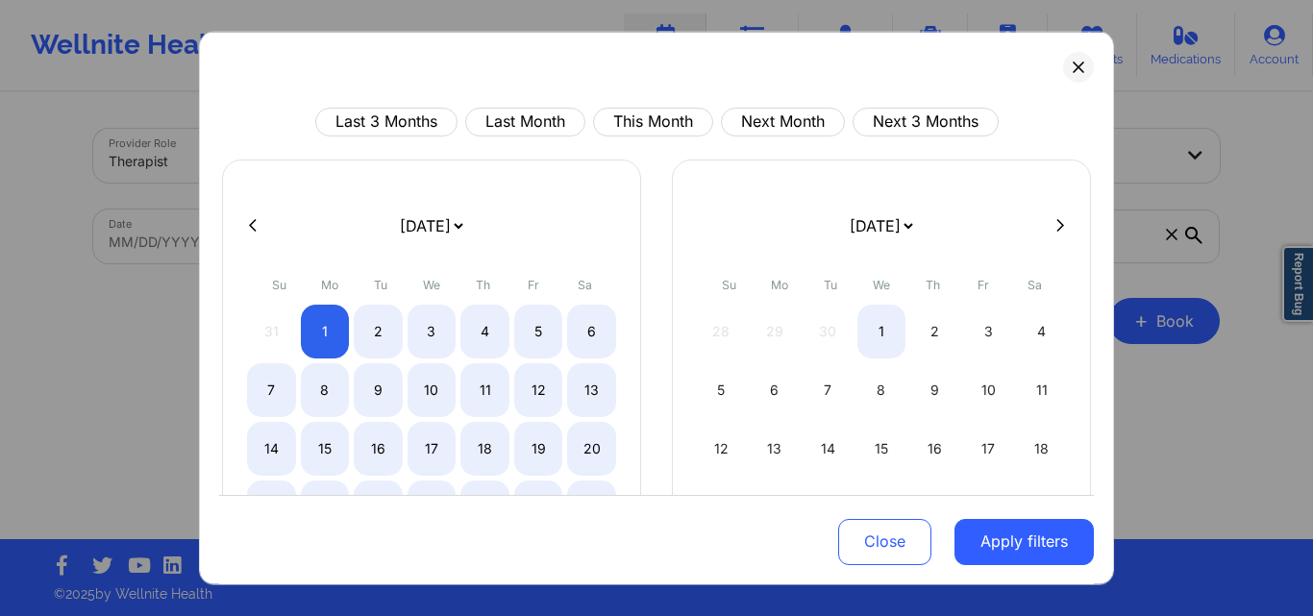
select select "2025-8"
select select "2025-9"
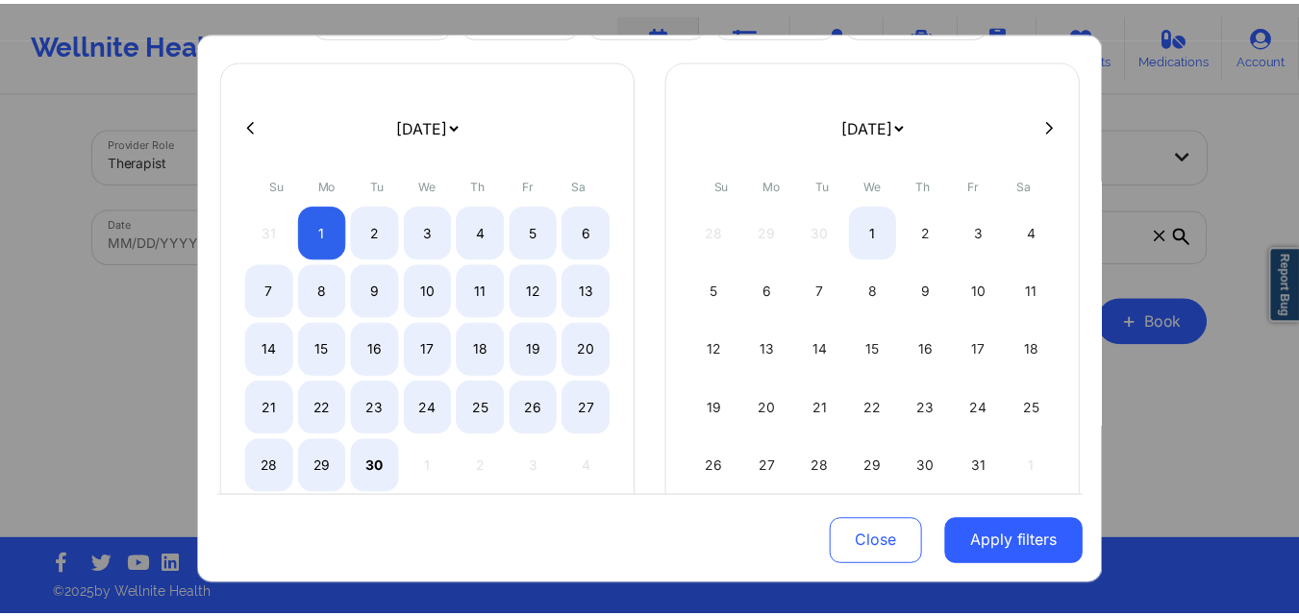
scroll to position [160, 0]
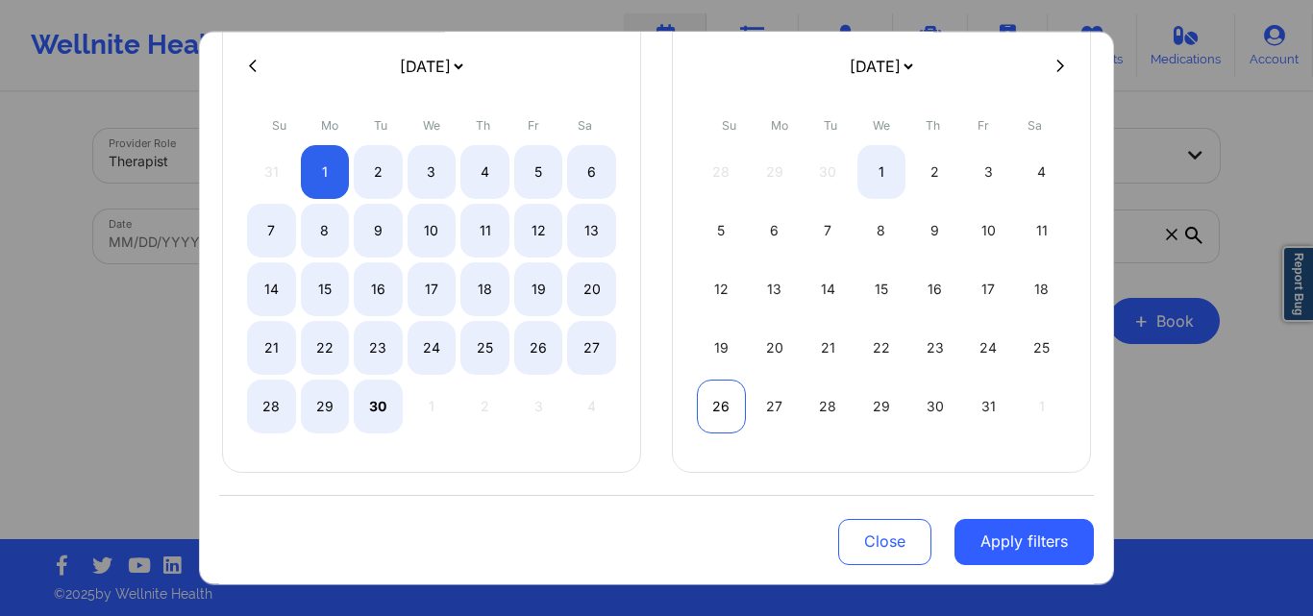
select select "2025-8"
select select "2025-9"
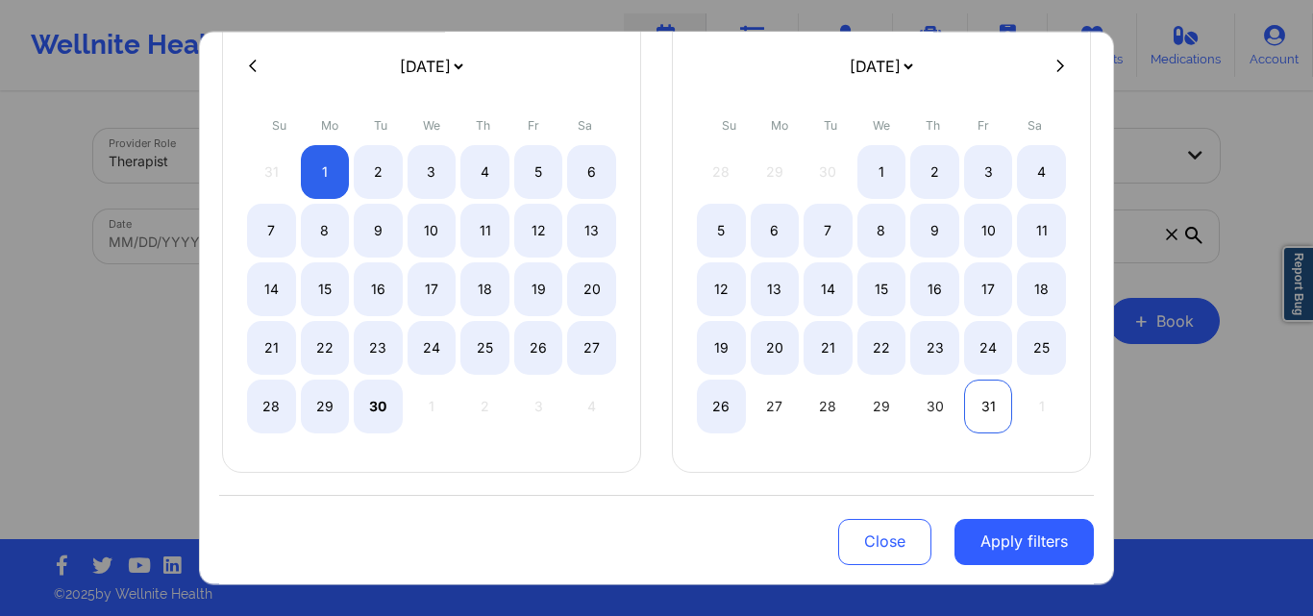
select select "2025-8"
select select "2025-9"
click at [995, 411] on div "31" at bounding box center [988, 406] width 49 height 54
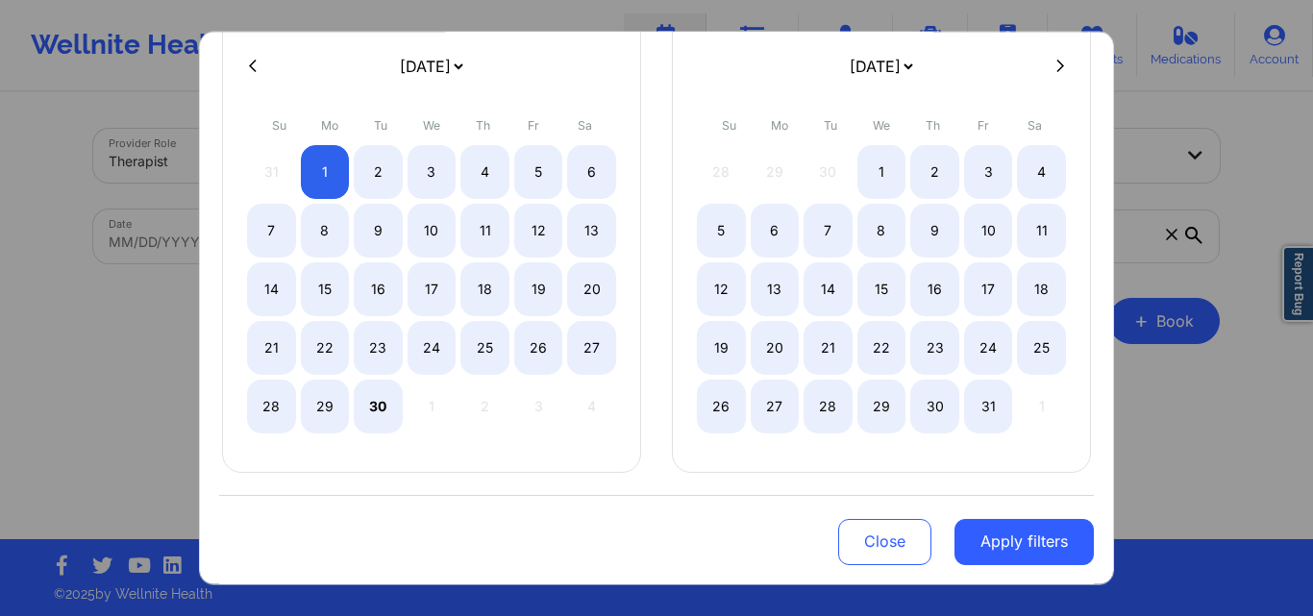
select select "2025-8"
select select "2025-9"
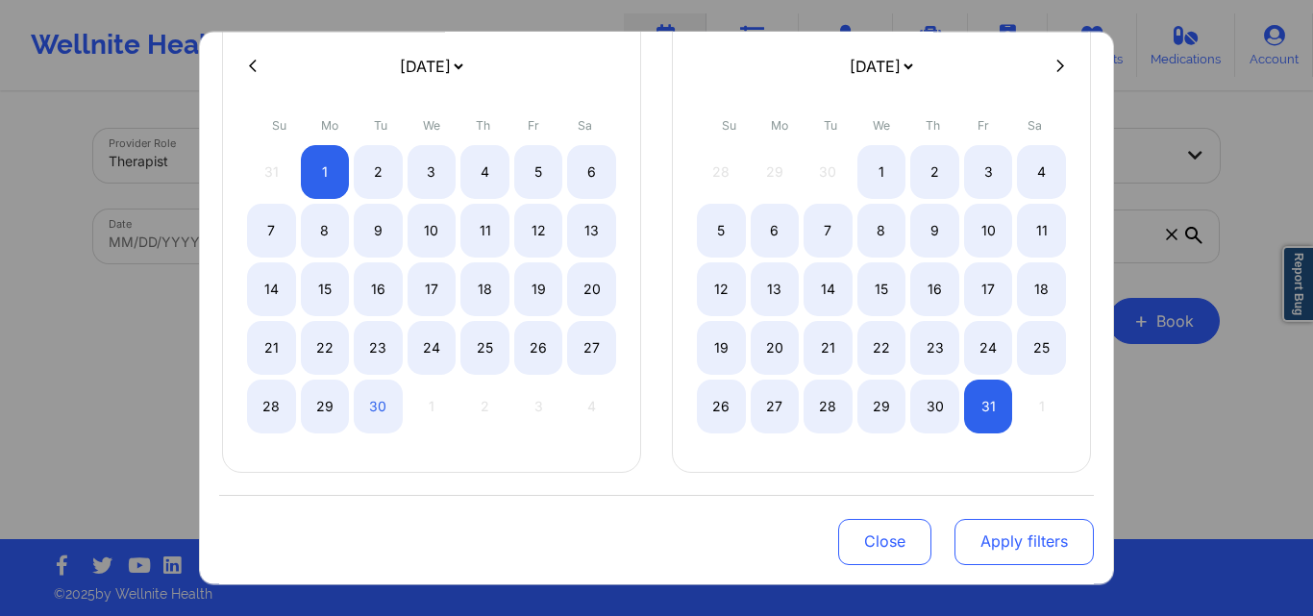
click at [1003, 545] on button "Apply filters" at bounding box center [1024, 542] width 139 height 46
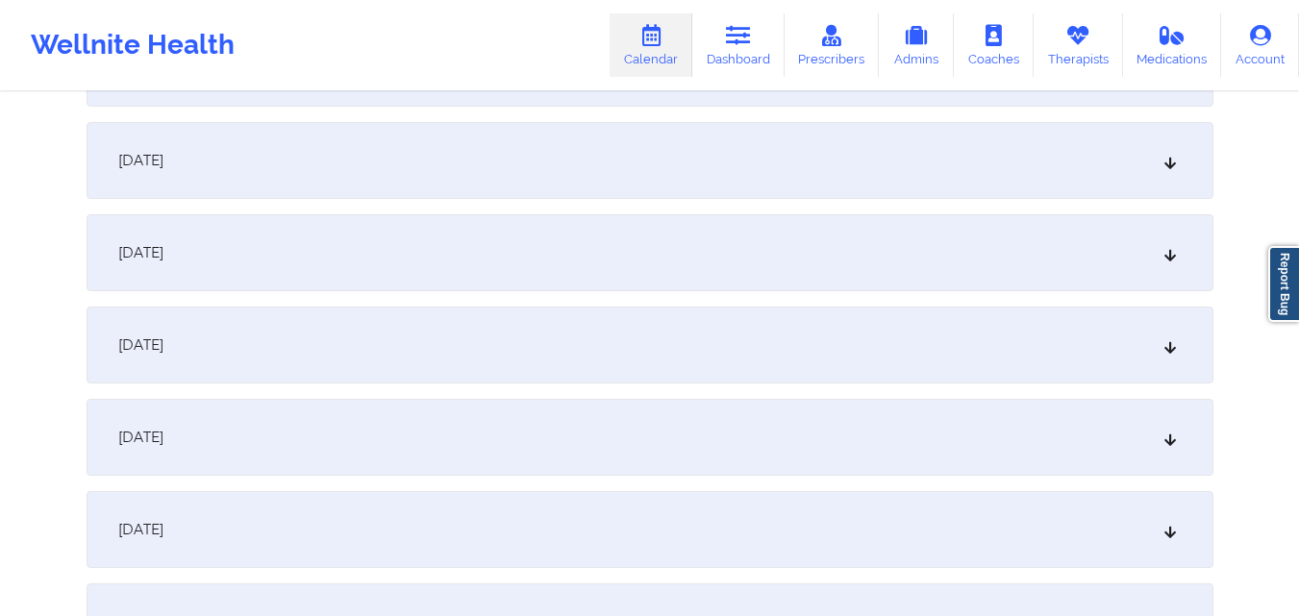
scroll to position [2884, 0]
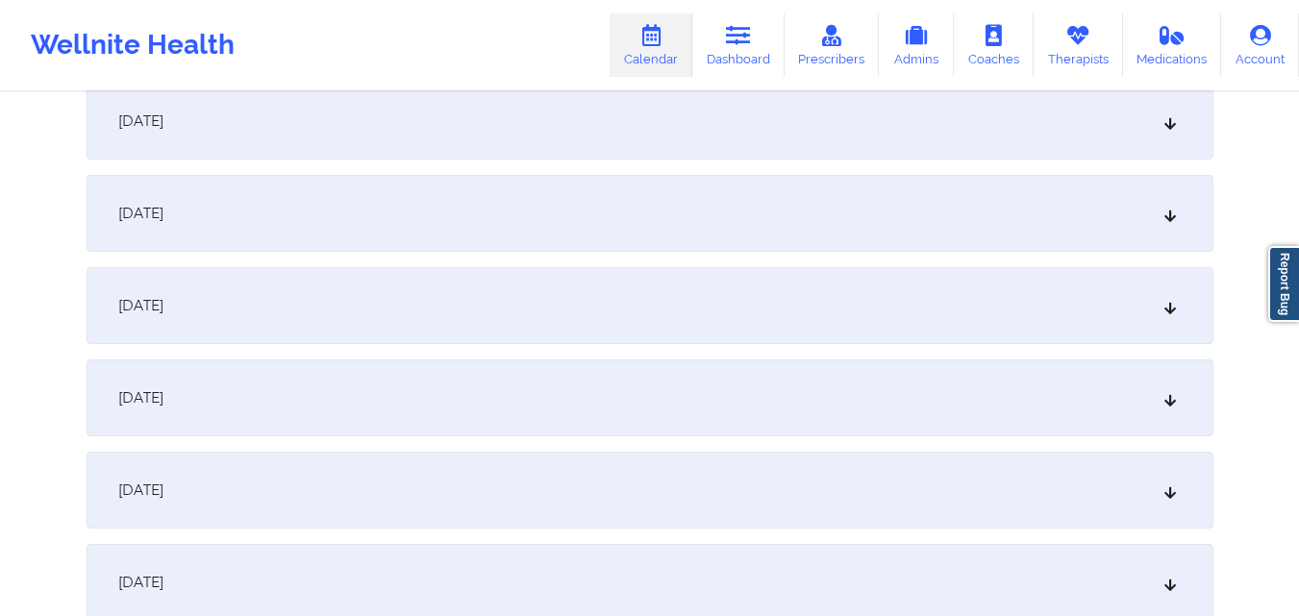
click at [553, 217] on div "September 30, 2025" at bounding box center [650, 213] width 1127 height 77
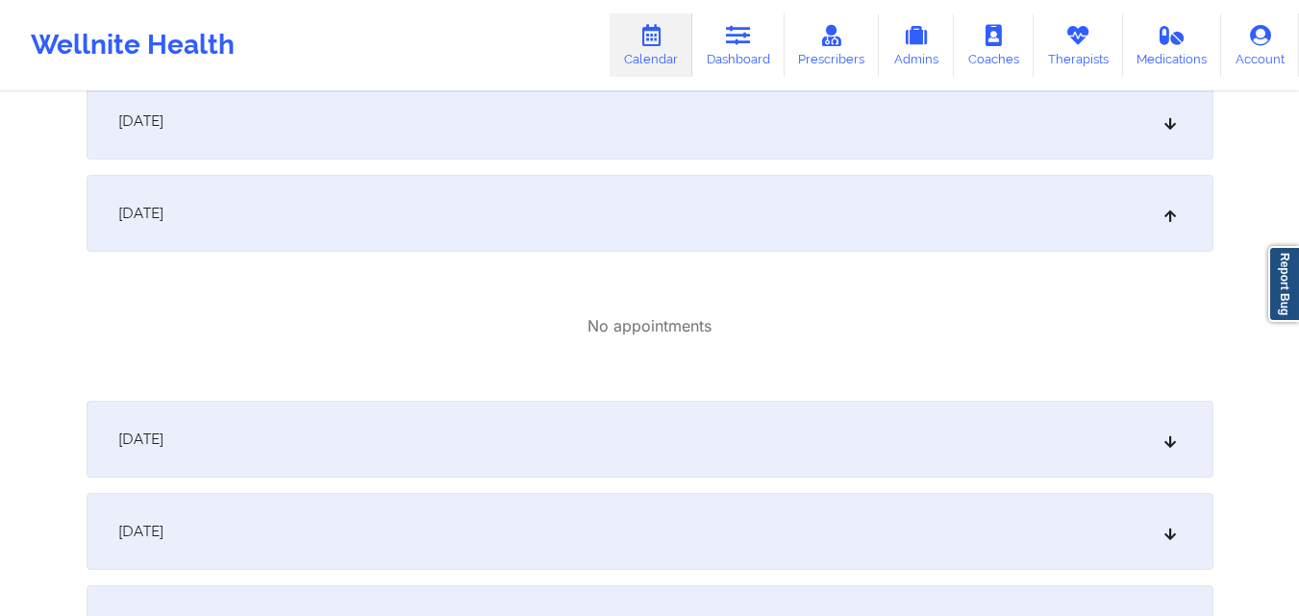
click at [580, 142] on div "September 29, 2025" at bounding box center [650, 121] width 1127 height 77
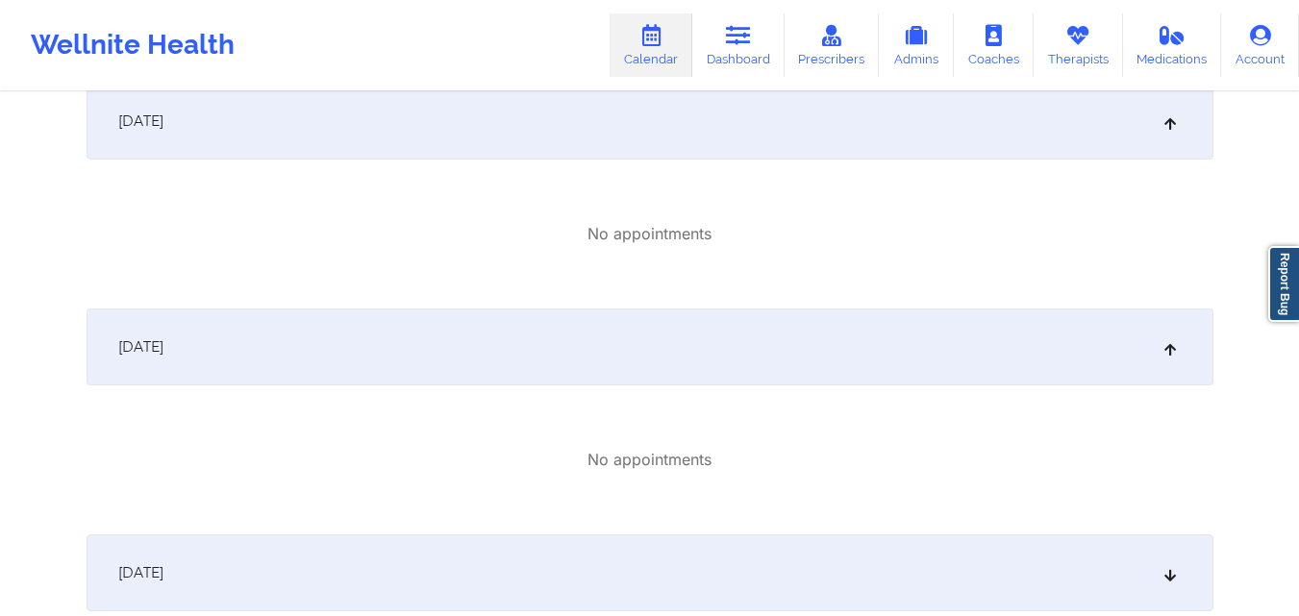
click at [569, 555] on div "October 1, 2025" at bounding box center [650, 573] width 1127 height 77
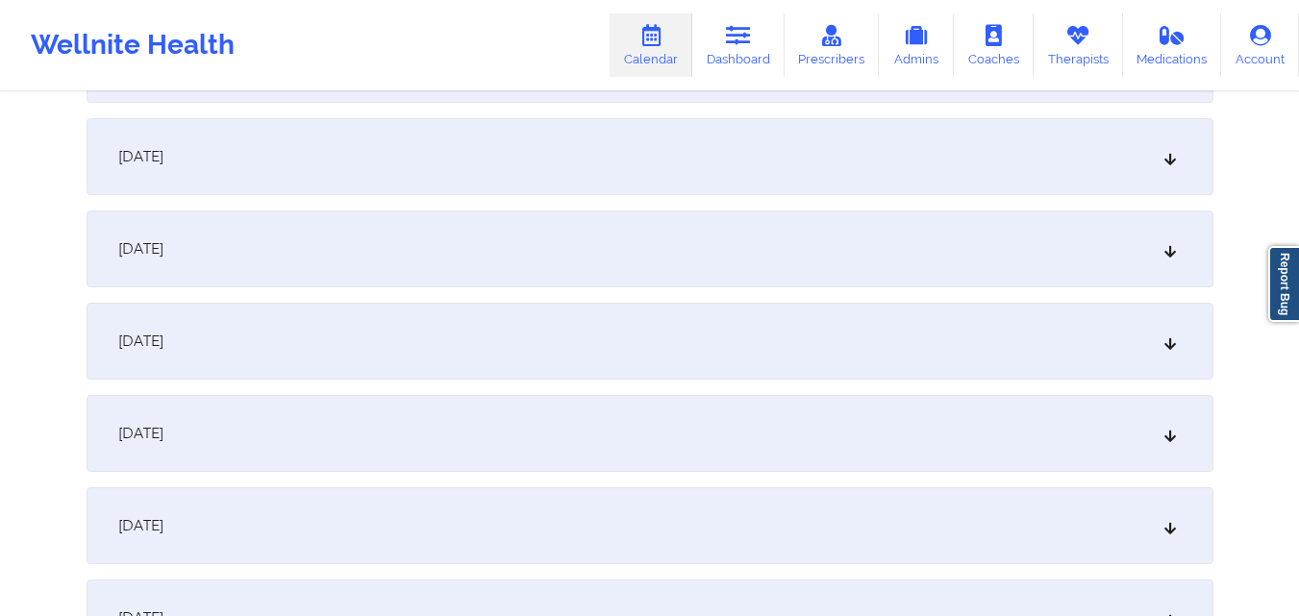
scroll to position [0, 0]
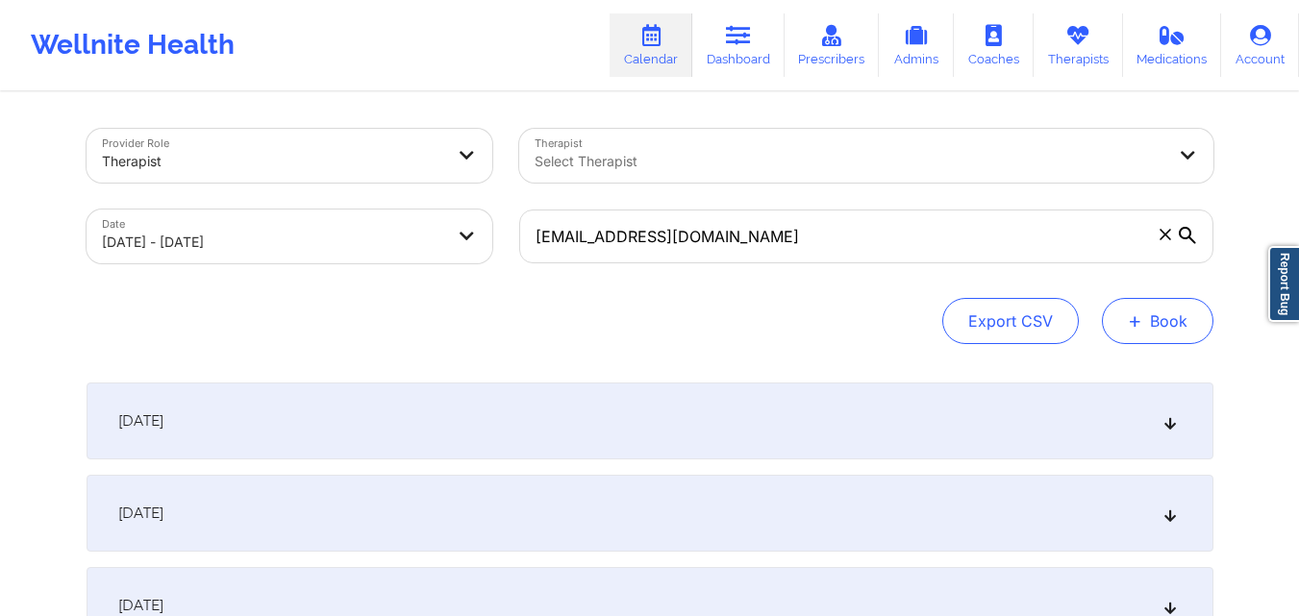
click at [1177, 324] on button "+ Book" at bounding box center [1158, 321] width 112 height 46
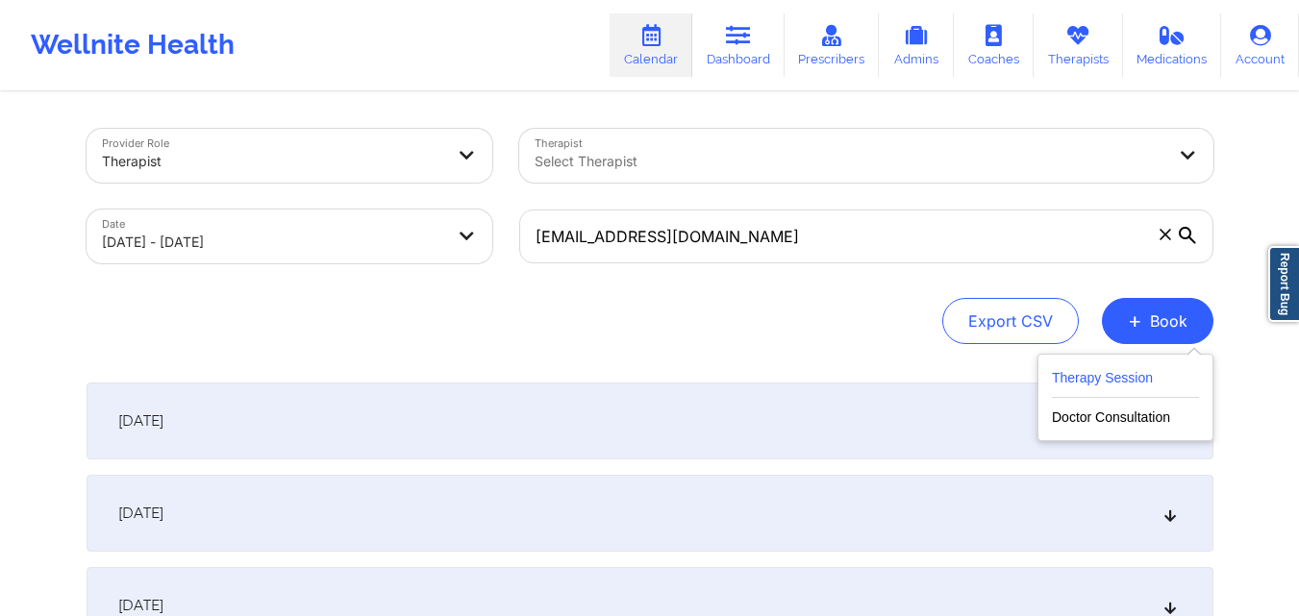
click at [1138, 377] on button "Therapy Session" at bounding box center [1125, 382] width 147 height 32
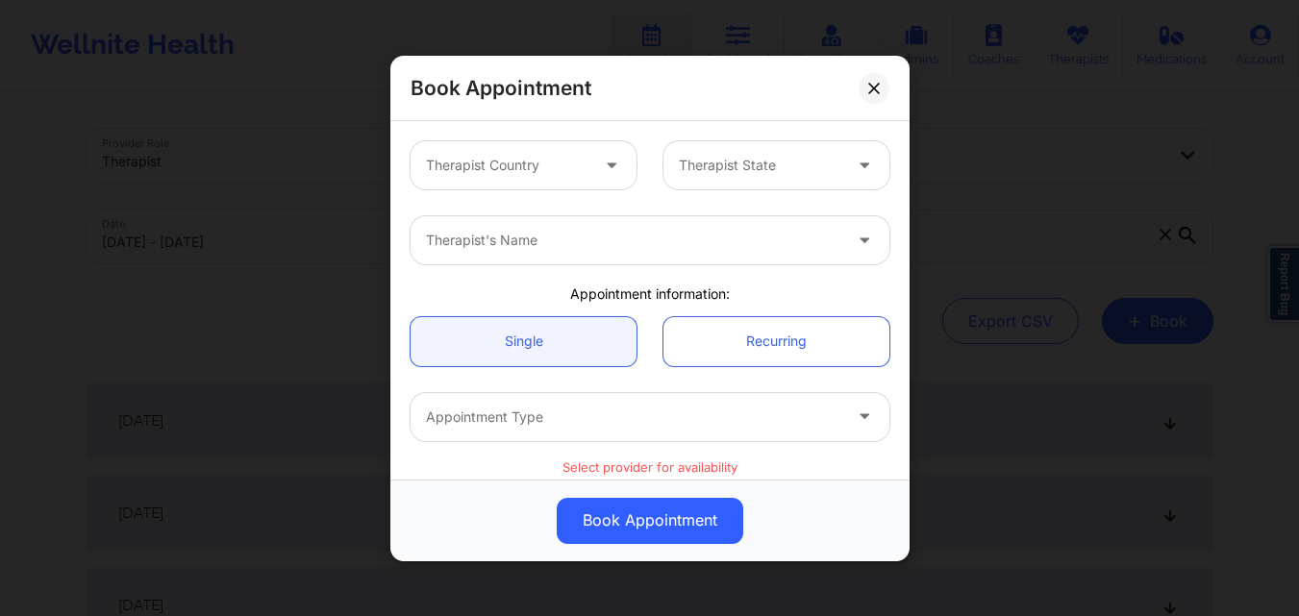
click at [503, 157] on div at bounding box center [507, 165] width 162 height 23
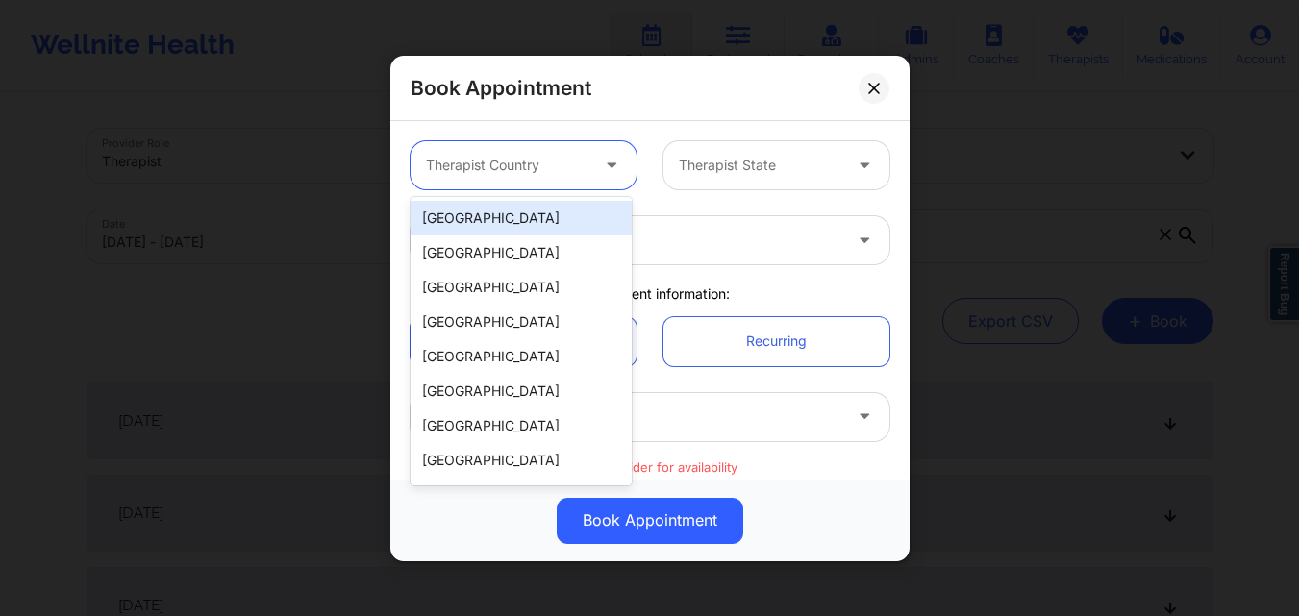
click at [522, 226] on div "[GEOGRAPHIC_DATA]" at bounding box center [520, 218] width 221 height 35
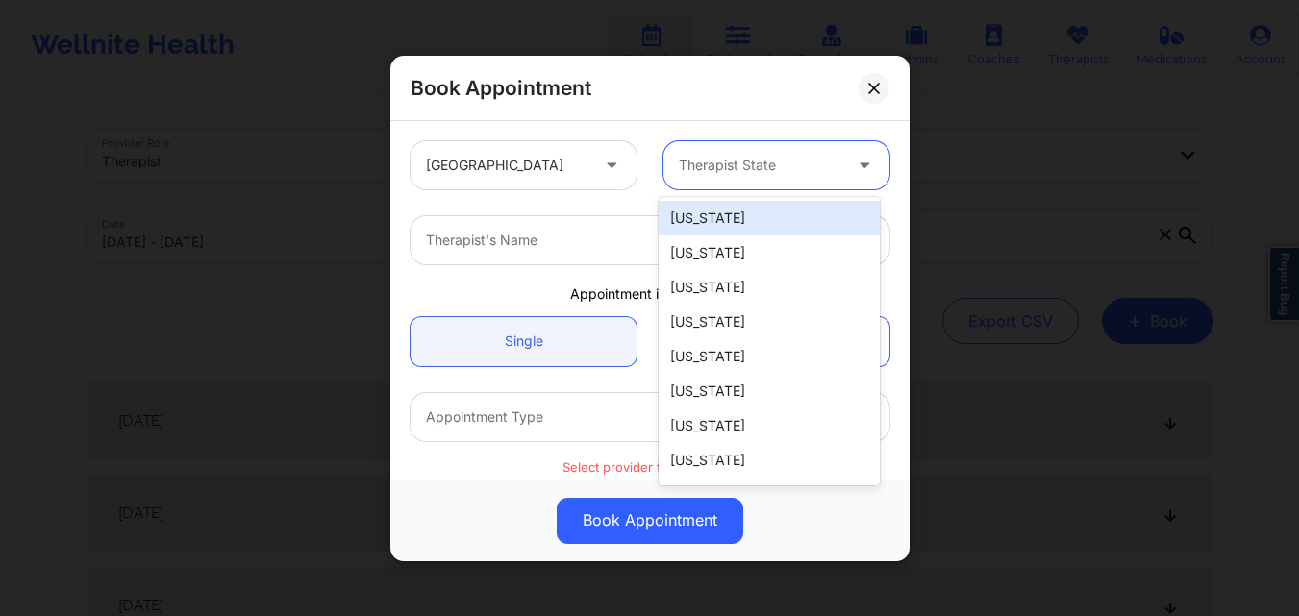
click at [734, 161] on div at bounding box center [760, 165] width 162 height 23
type input "New"
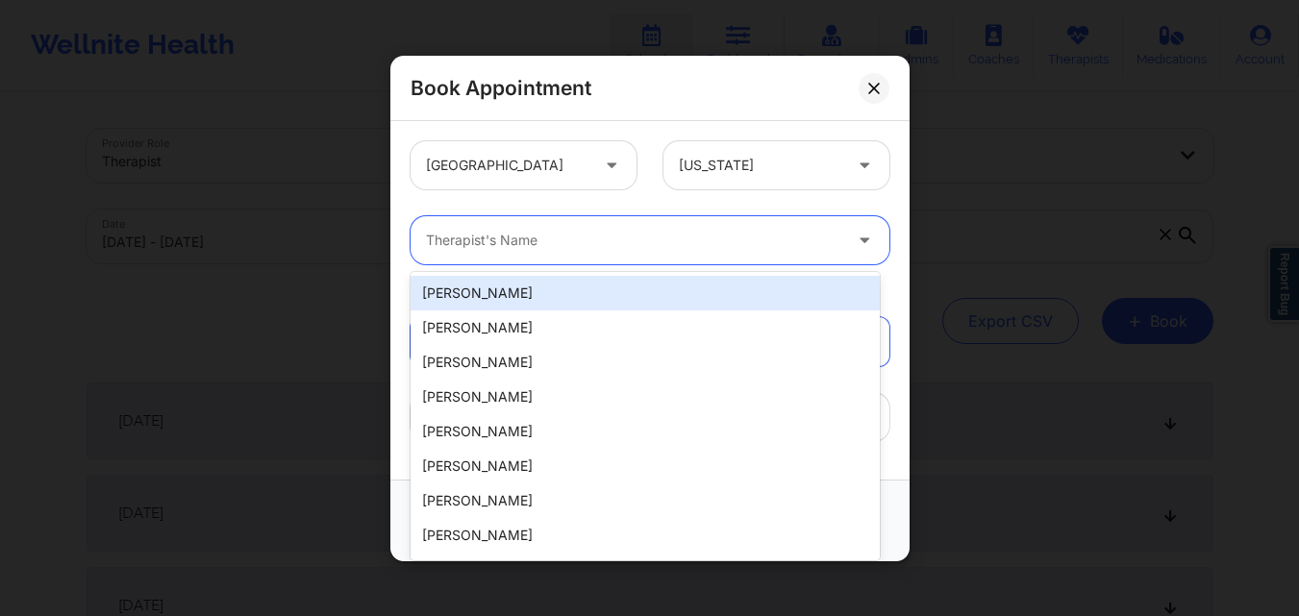
click at [591, 232] on div at bounding box center [633, 240] width 415 height 23
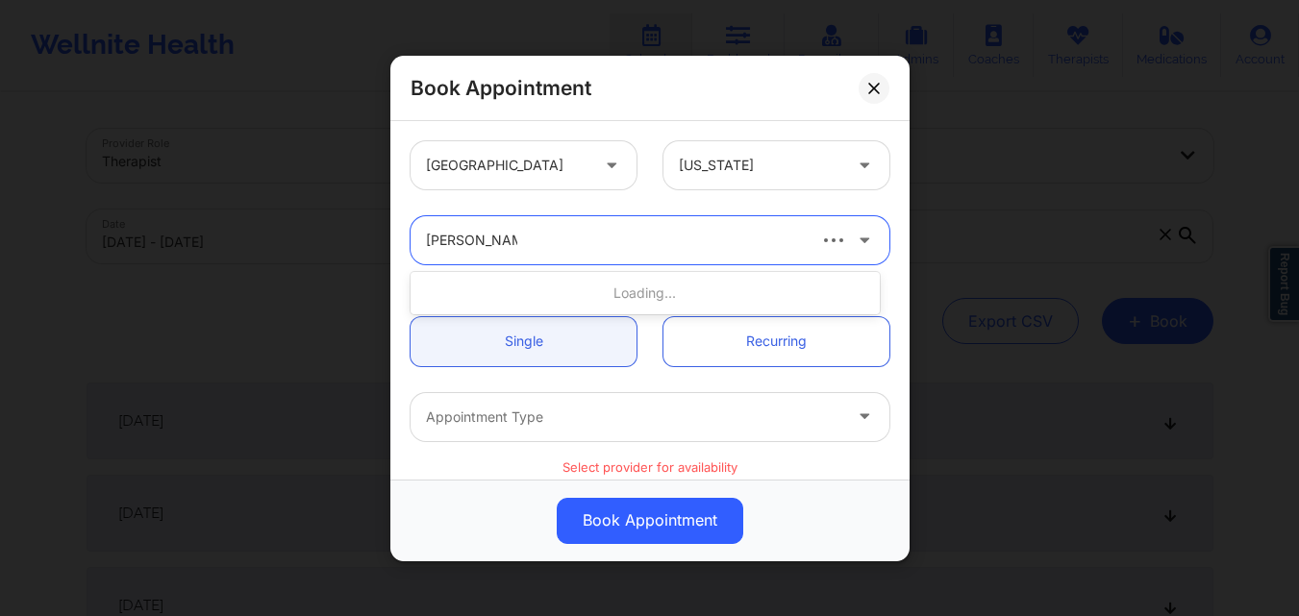
type input "[PERSON_NAME]"
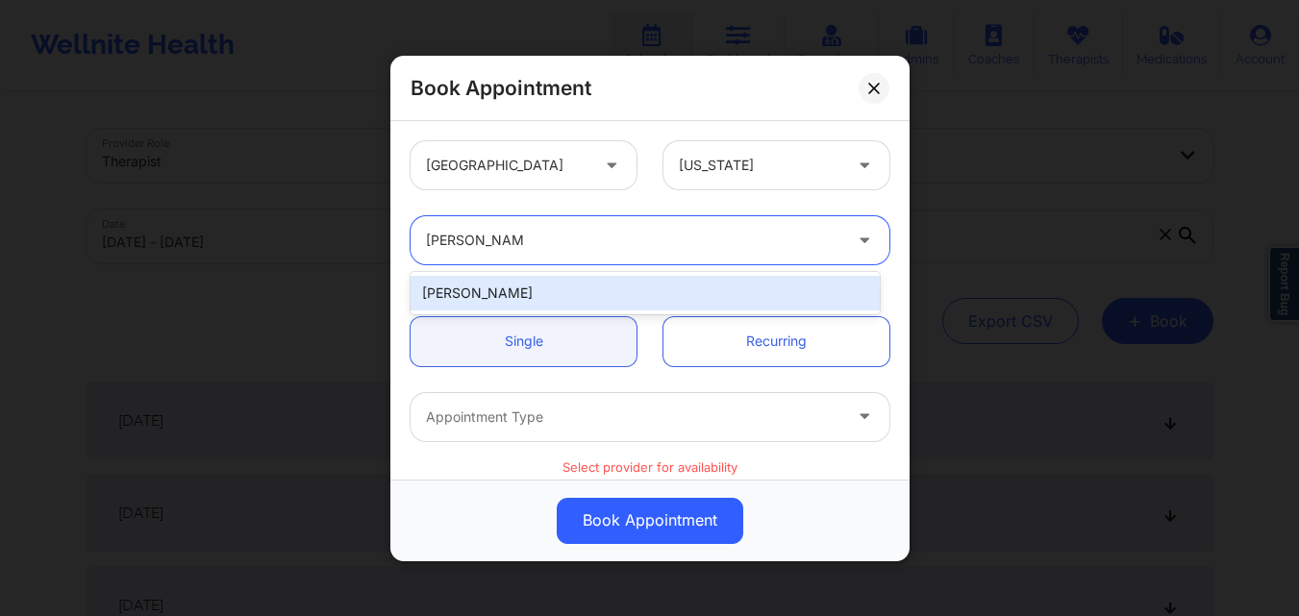
click at [529, 282] on div "[PERSON_NAME]" at bounding box center [644, 293] width 469 height 35
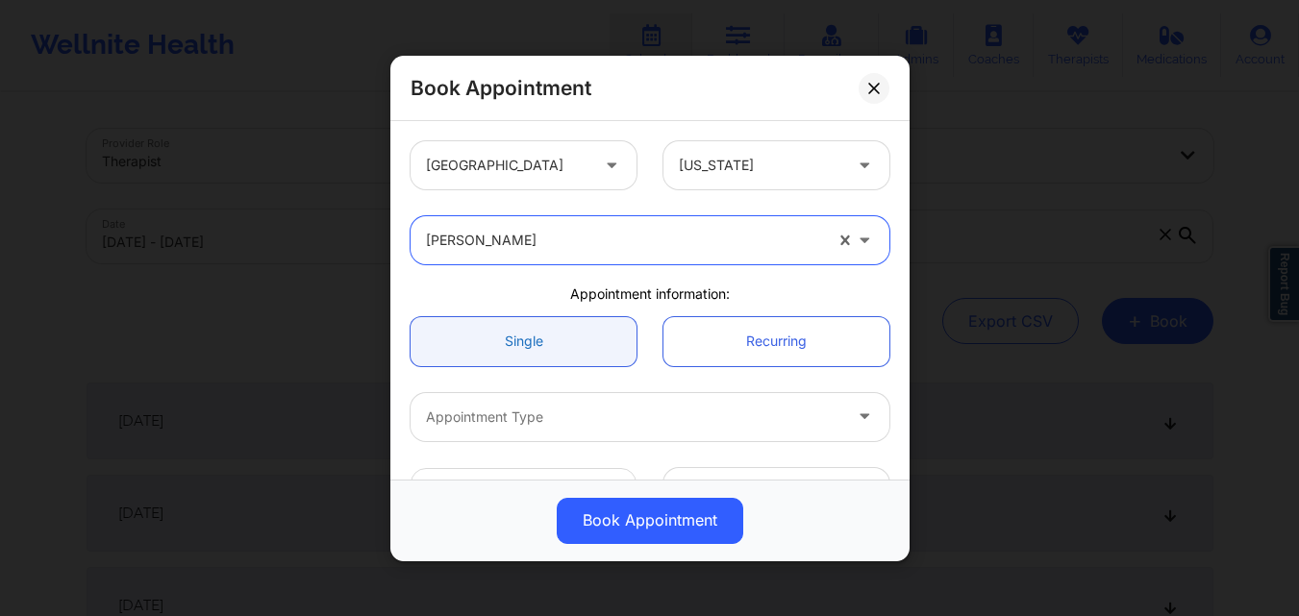
click at [516, 330] on link "Single" at bounding box center [523, 340] width 226 height 49
click at [533, 427] on div at bounding box center [633, 416] width 415 height 23
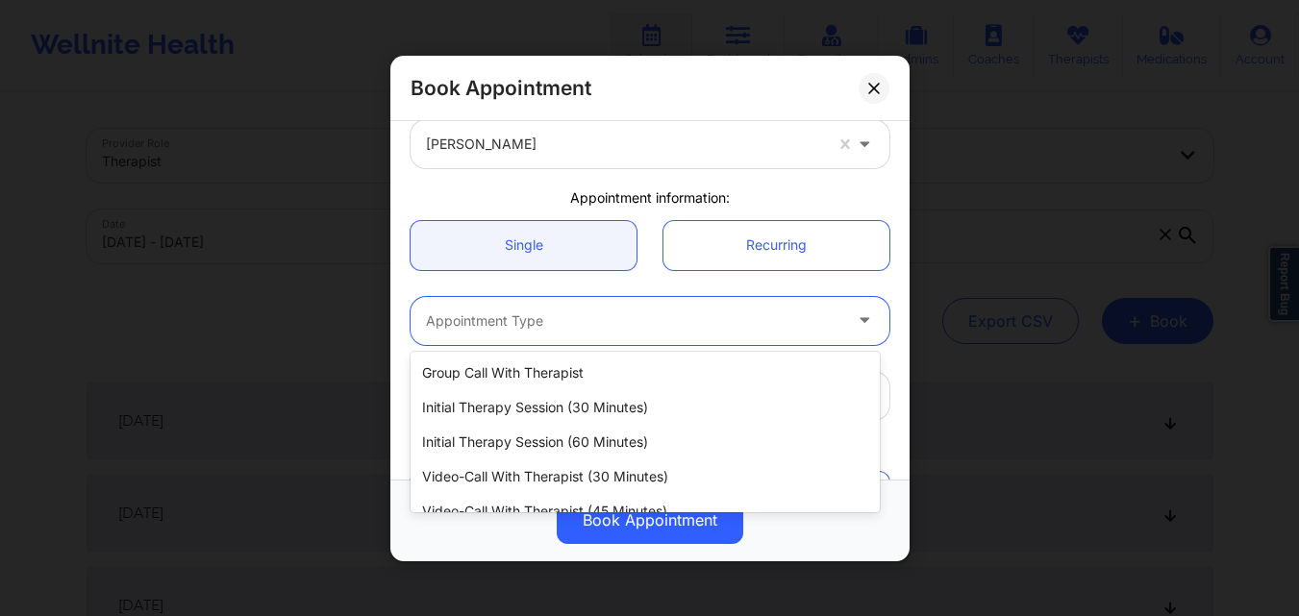
scroll to position [89, 0]
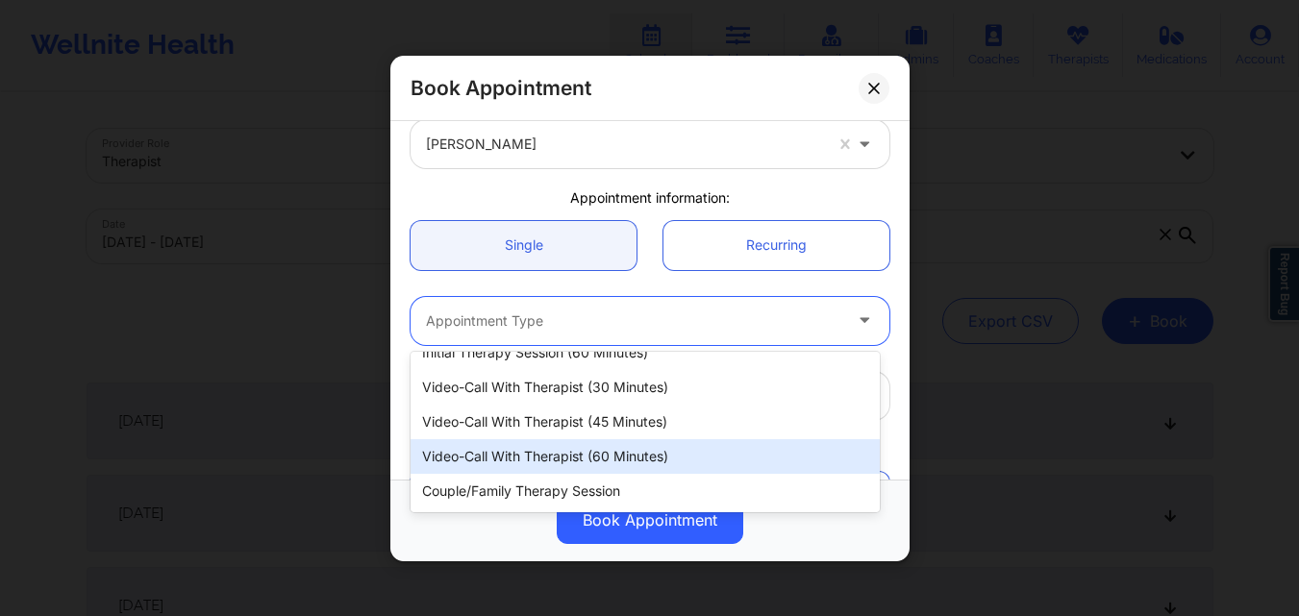
click at [545, 459] on div "Video-Call with Therapist (60 minutes)" at bounding box center [644, 456] width 469 height 35
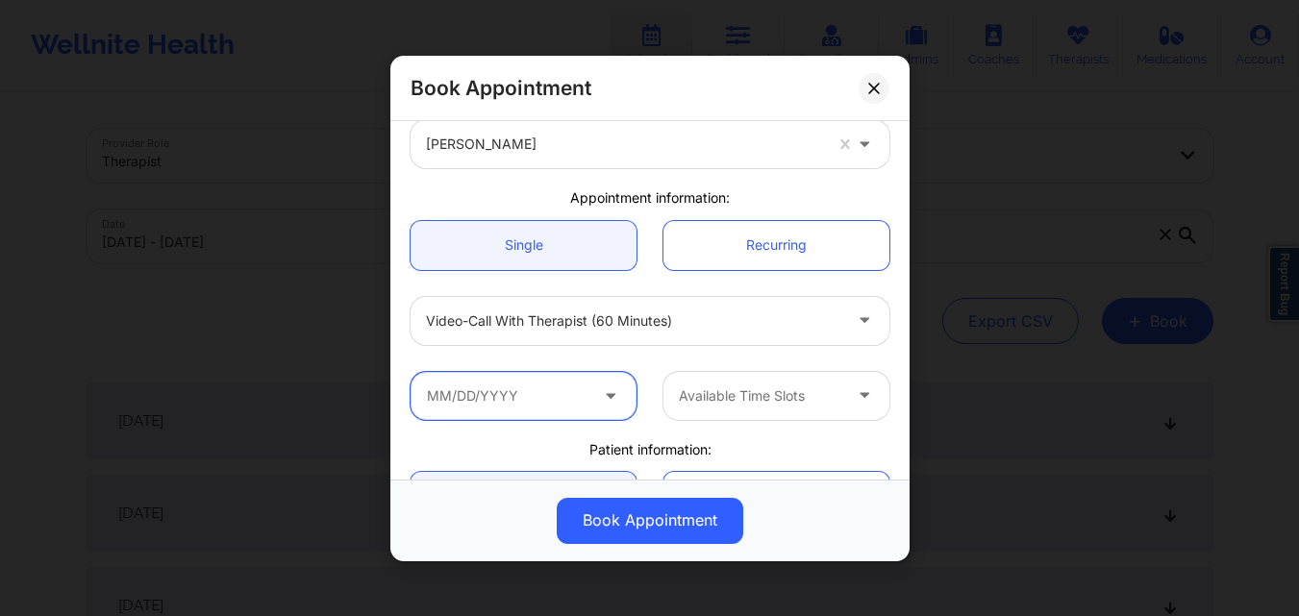
click at [539, 397] on input "text" at bounding box center [523, 395] width 226 height 48
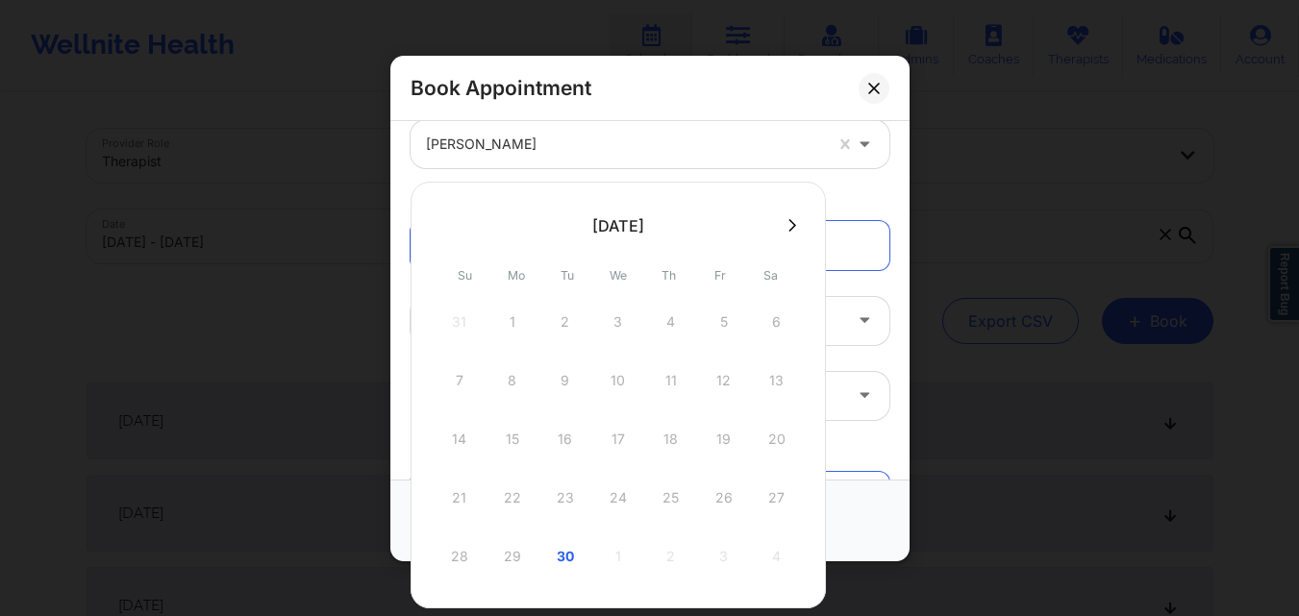
click at [794, 226] on icon at bounding box center [792, 225] width 8 height 14
click at [616, 322] on div "1" at bounding box center [618, 322] width 48 height 54
type input "10/01/2025"
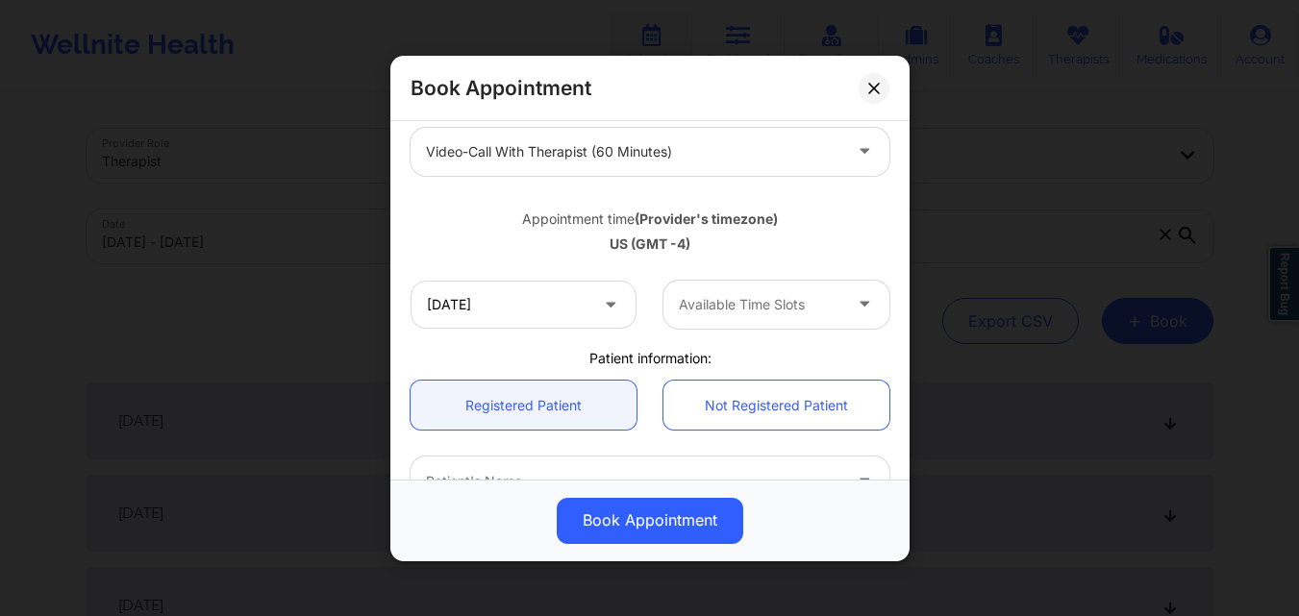
scroll to position [288, 0]
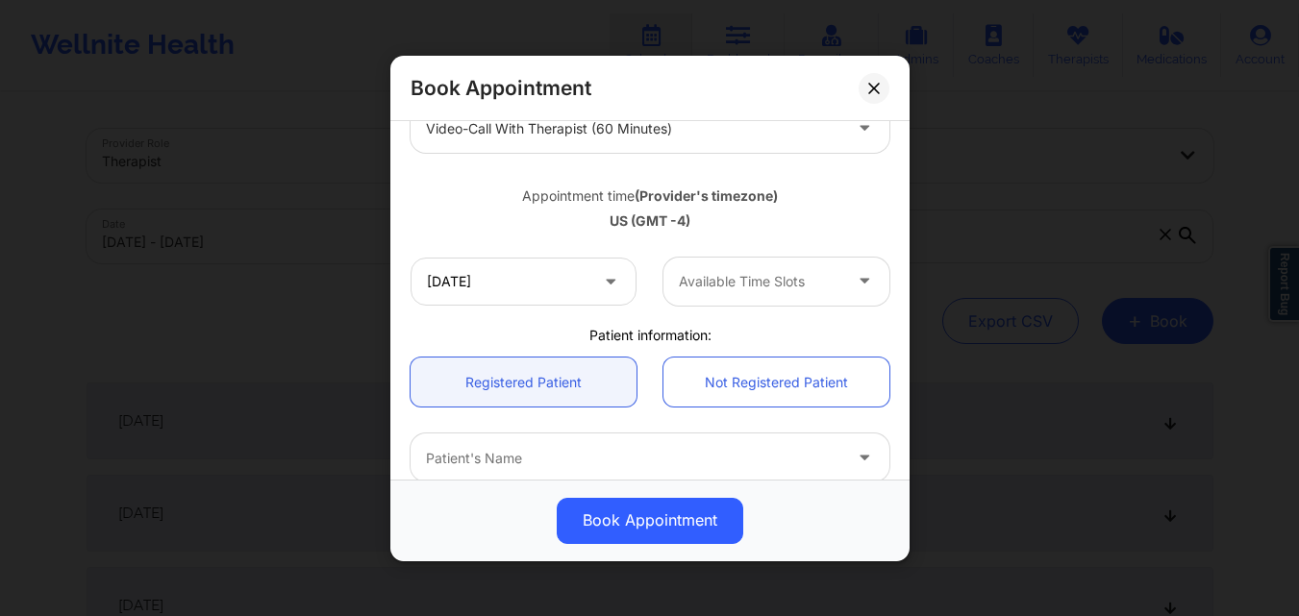
click at [810, 291] on div at bounding box center [760, 281] width 162 height 23
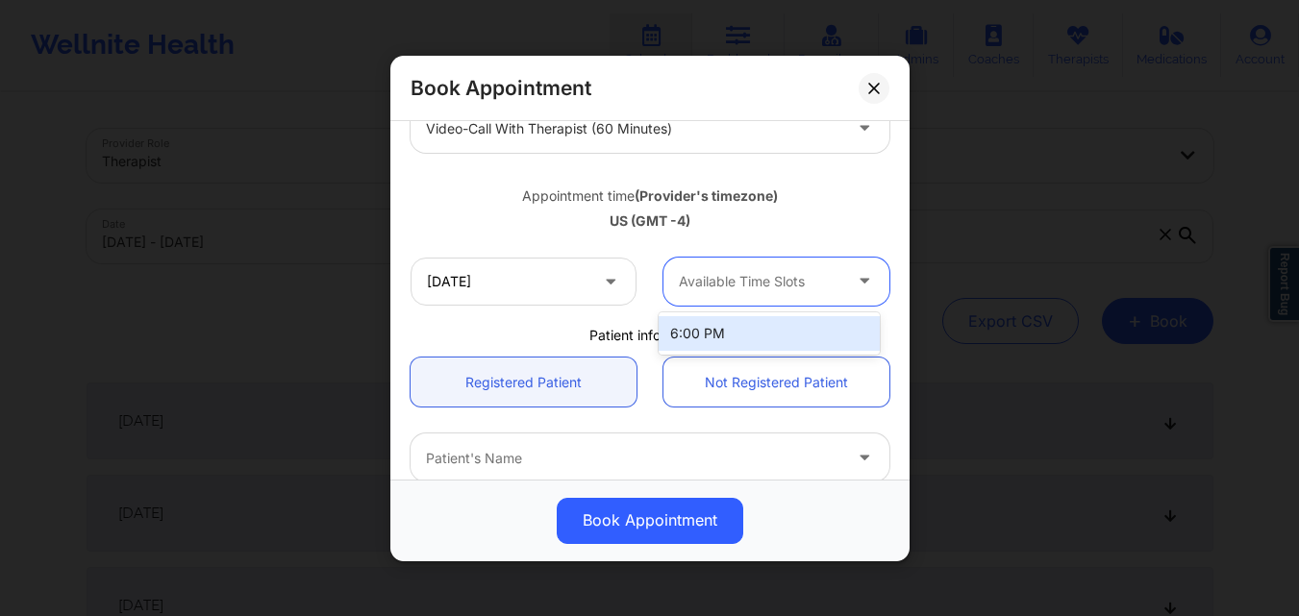
click at [811, 291] on div at bounding box center [760, 281] width 162 height 23
click at [810, 291] on div at bounding box center [760, 281] width 162 height 23
click at [780, 294] on div "Available Time Slots" at bounding box center [753, 281] width 180 height 48
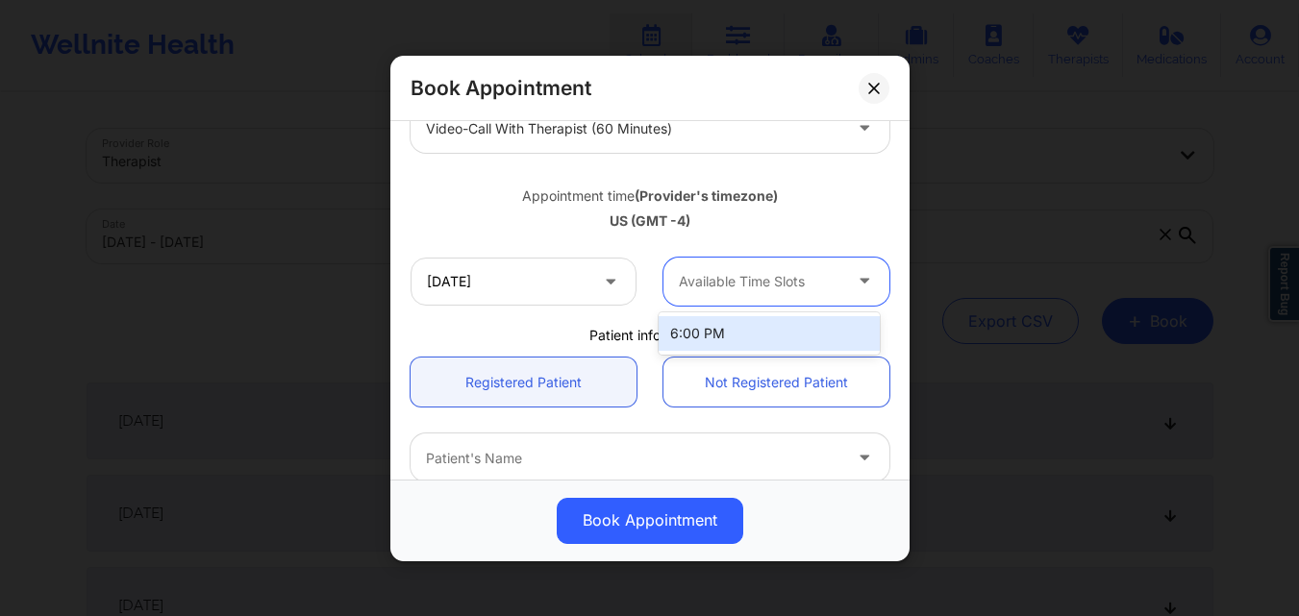
click at [769, 275] on div at bounding box center [760, 281] width 162 height 23
click at [763, 345] on div "6:00 PM" at bounding box center [769, 333] width 221 height 35
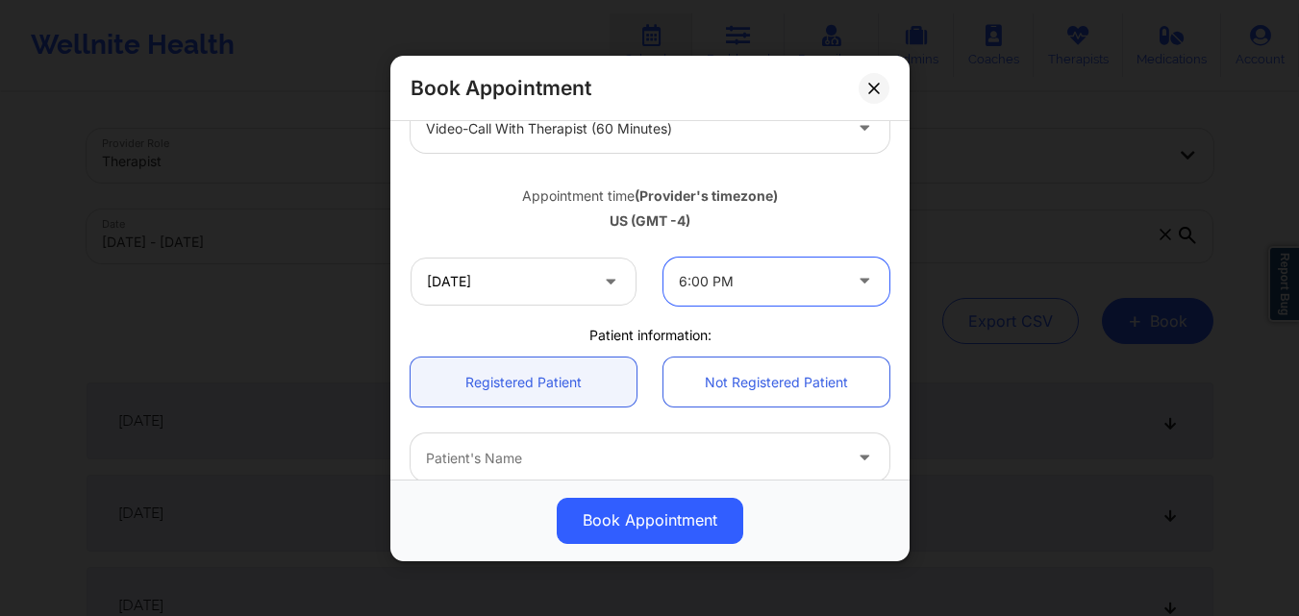
click at [769, 296] on div "6:00 PM" at bounding box center [760, 281] width 162 height 48
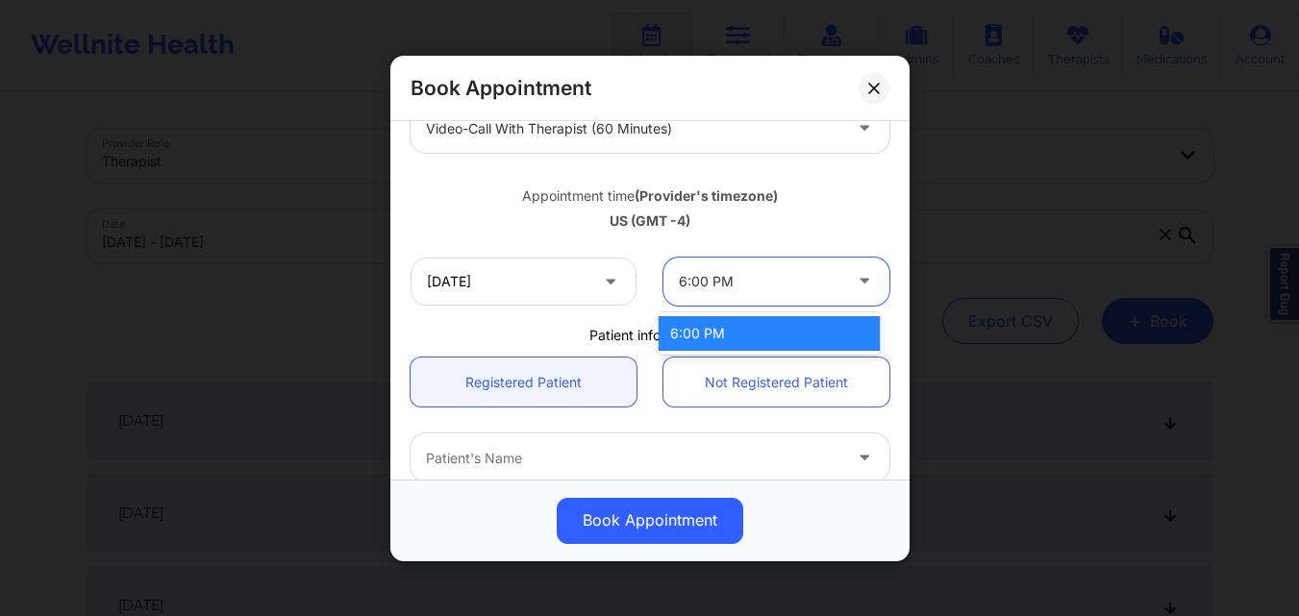
click at [759, 334] on div "6:00 PM" at bounding box center [769, 333] width 221 height 35
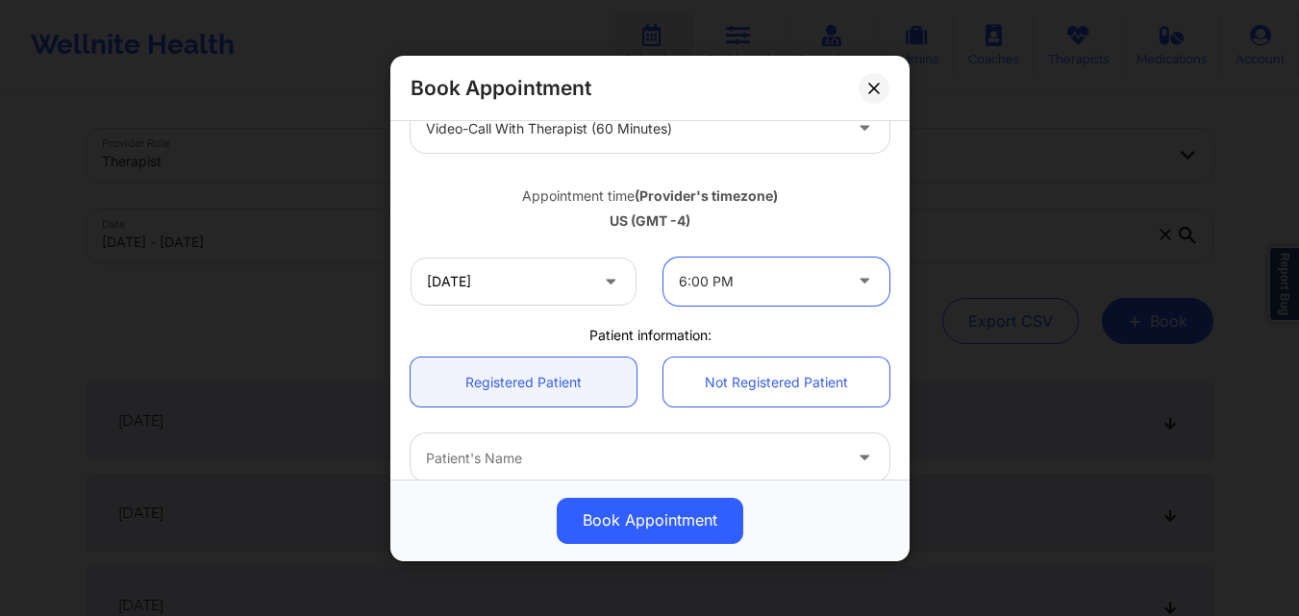
click at [494, 336] on div "Patient information:" at bounding box center [650, 334] width 506 height 19
click at [832, 282] on div at bounding box center [760, 281] width 162 height 23
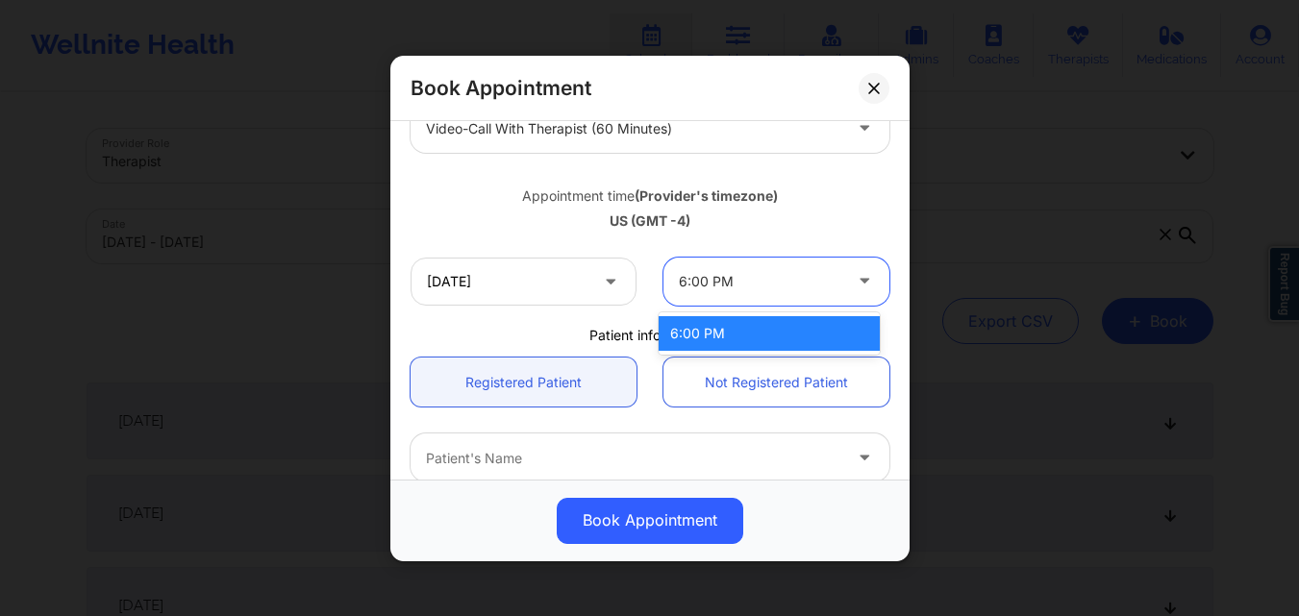
click at [855, 282] on icon at bounding box center [864, 277] width 19 height 16
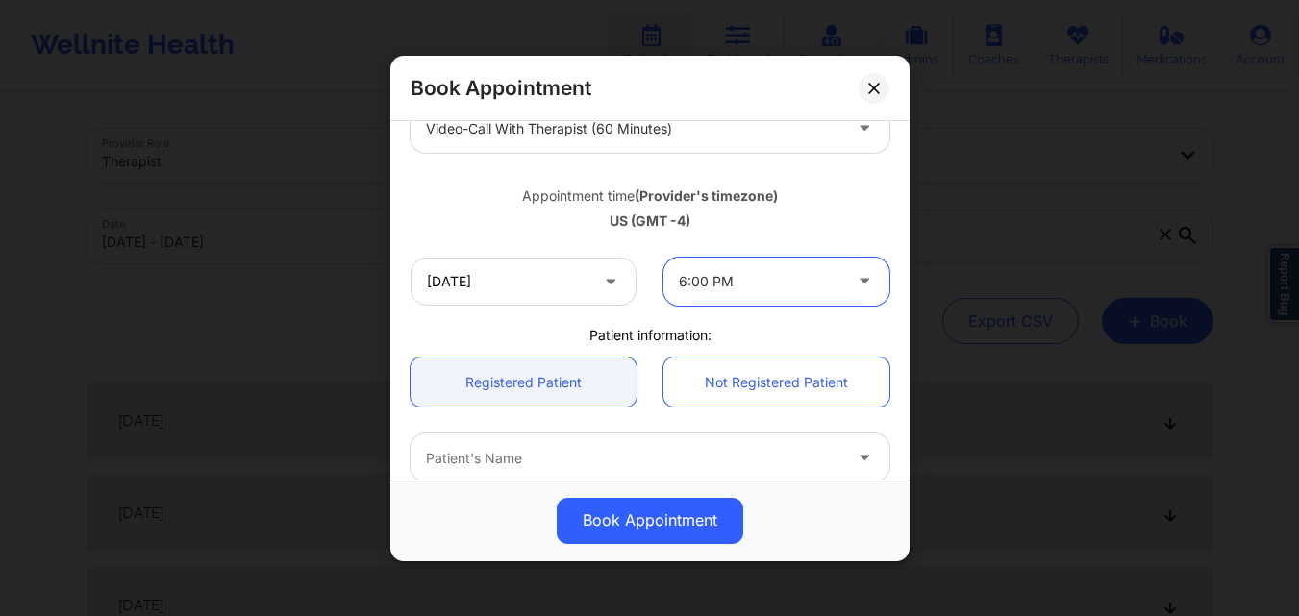
click at [855, 282] on icon at bounding box center [864, 277] width 19 height 16
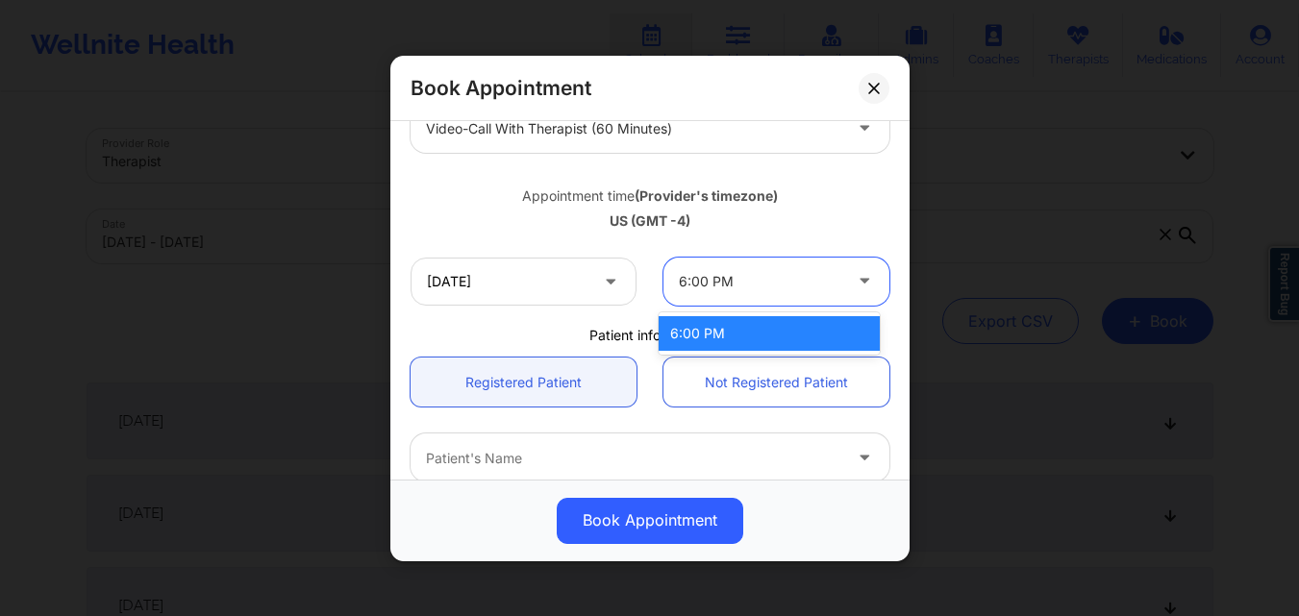
click at [855, 282] on icon at bounding box center [864, 277] width 19 height 16
click at [843, 211] on div "Appointment time (Provider's timezone) US (GMT -4)" at bounding box center [650, 204] width 506 height 51
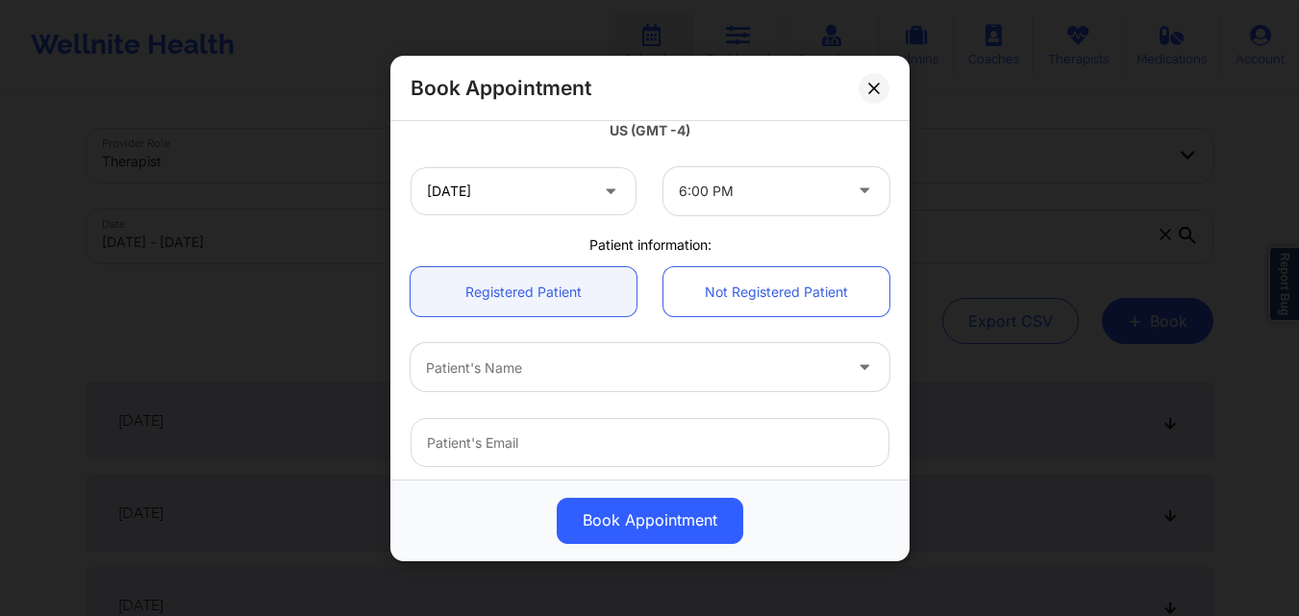
scroll to position [481, 0]
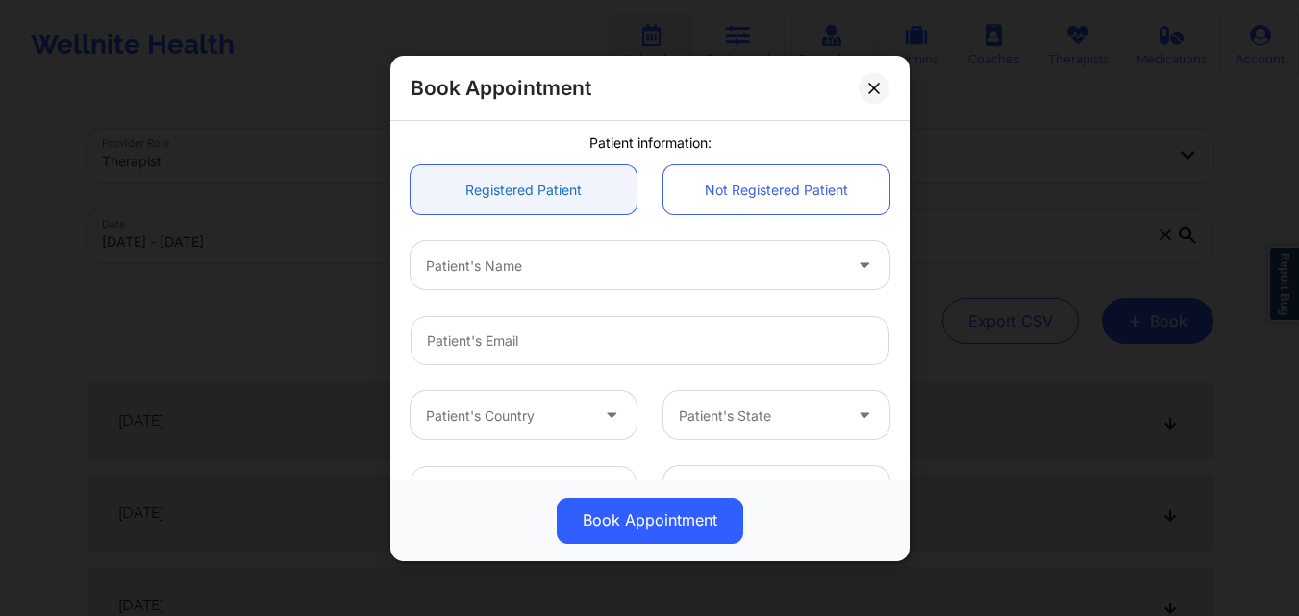
click at [523, 210] on link "Registered Patient" at bounding box center [523, 189] width 226 height 49
click at [532, 276] on div at bounding box center [633, 265] width 415 height 23
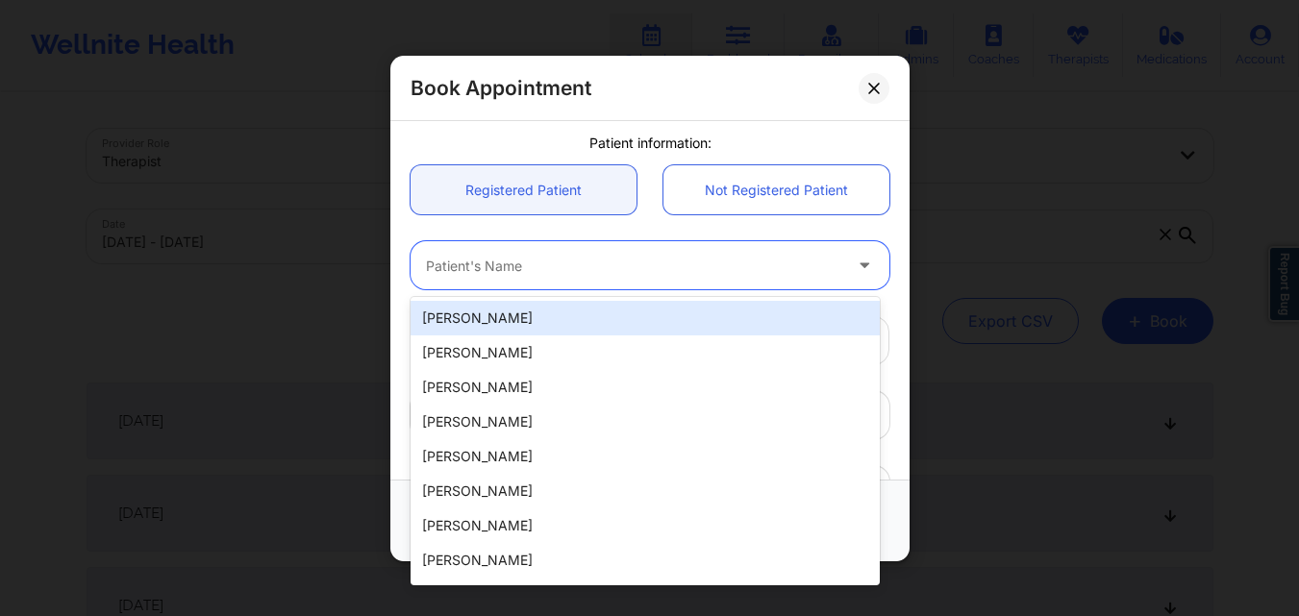
click at [396, 223] on div "United States New York Shatema Smith Appointment information: Single Recurring …" at bounding box center [649, 300] width 519 height 359
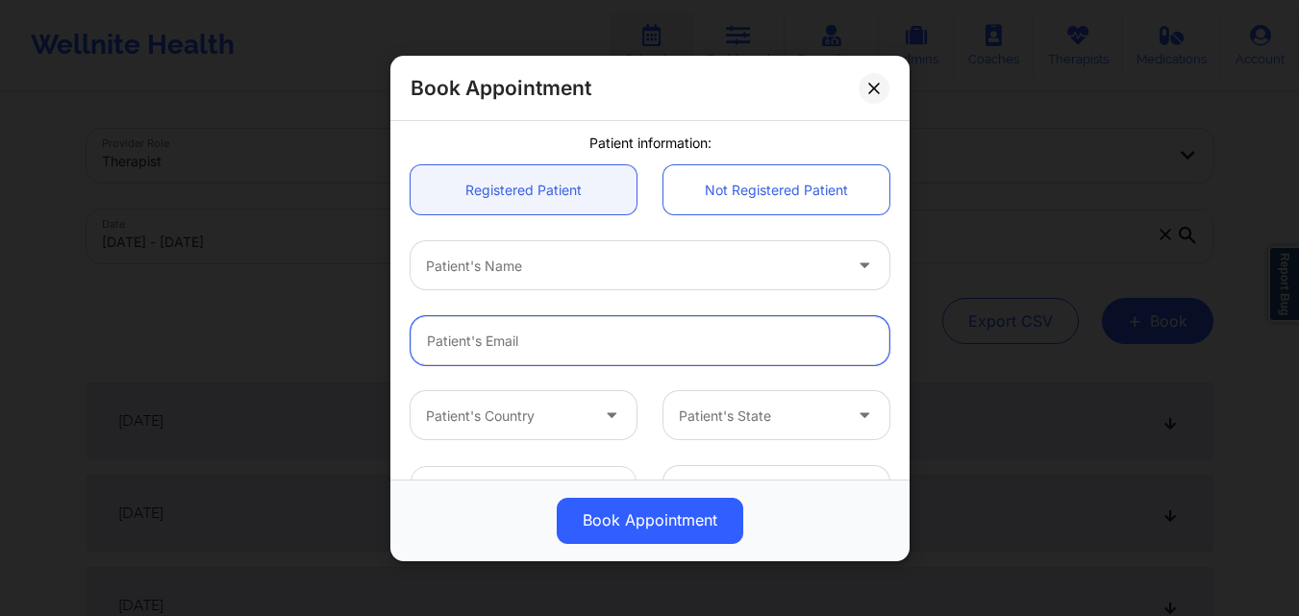
click at [522, 344] on input "email" at bounding box center [649, 340] width 479 height 49
paste input "[EMAIL_ADDRESS][DOMAIN_NAME]"
type input "[EMAIL_ADDRESS][DOMAIN_NAME]"
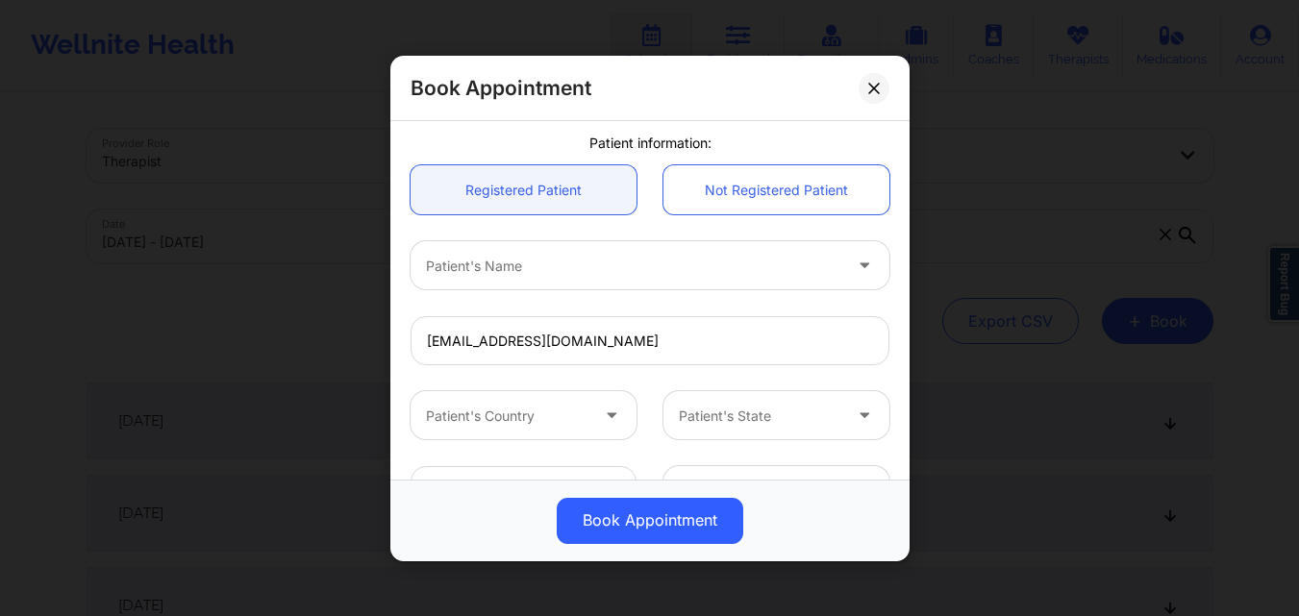
click at [592, 263] on div at bounding box center [633, 265] width 415 height 23
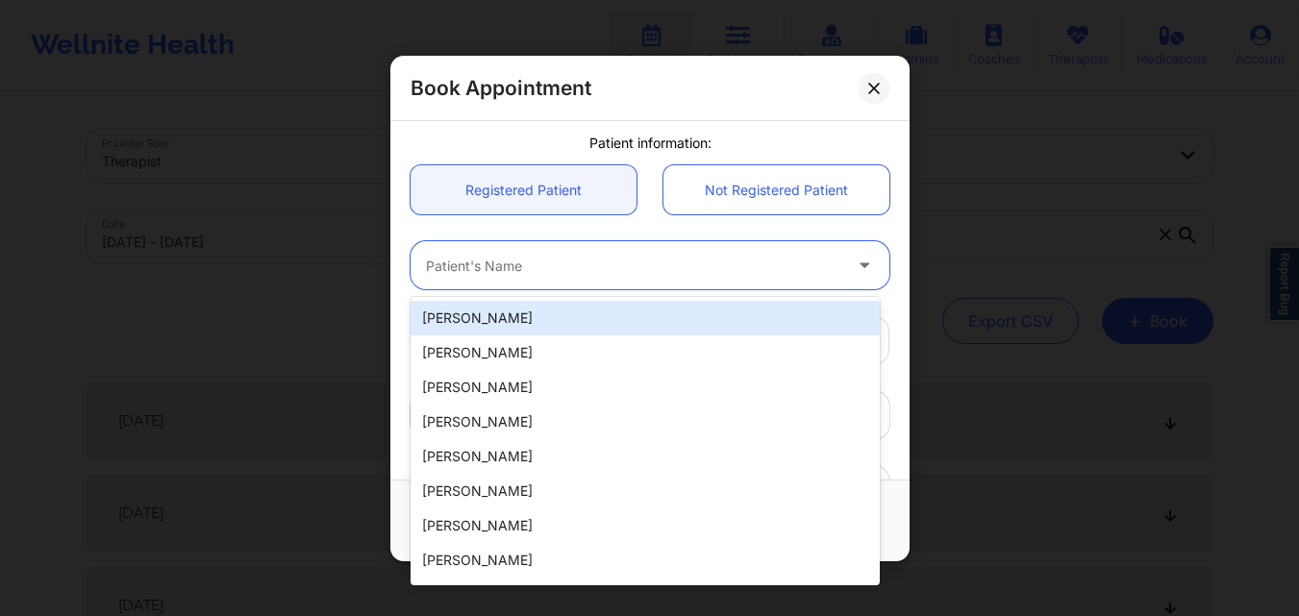
paste input "[EMAIL_ADDRESS][DOMAIN_NAME]"
type input "[EMAIL_ADDRESS][DOMAIN_NAME]"
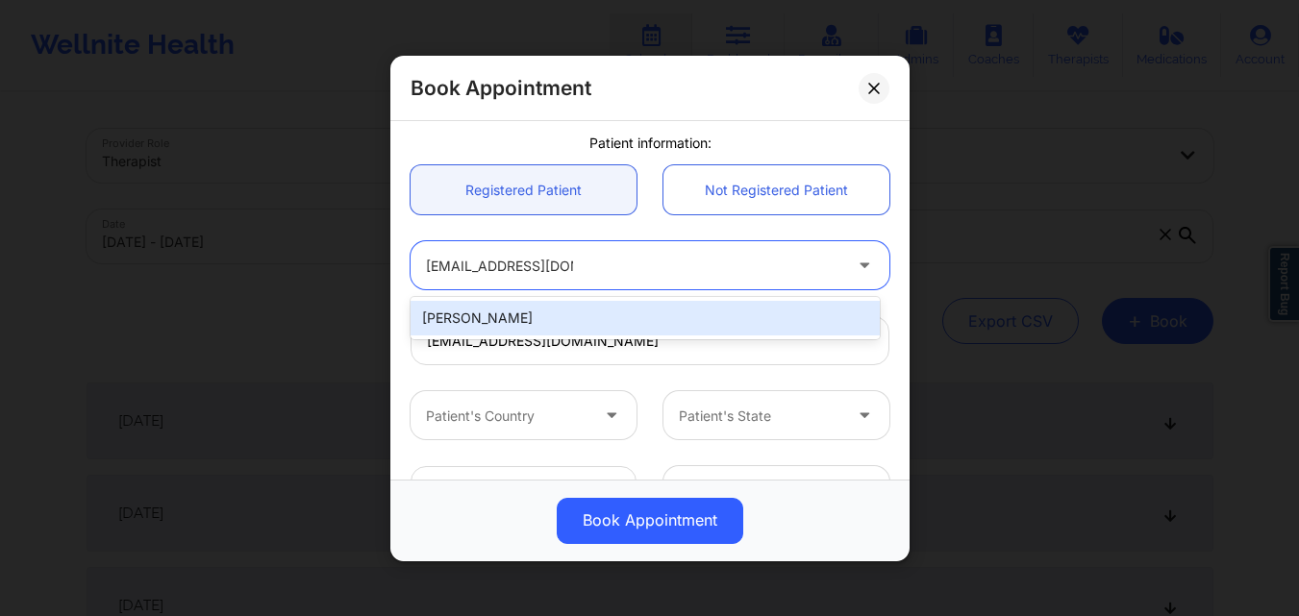
click at [596, 321] on div "[PERSON_NAME]" at bounding box center [644, 318] width 469 height 35
type input "[PHONE_NUMBER]"
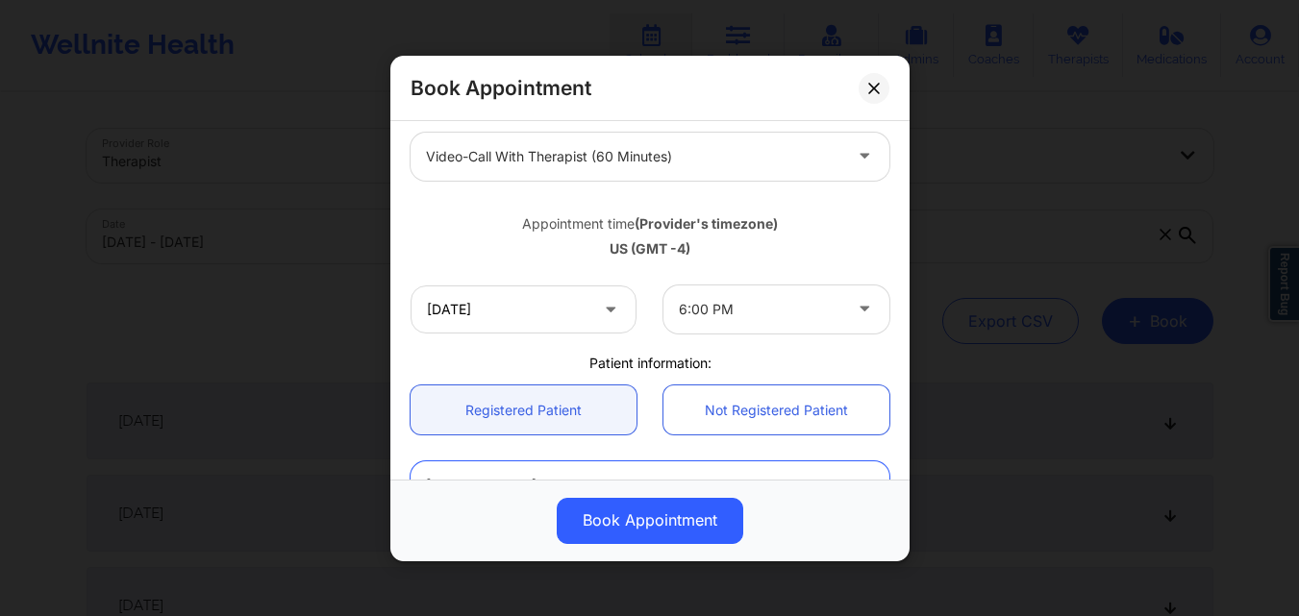
scroll to position [288, 0]
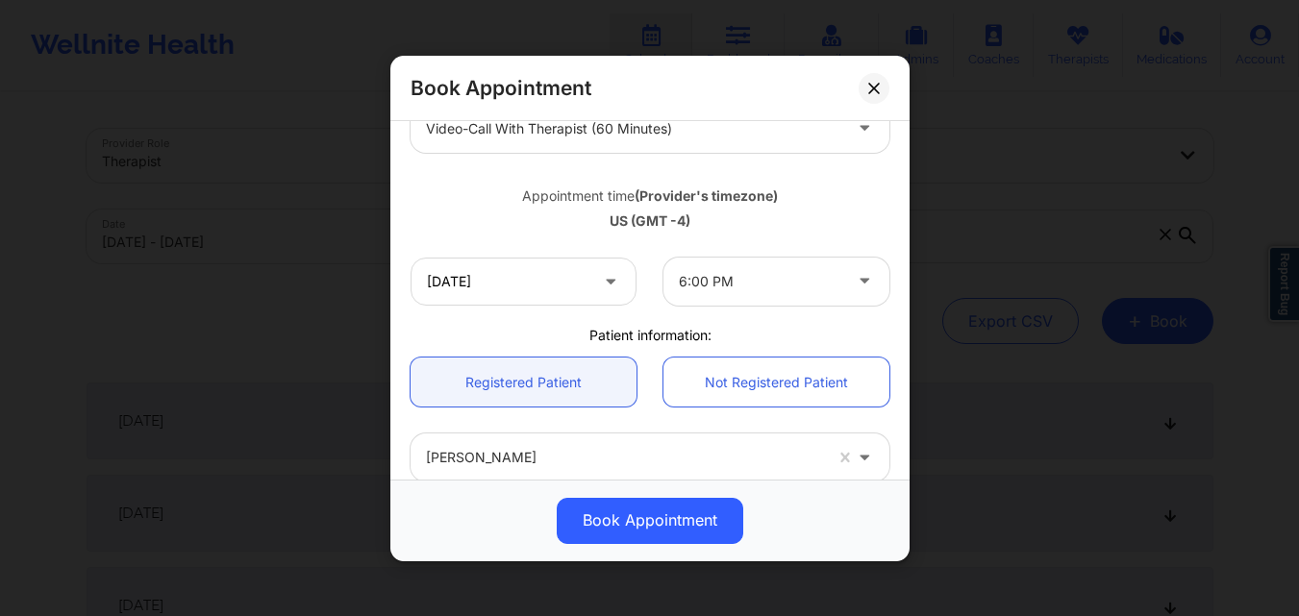
click at [1022, 118] on div "Book Appointment United States New York Shatema Smith Appointment information: …" at bounding box center [649, 308] width 1299 height 616
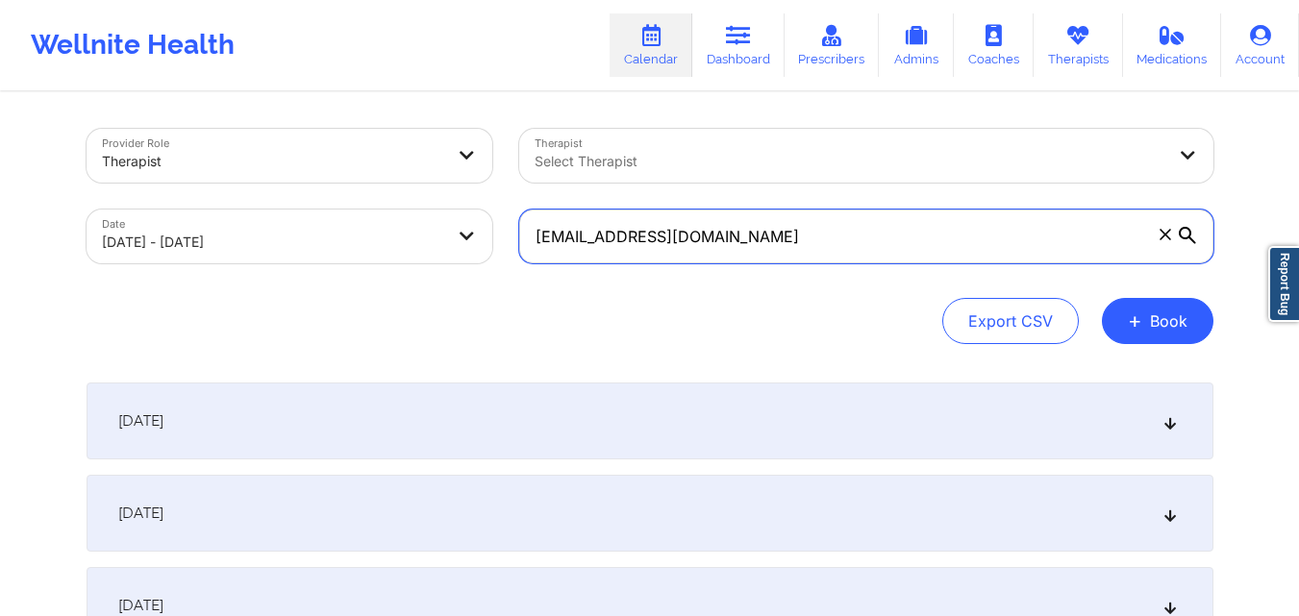
click at [773, 240] on input "[EMAIL_ADDRESS][DOMAIN_NAME]" at bounding box center [866, 237] width 694 height 54
click at [772, 240] on input "[EMAIL_ADDRESS][DOMAIN_NAME]" at bounding box center [866, 237] width 694 height 54
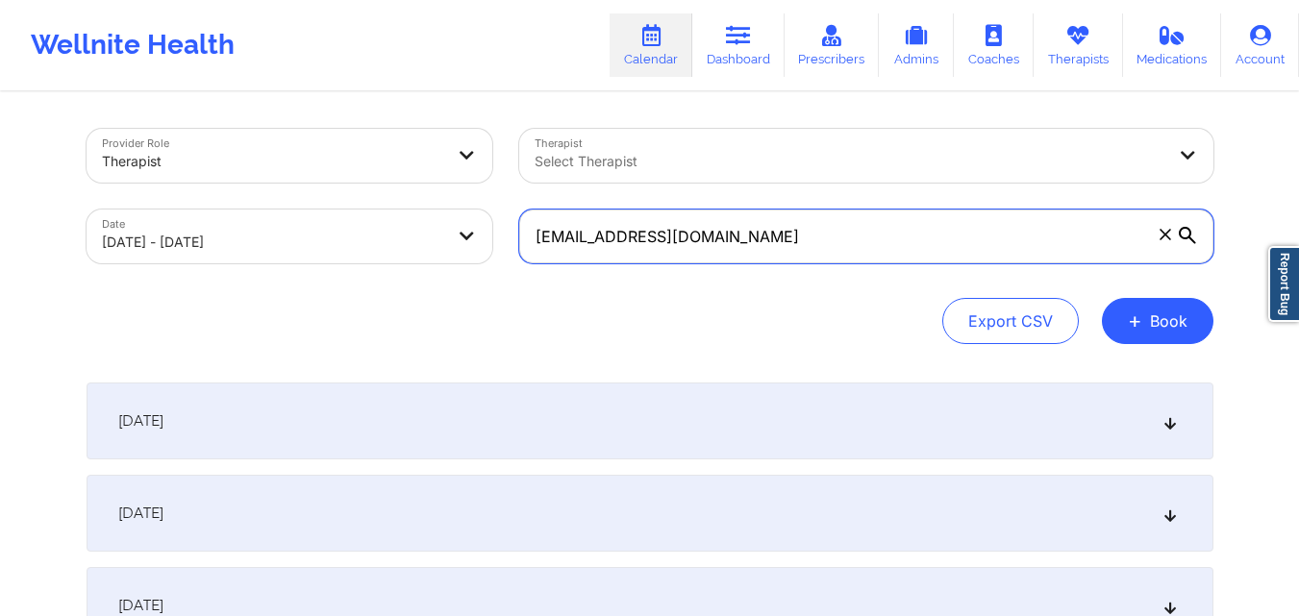
paste input "madridcarlos.a"
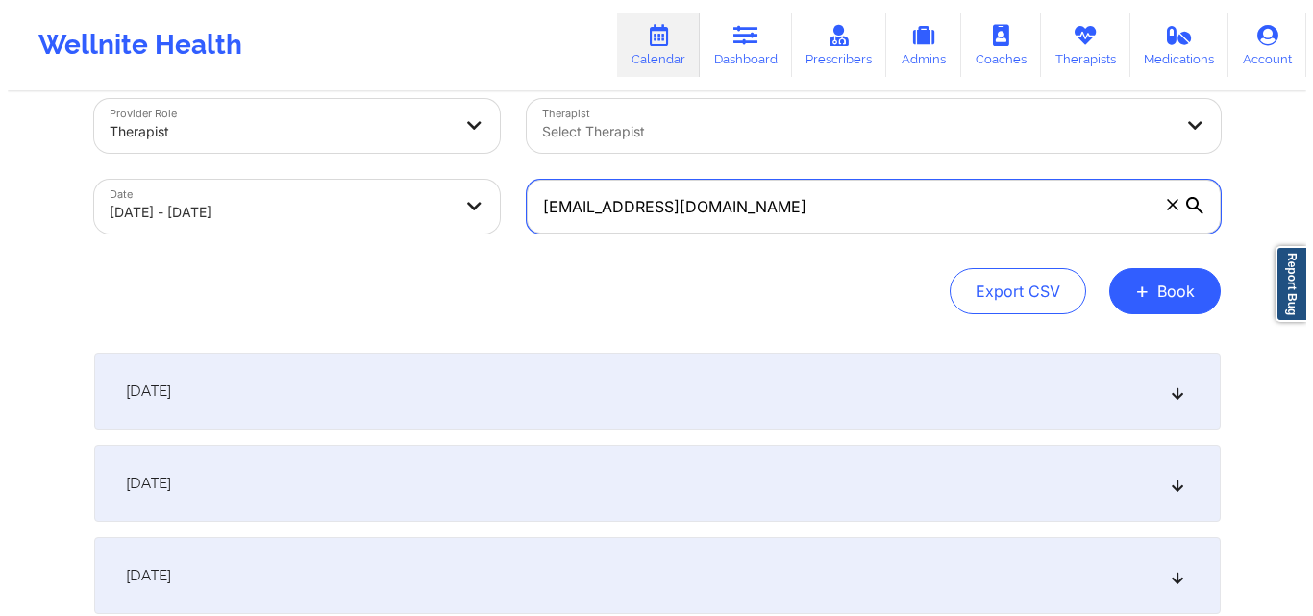
scroll to position [0, 0]
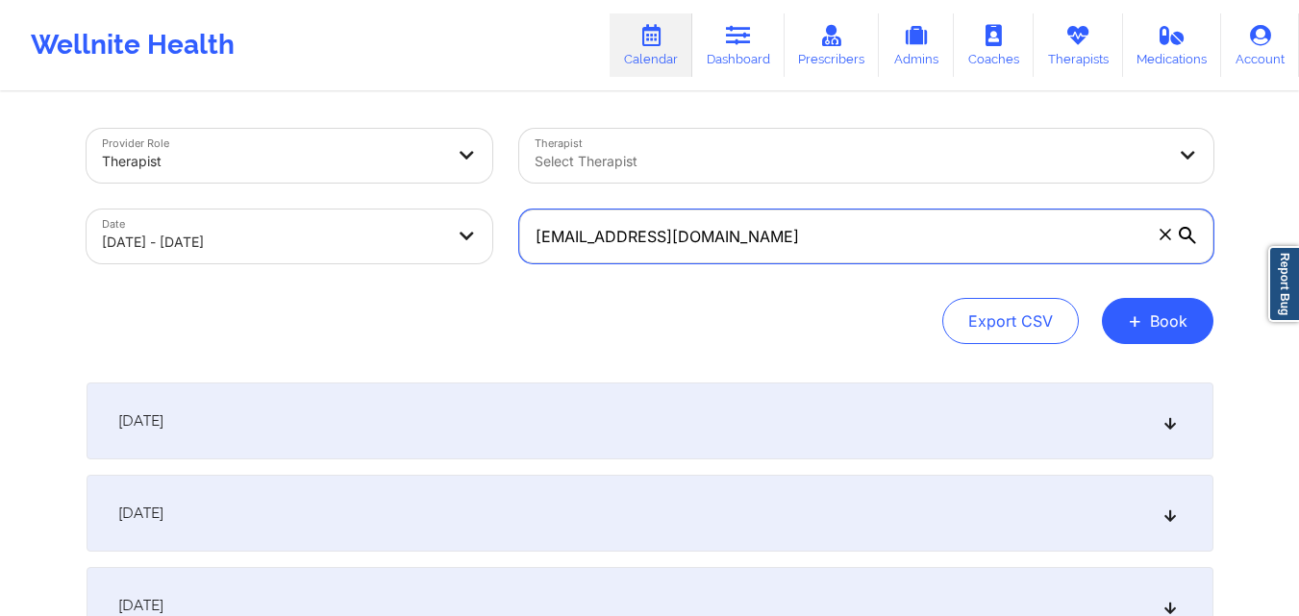
type input "[EMAIL_ADDRESS][DOMAIN_NAME]"
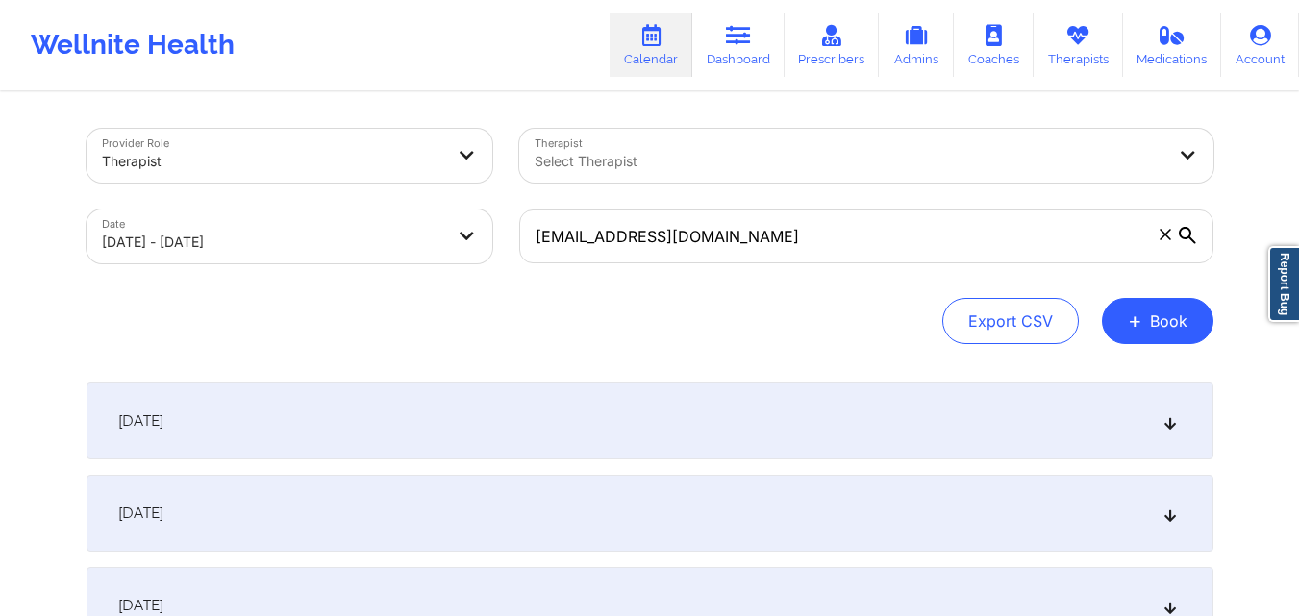
click at [336, 236] on body "Wellnite Health Calendar Dashboard Prescribers Admins Coaches Therapists Medica…" at bounding box center [649, 308] width 1299 height 616
select select "2025-8"
select select "2025-9"
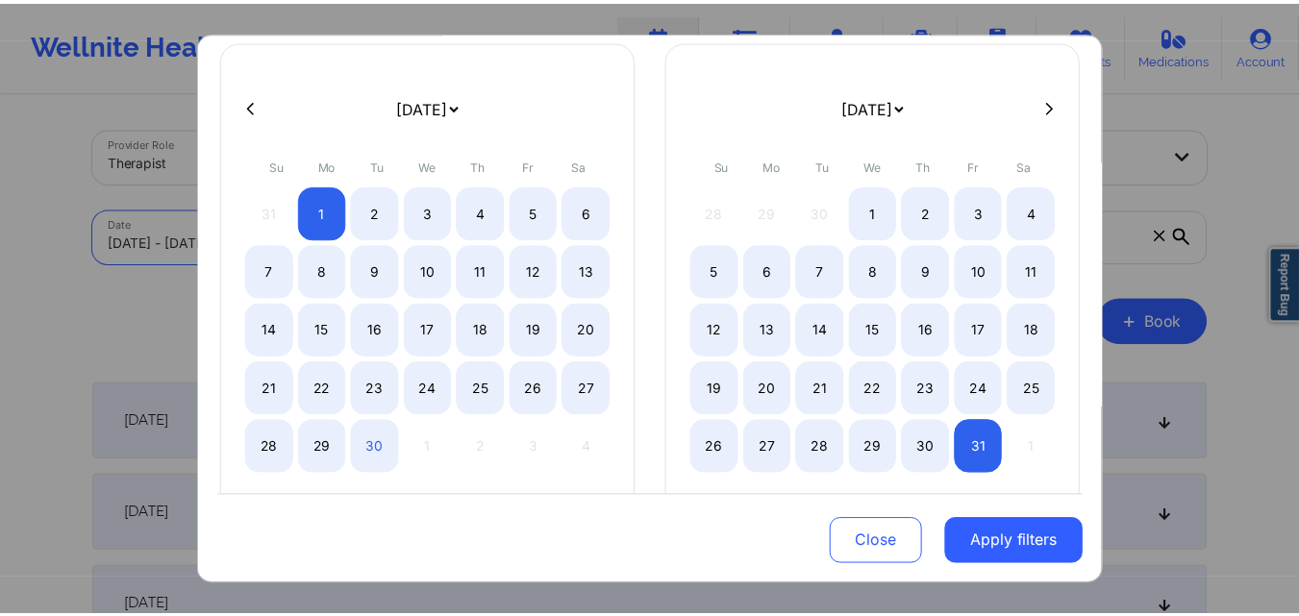
scroll to position [160, 0]
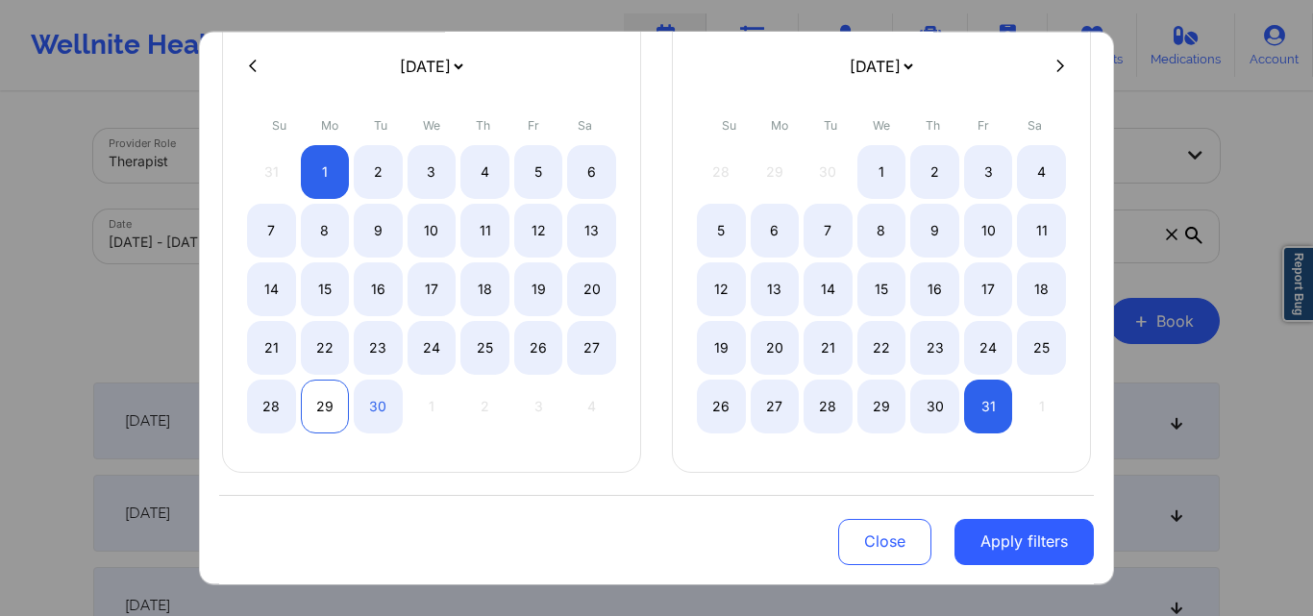
click at [318, 410] on div "29" at bounding box center [325, 406] width 49 height 54
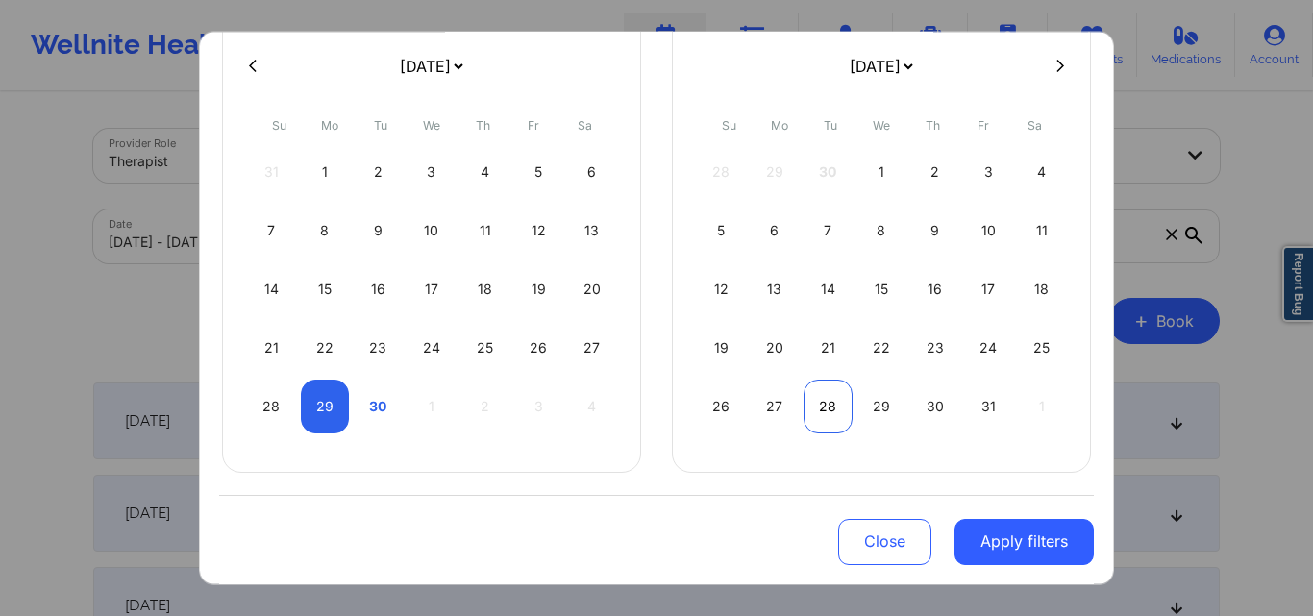
select select "2025-8"
select select "2025-9"
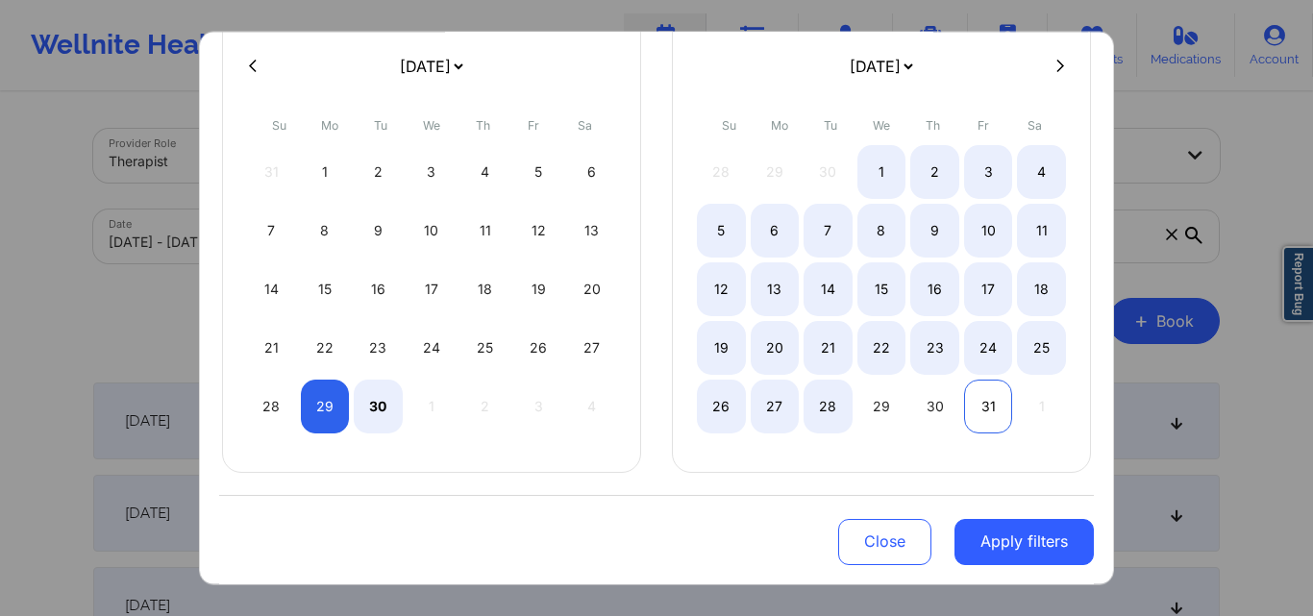
select select "2025-8"
select select "2025-9"
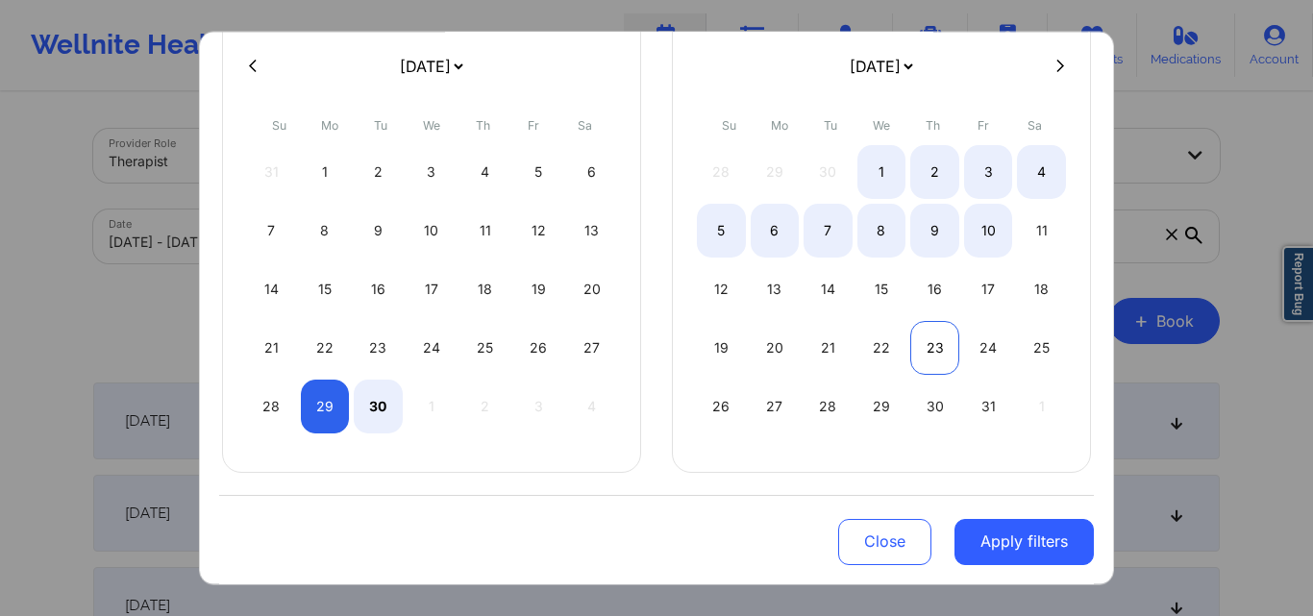
select select "2025-8"
select select "2025-9"
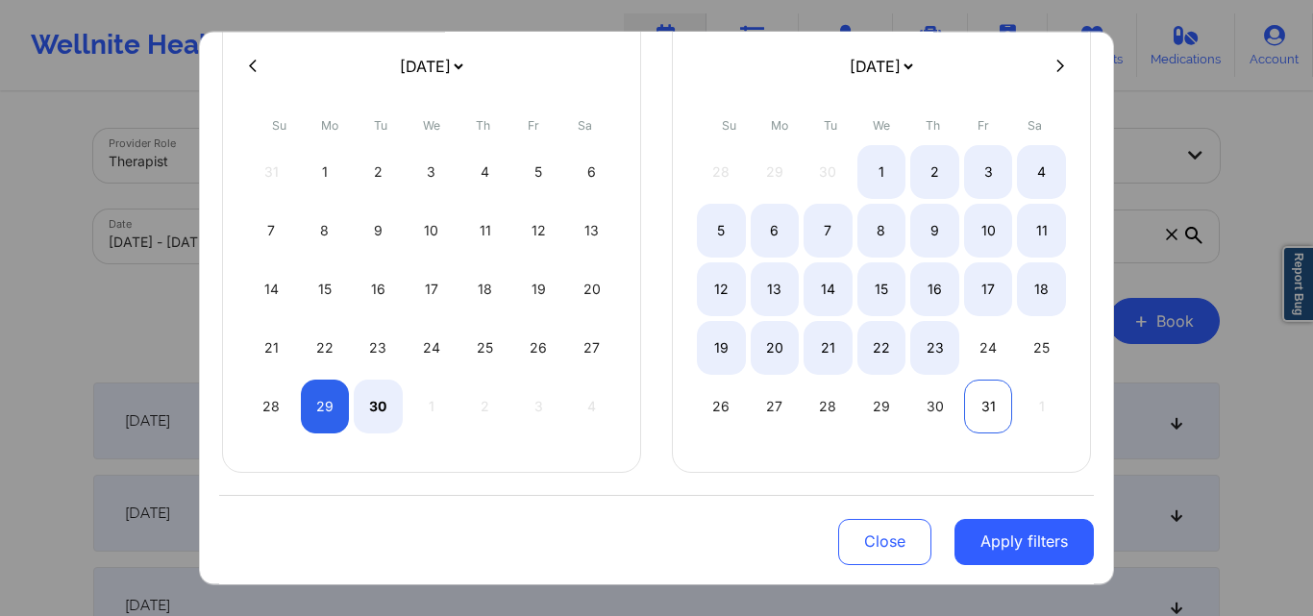
select select "2025-8"
select select "2025-9"
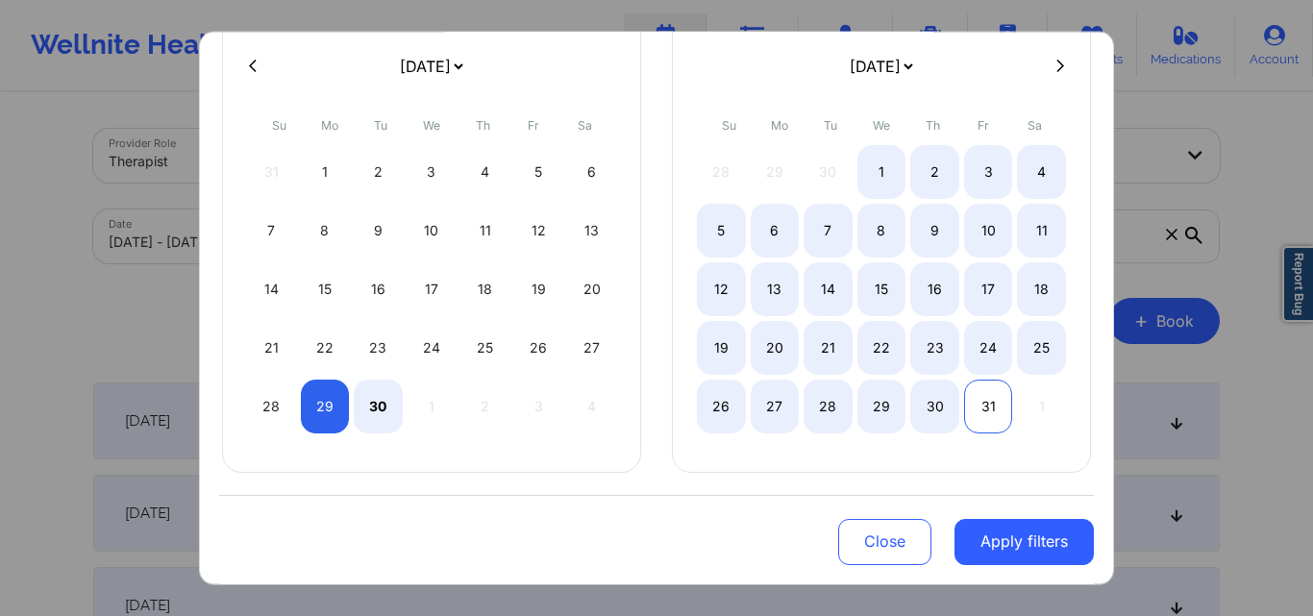
click at [977, 409] on div "31" at bounding box center [988, 406] width 49 height 54
select select "2025-8"
select select "2025-9"
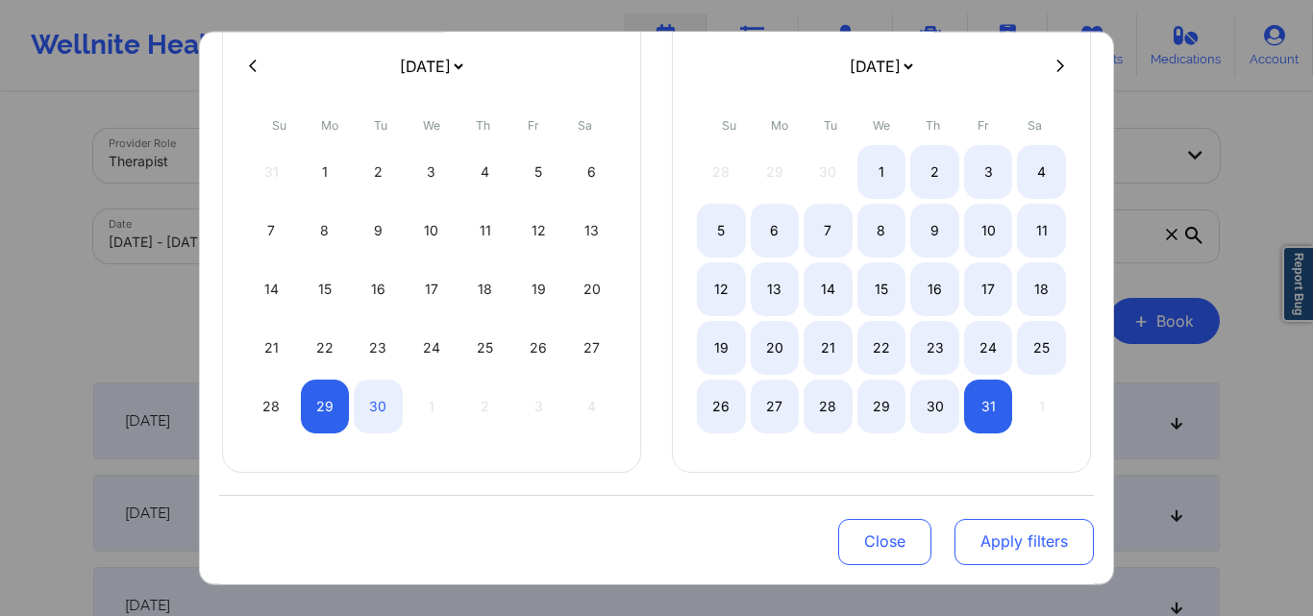
click at [978, 558] on button "Apply filters" at bounding box center [1024, 542] width 139 height 46
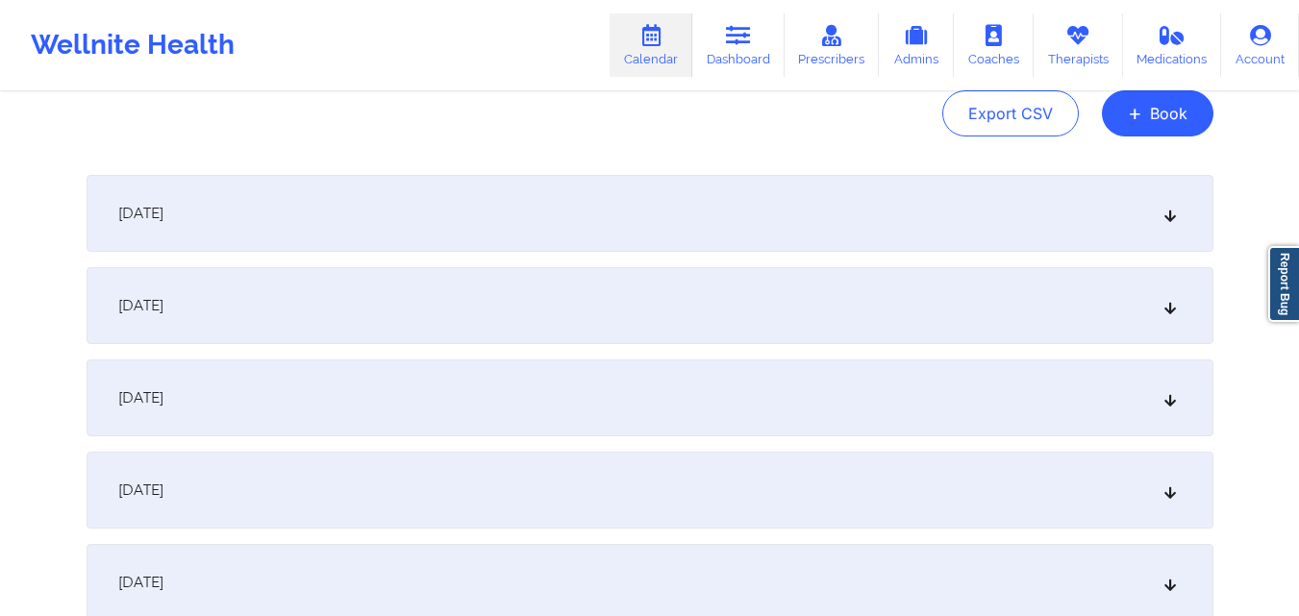
scroll to position [288, 0]
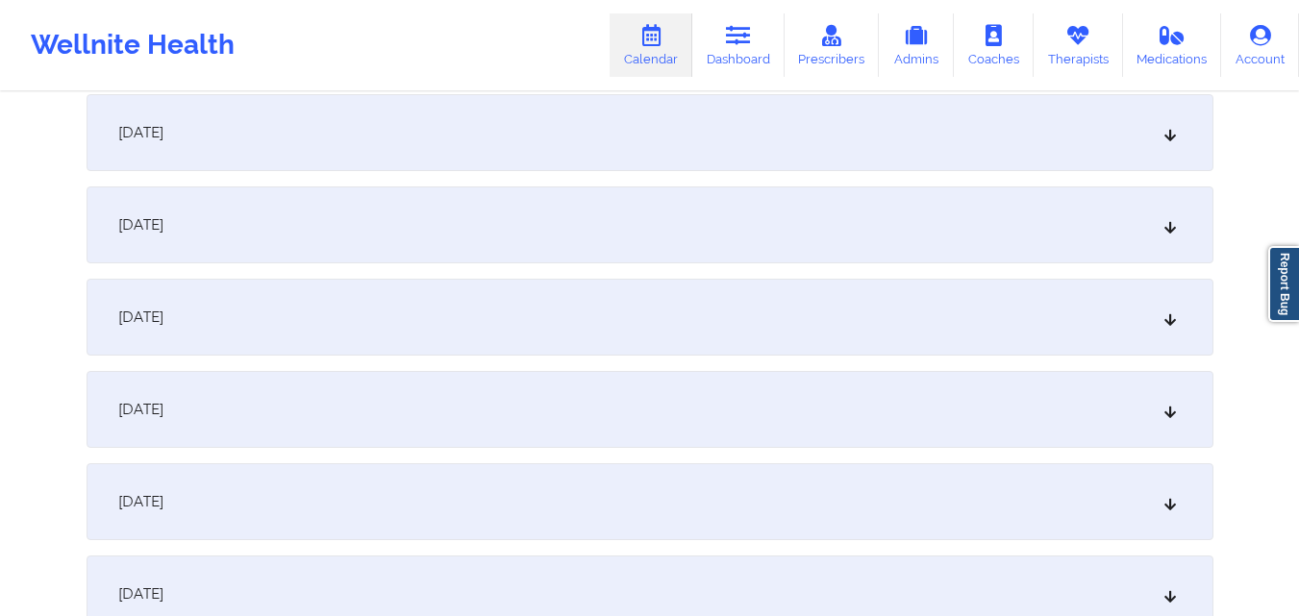
click at [423, 225] on div "September 30, 2025" at bounding box center [650, 225] width 1127 height 77
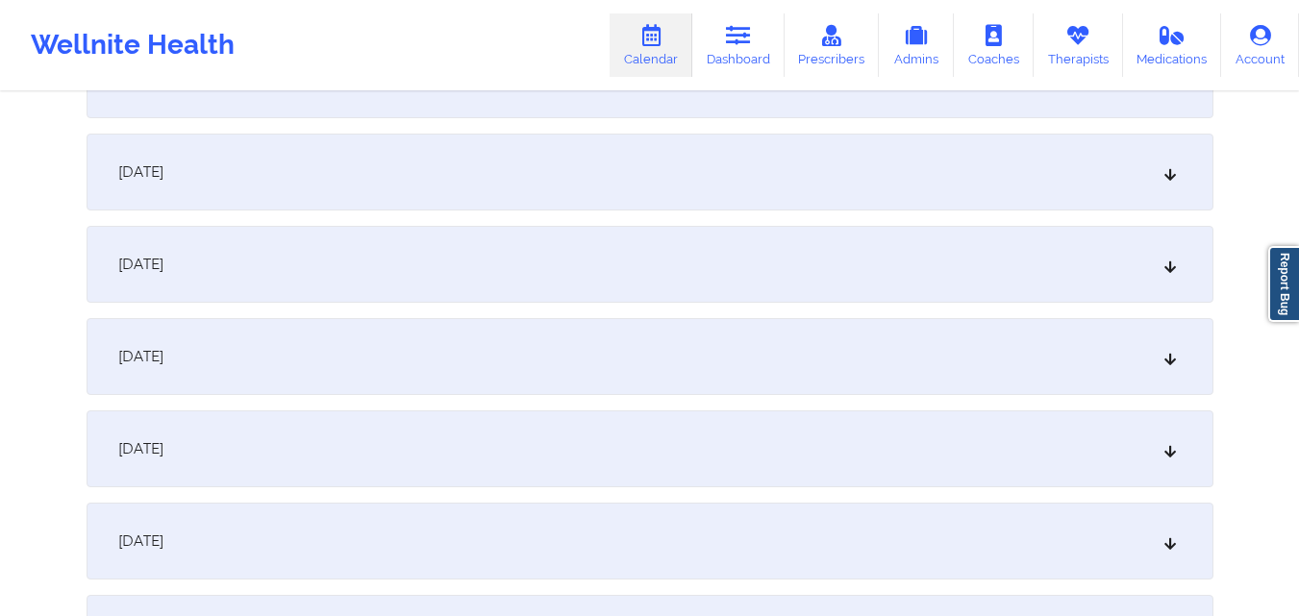
scroll to position [769, 0]
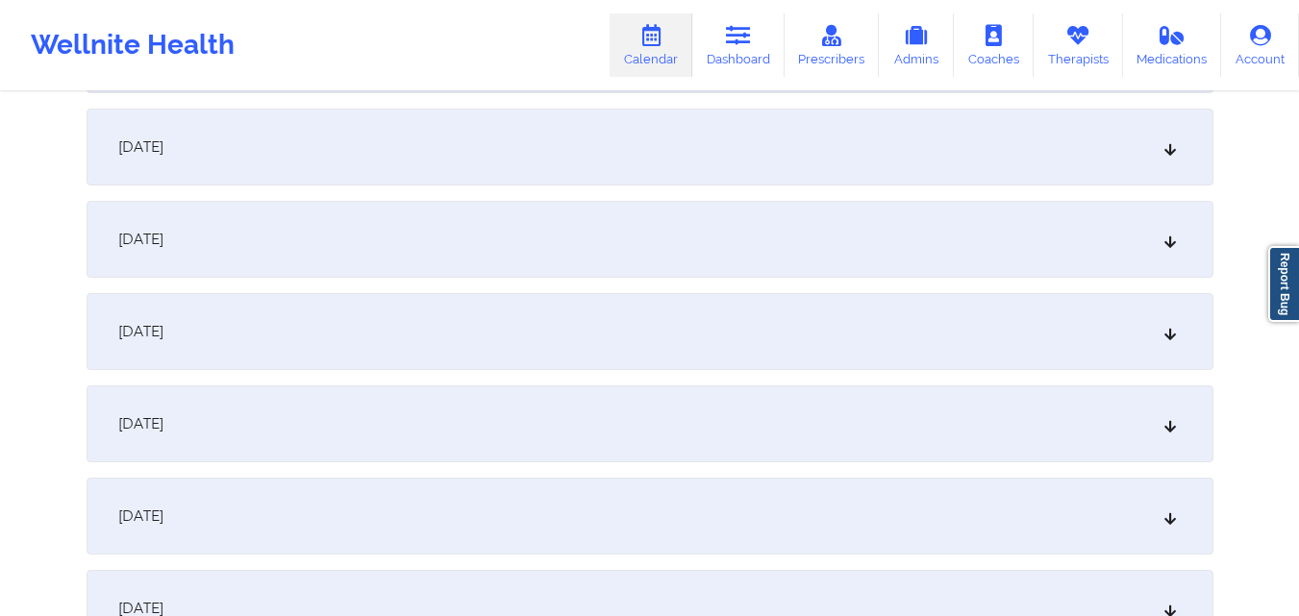
click at [605, 523] on div "October 6, 2025" at bounding box center [650, 516] width 1127 height 77
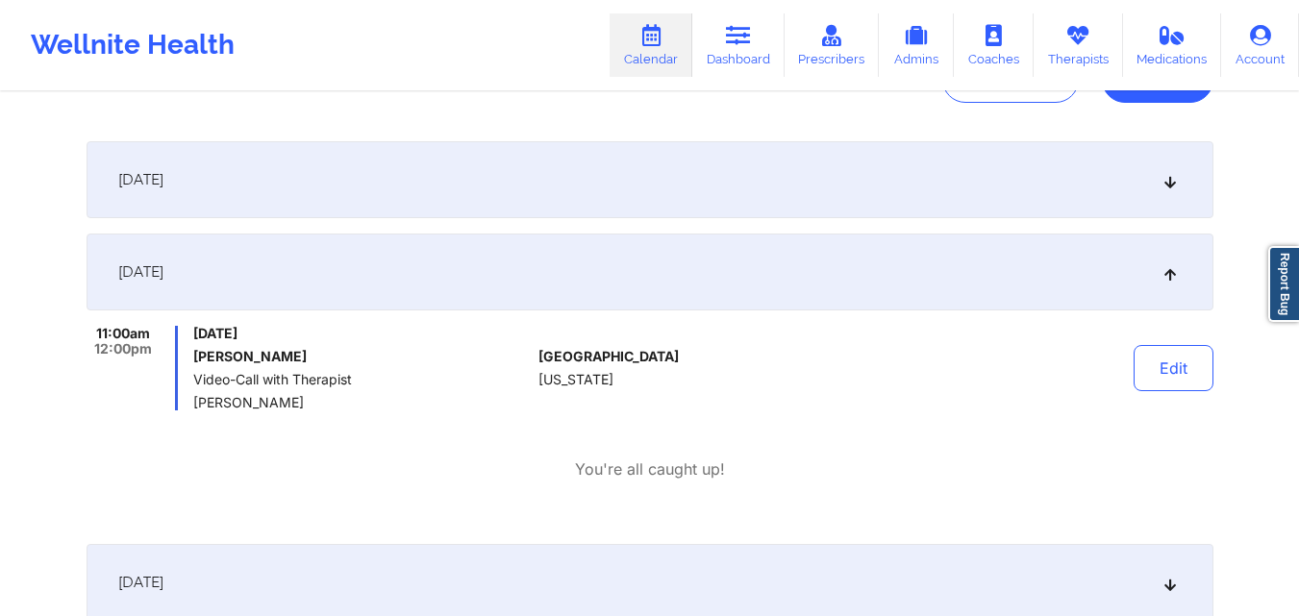
scroll to position [192, 0]
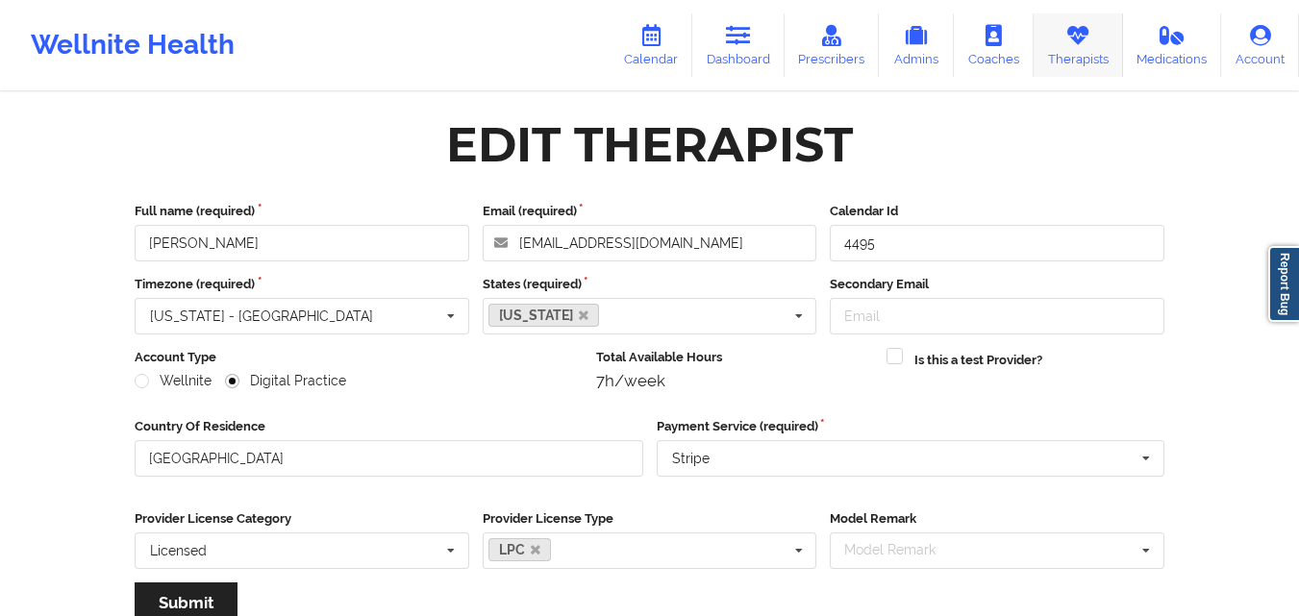
click at [1063, 46] on link "Therapists" at bounding box center [1077, 44] width 89 height 63
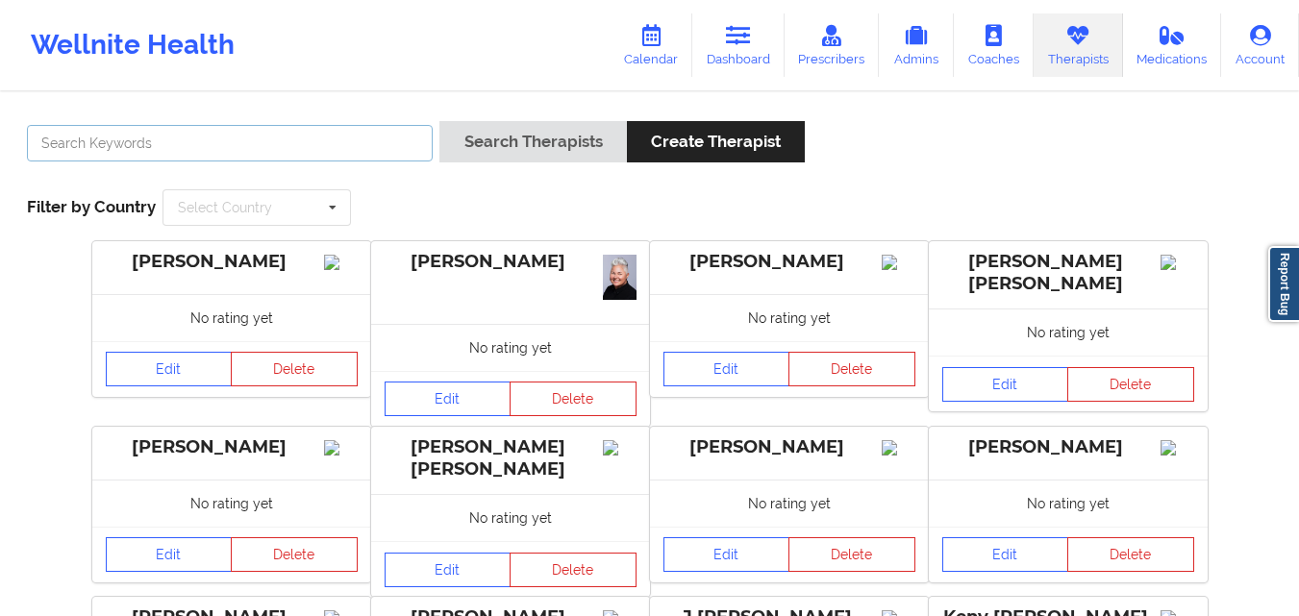
click at [332, 145] on input "text" at bounding box center [230, 143] width 406 height 37
type input "[PERSON_NAME] [PERSON_NAME]"
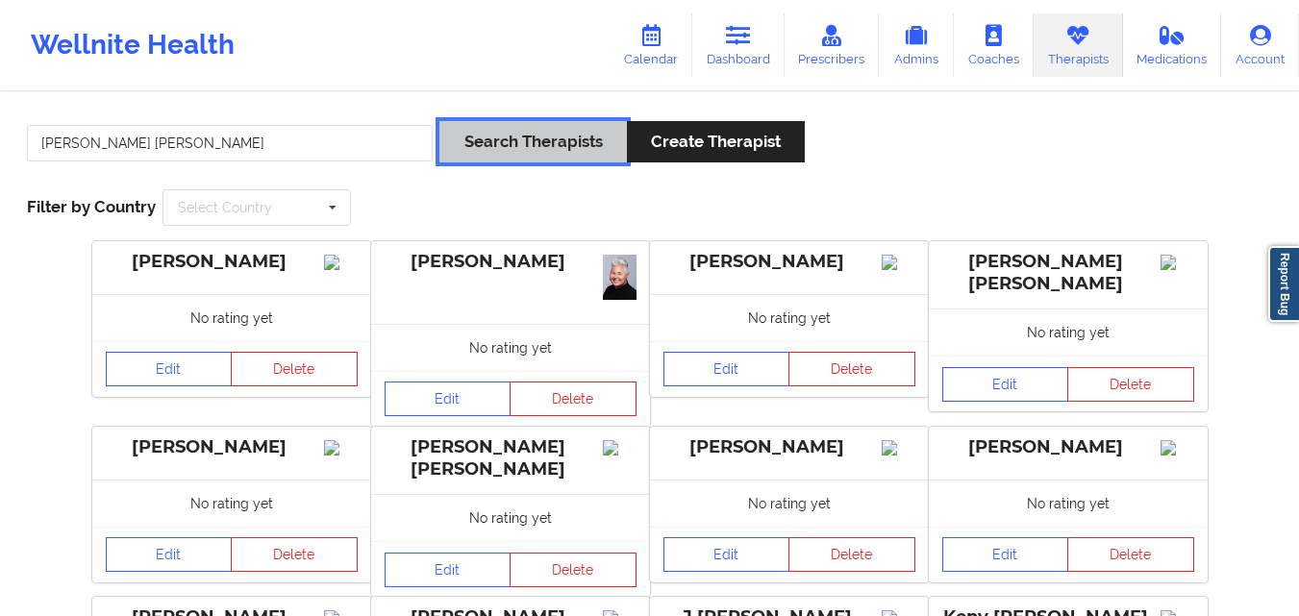
click at [508, 134] on button "Search Therapists" at bounding box center [532, 141] width 187 height 41
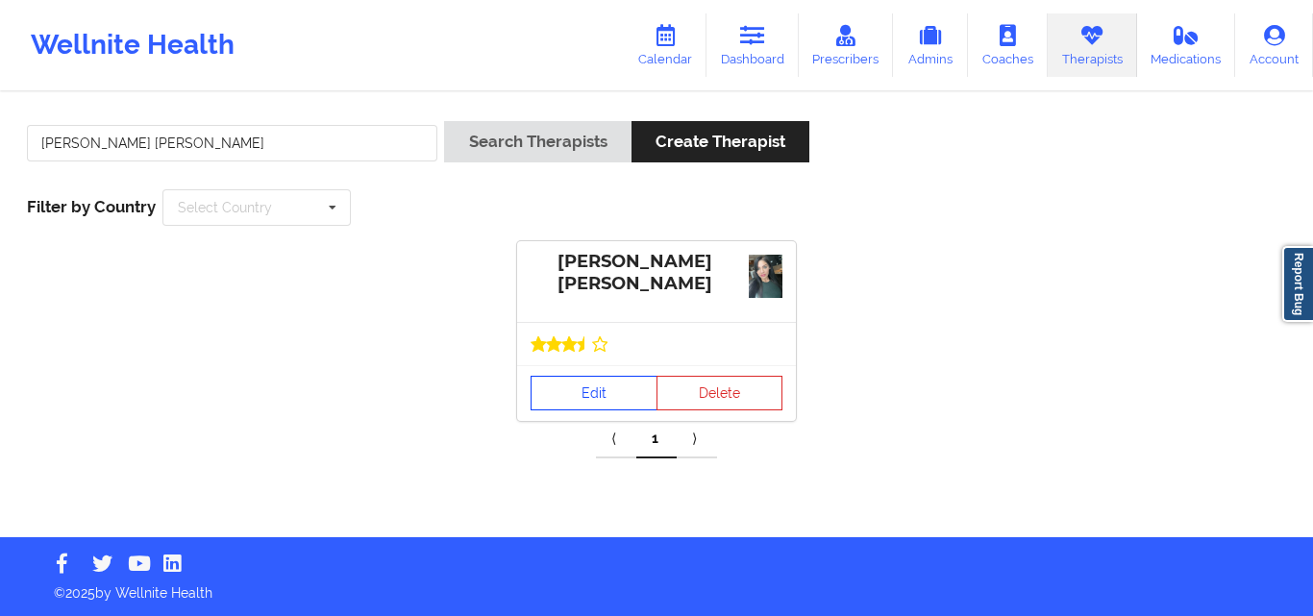
click at [586, 410] on link "Edit" at bounding box center [594, 393] width 127 height 35
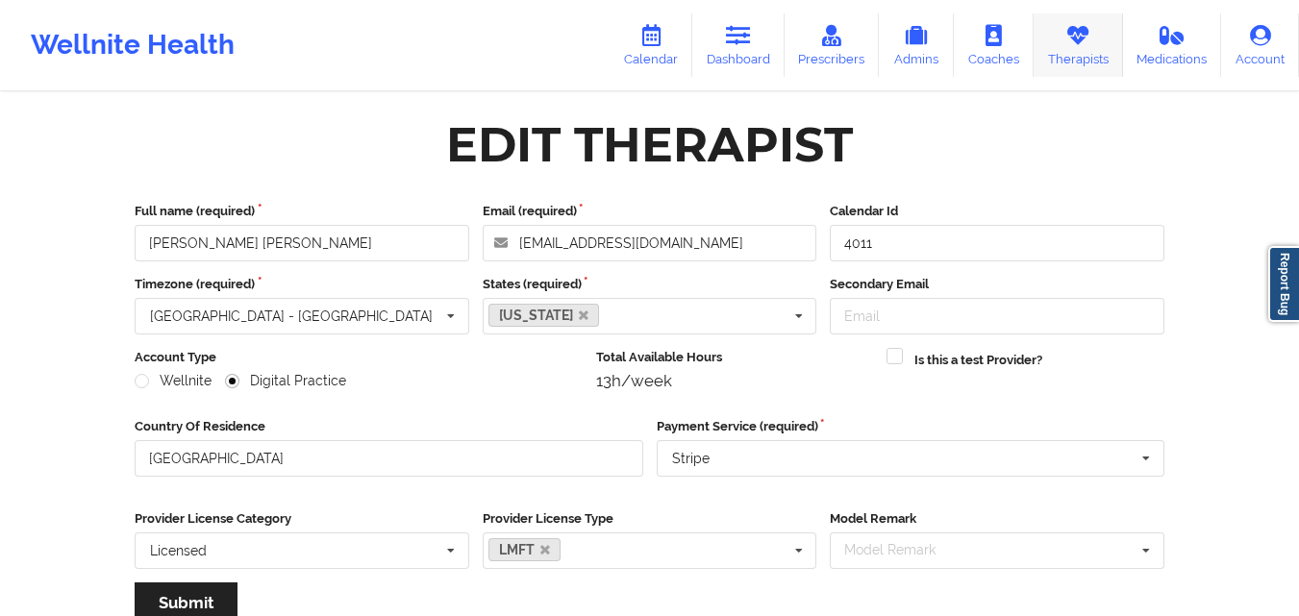
click at [1091, 49] on link "Therapists" at bounding box center [1077, 44] width 89 height 63
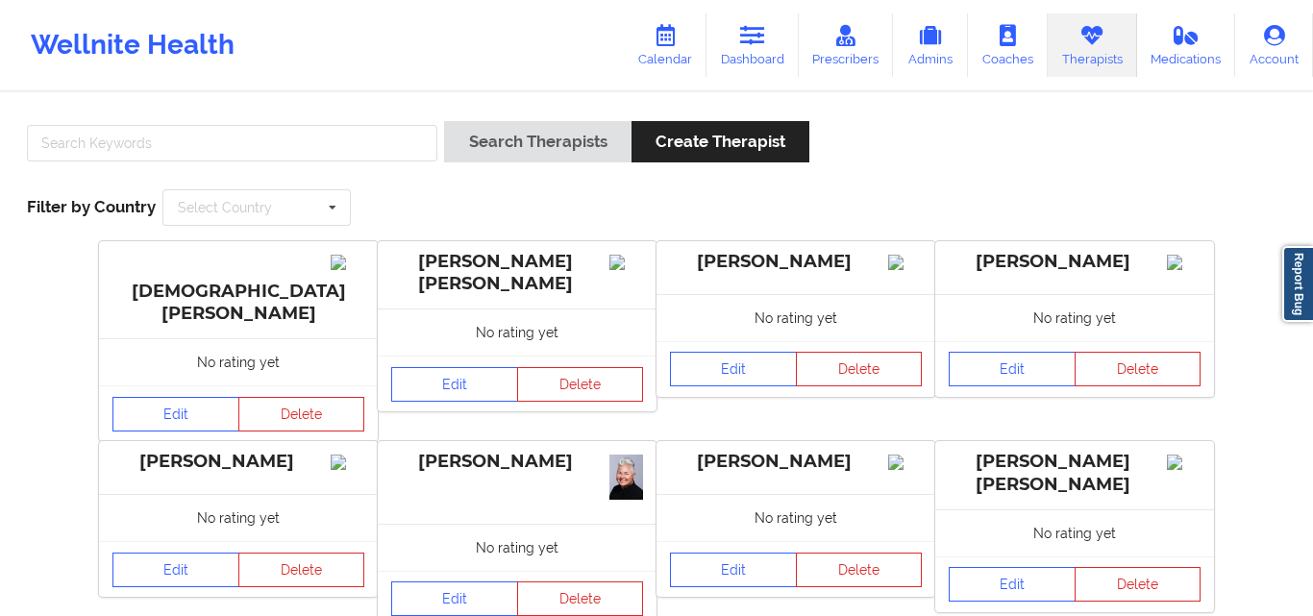
click at [156, 118] on div "Search Therapists Create Therapist Filter by Country Select Country [GEOGRAPHIC…" at bounding box center [656, 174] width 1286 height 132
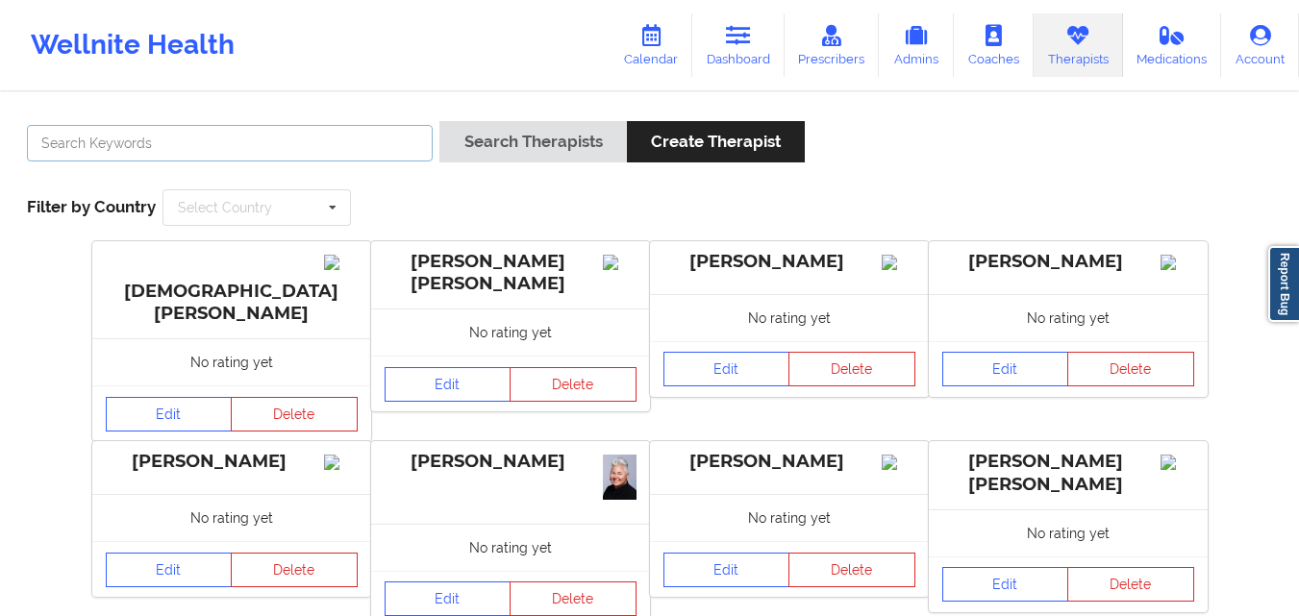
click at [163, 159] on input "text" at bounding box center [230, 143] width 406 height 37
click at [439, 121] on button "Search Therapists" at bounding box center [532, 141] width 187 height 41
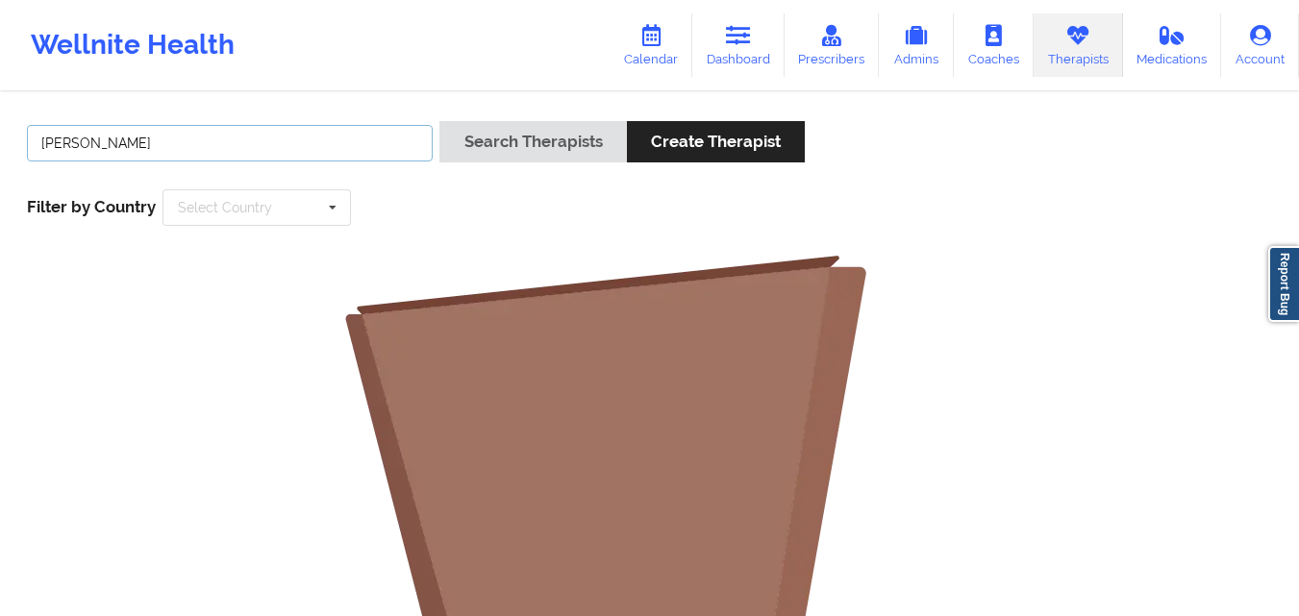
click at [210, 146] on input "[PERSON_NAME]" at bounding box center [230, 143] width 406 height 37
type input "[PERSON_NAME]"
click at [439, 121] on button "Search Therapists" at bounding box center [532, 141] width 187 height 41
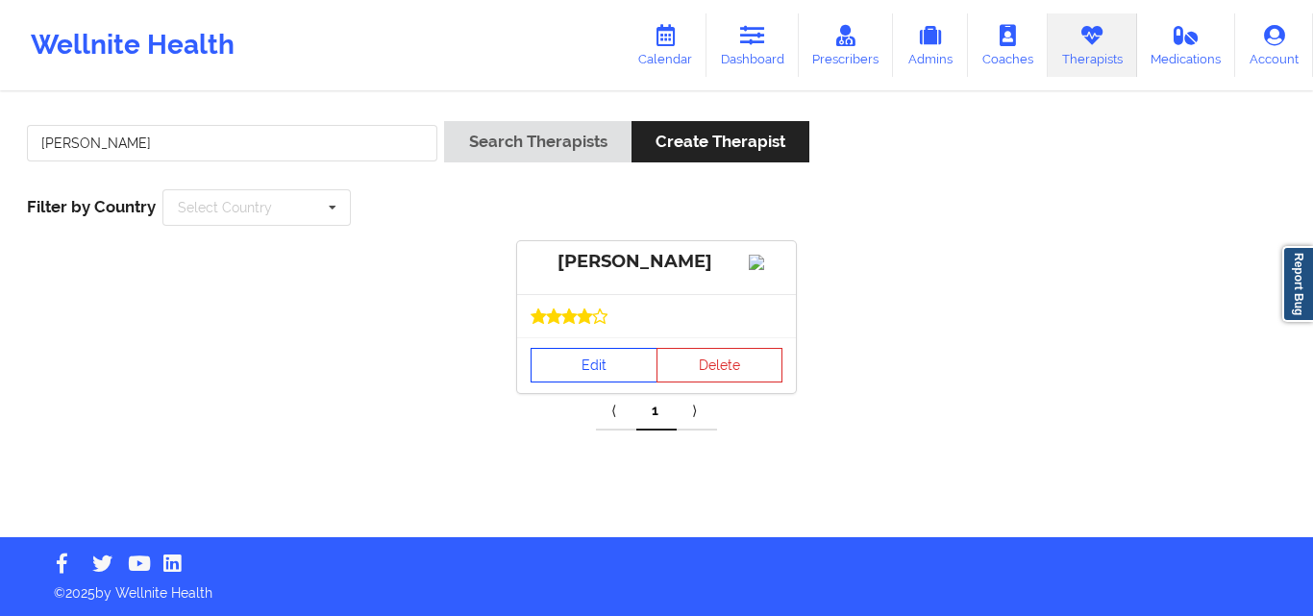
click at [599, 383] on link "Edit" at bounding box center [594, 365] width 127 height 35
